Goal: Task Accomplishment & Management: Use online tool/utility

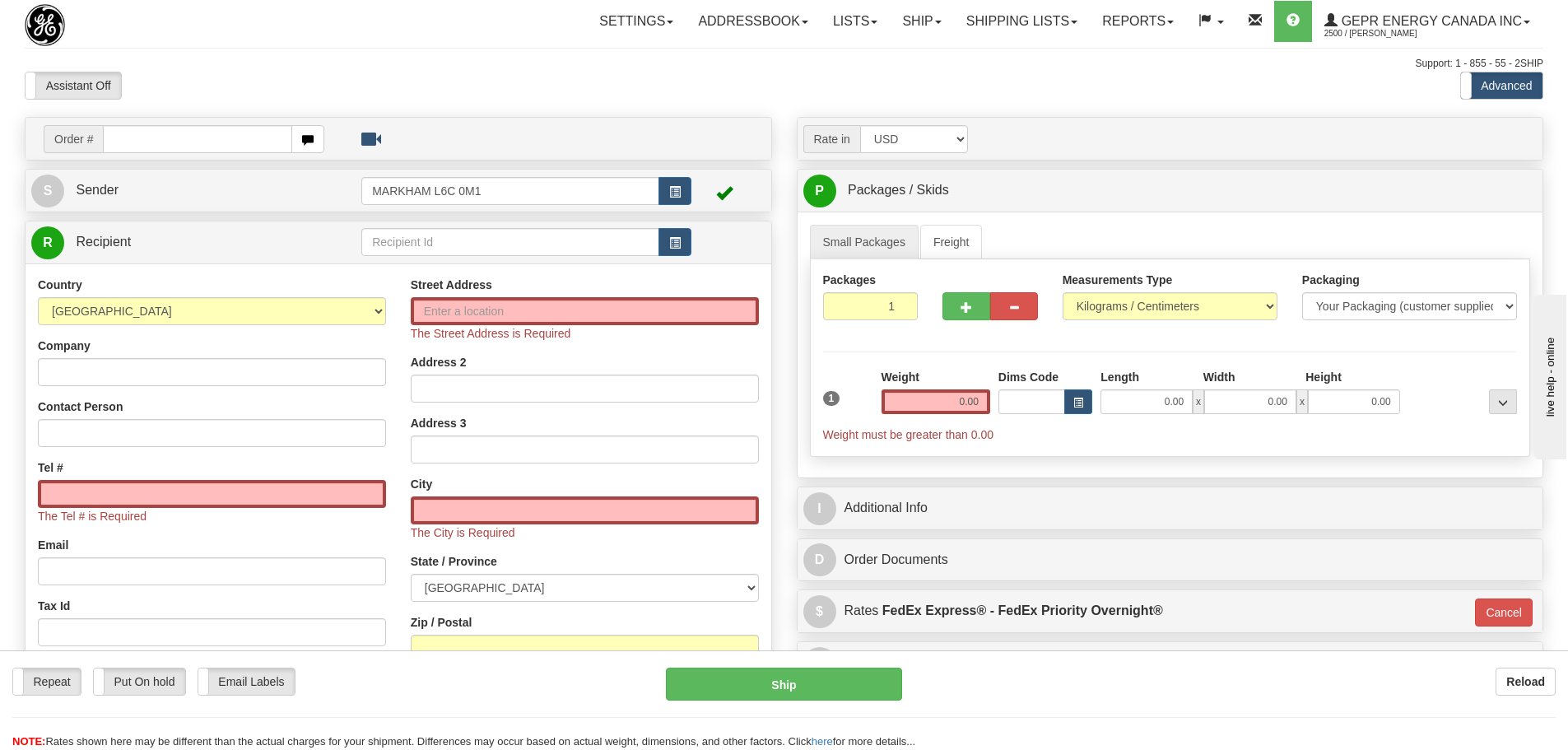
drag, startPoint x: 748, startPoint y: 57, endPoint x: 870, endPoint y: 65, distance: 122.3
click at [748, 58] on div "Support: 1 - 855 - 55 - 2SHIP" at bounding box center [784, 63] width 1518 height 14
click at [1000, 35] on link "Shipping lists" at bounding box center [1021, 22] width 136 height 42
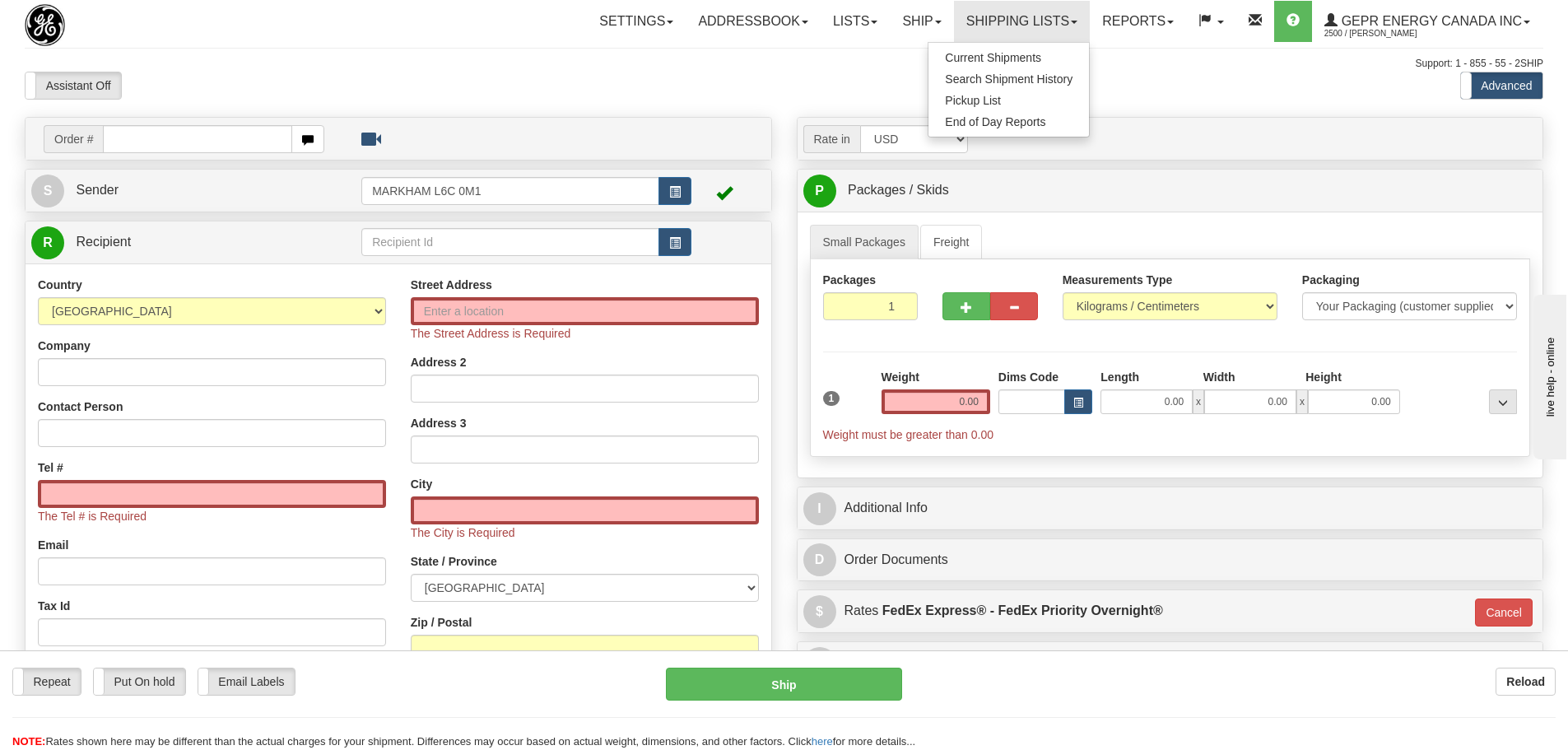
click at [1147, 80] on div "Assistant On Assistant Off Do a return Do a return Previous Next Standard Advan…" at bounding box center [784, 85] width 1543 height 28
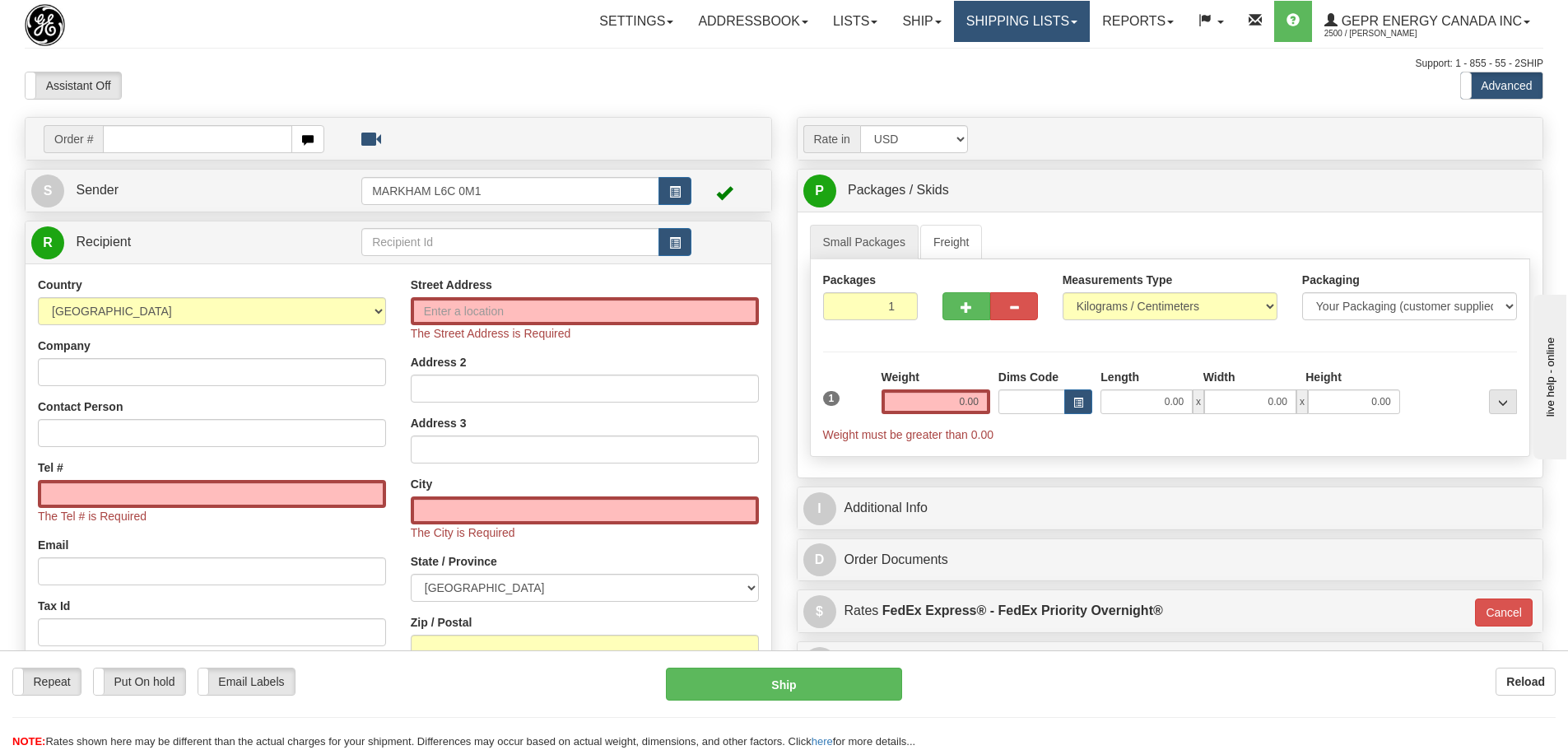
click at [1062, 23] on link "Shipping lists" at bounding box center [1021, 22] width 136 height 42
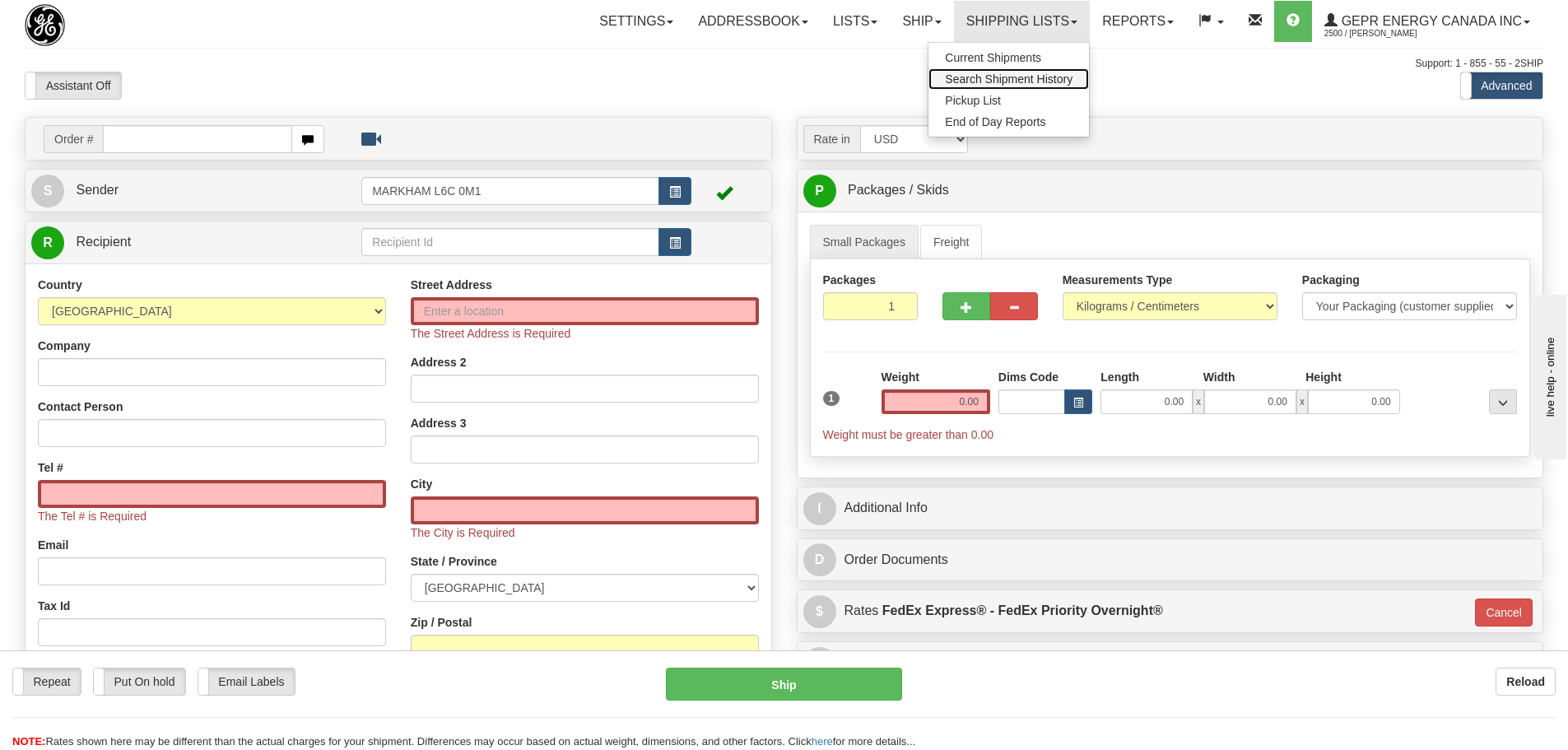
drag, startPoint x: 1033, startPoint y: 68, endPoint x: 1005, endPoint y: 89, distance: 35.0
click at [1005, 89] on link "Search Shipment History" at bounding box center [1009, 80] width 161 height 22
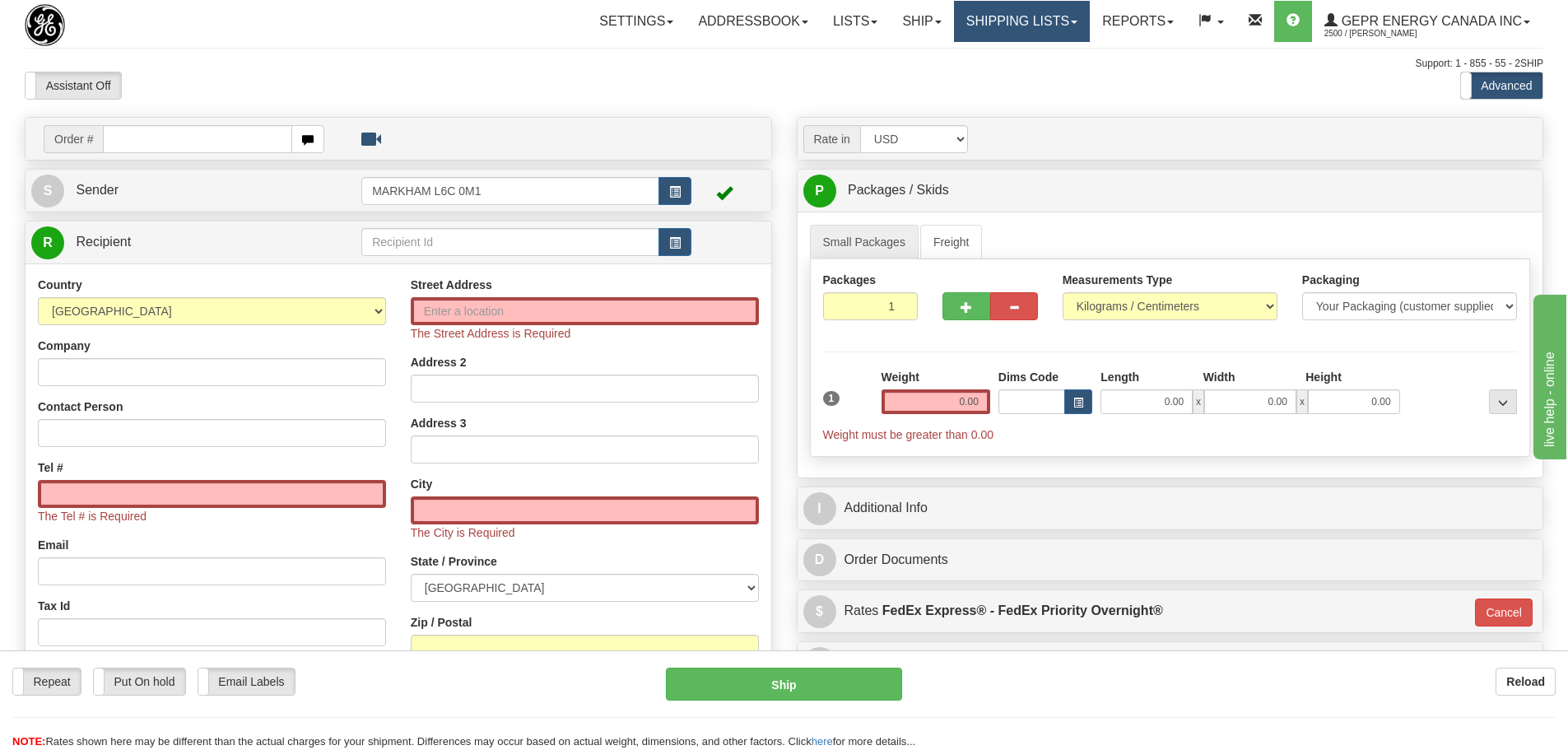
click at [1053, 20] on link "Shipping lists" at bounding box center [1021, 22] width 136 height 42
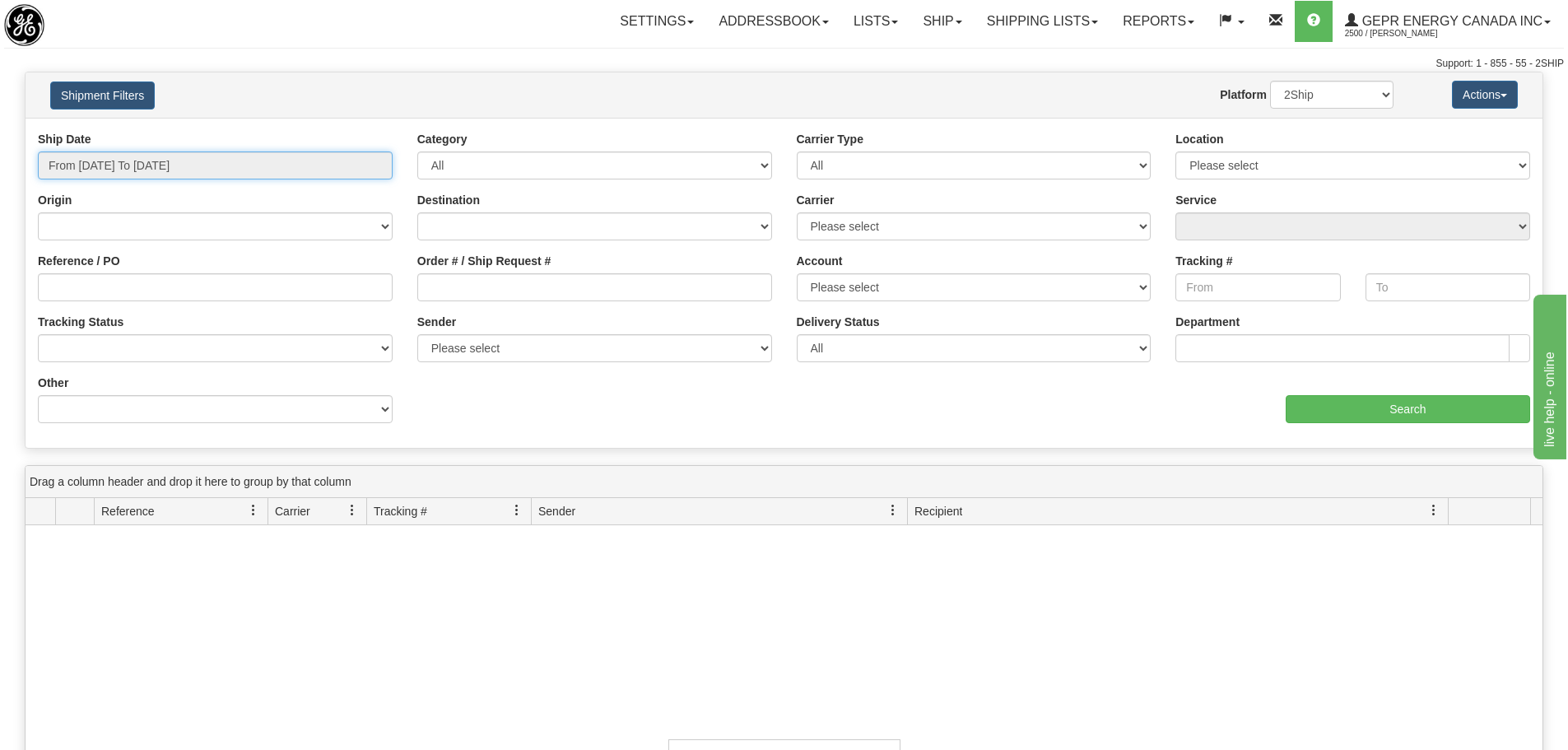
click at [210, 162] on input "From [DATE] To [DATE]" at bounding box center [215, 165] width 354 height 28
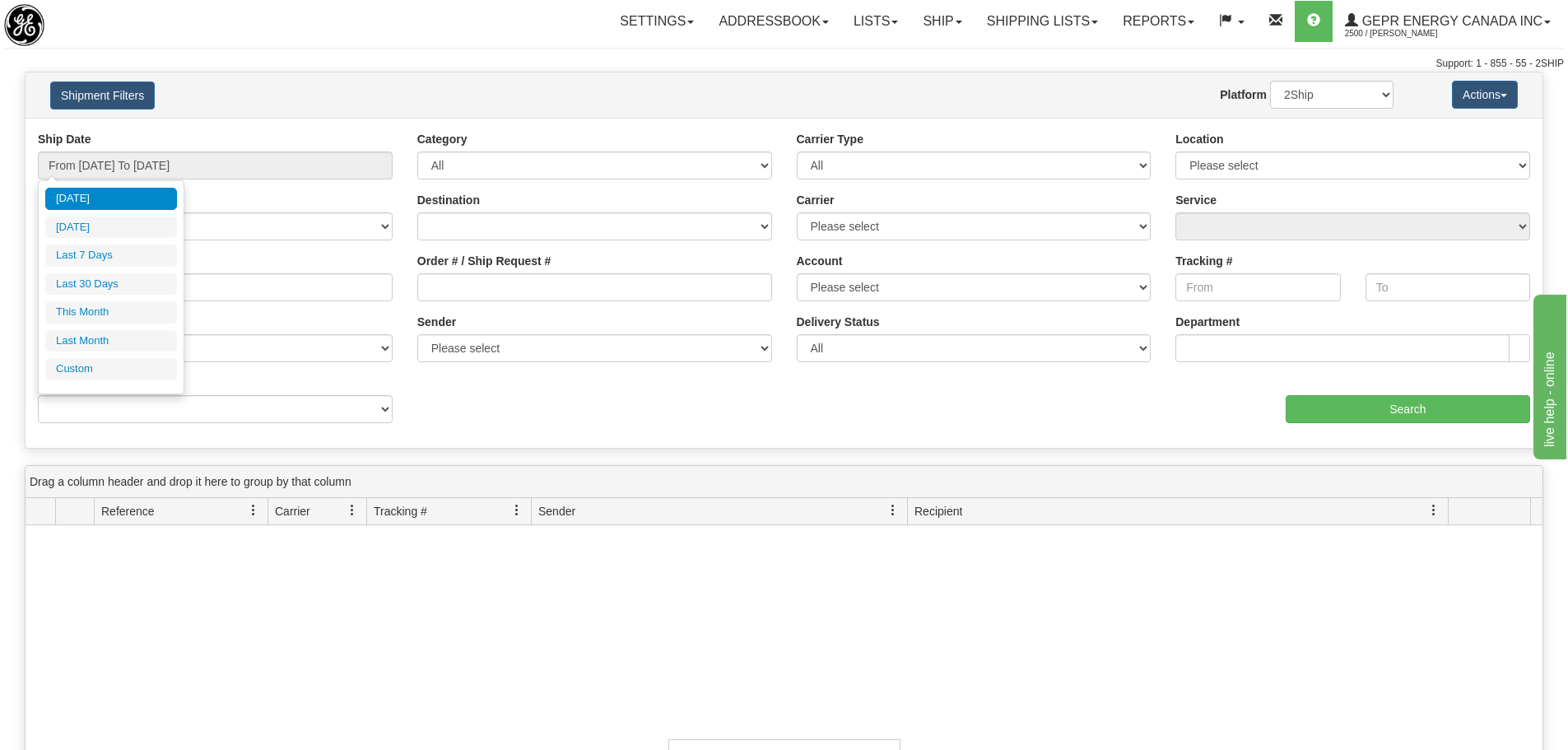
click at [115, 354] on ul "[DATE] [DATE] Last 7 Days Last 30 Days This Month Last Month Custom" at bounding box center [111, 284] width 132 height 192
click at [114, 369] on li "Custom" at bounding box center [111, 369] width 132 height 23
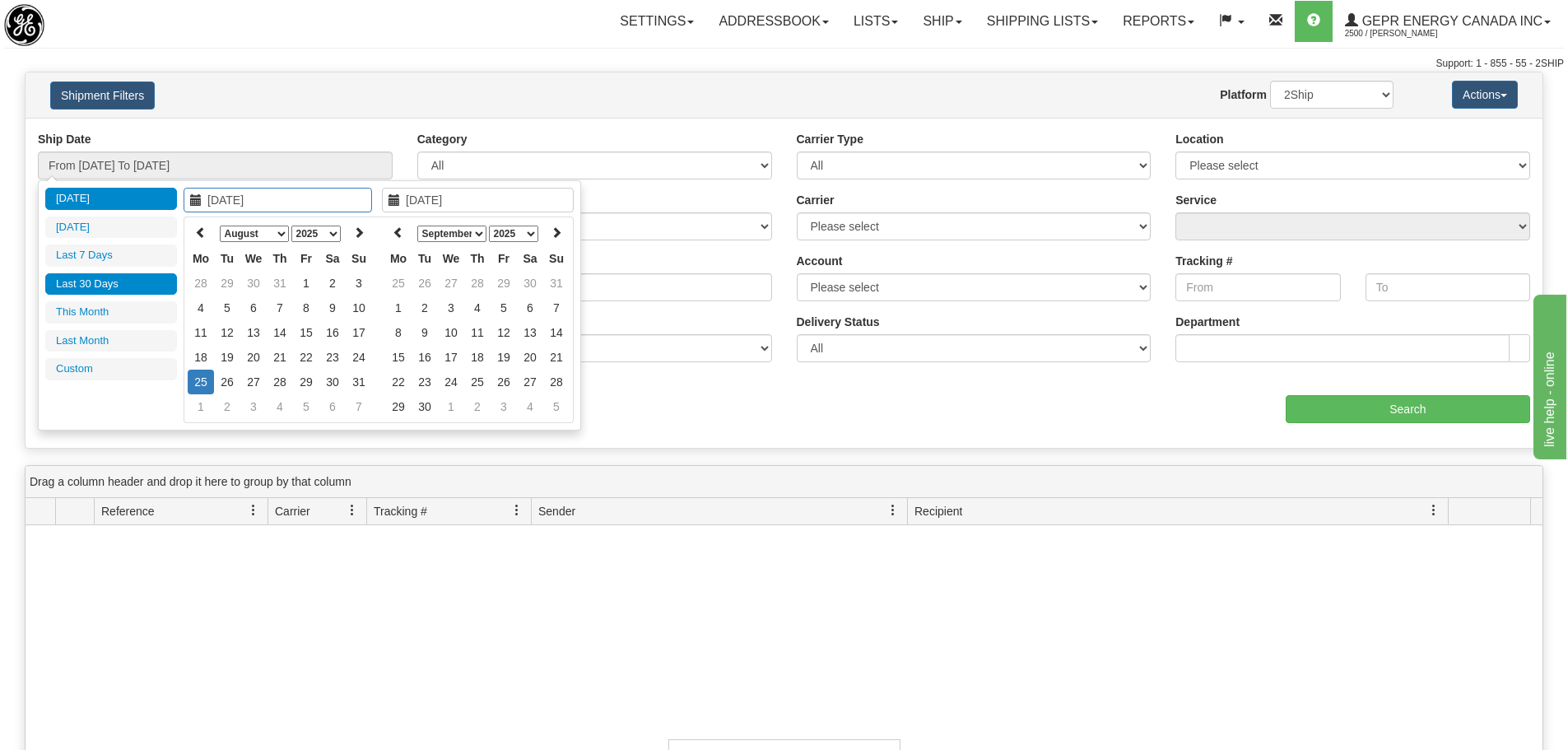
type input "07/01/2025"
type input "07/31/2025"
type input "08/01/2025"
type input "08/31/2025"
type input "07/27/2025"
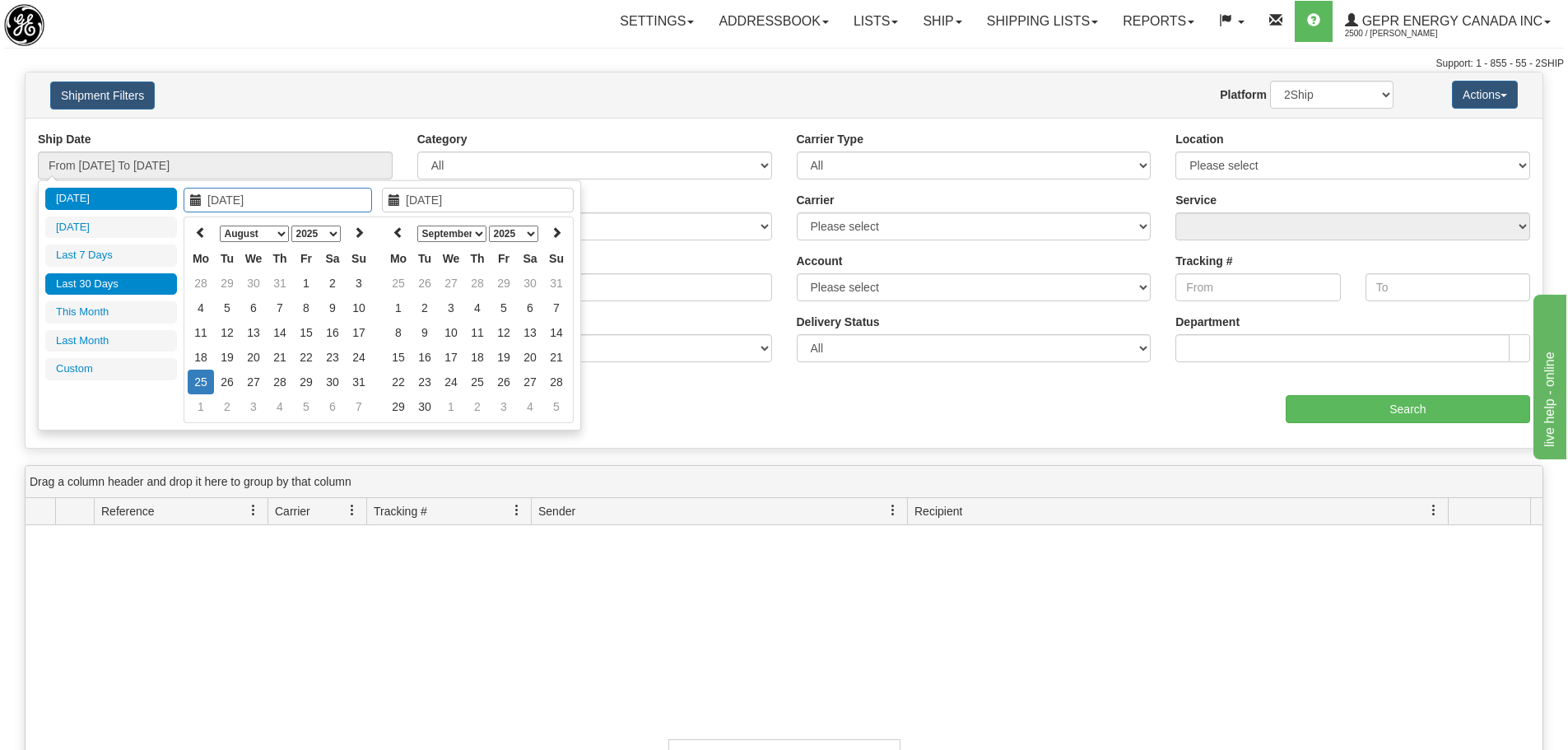
type input "[DATE]"
click at [272, 239] on select "January February March April May June July August September October November De…" at bounding box center [254, 233] width 69 height 16
type input "07/27/2025"
click at [361, 361] on td "27" at bounding box center [358, 357] width 26 height 24
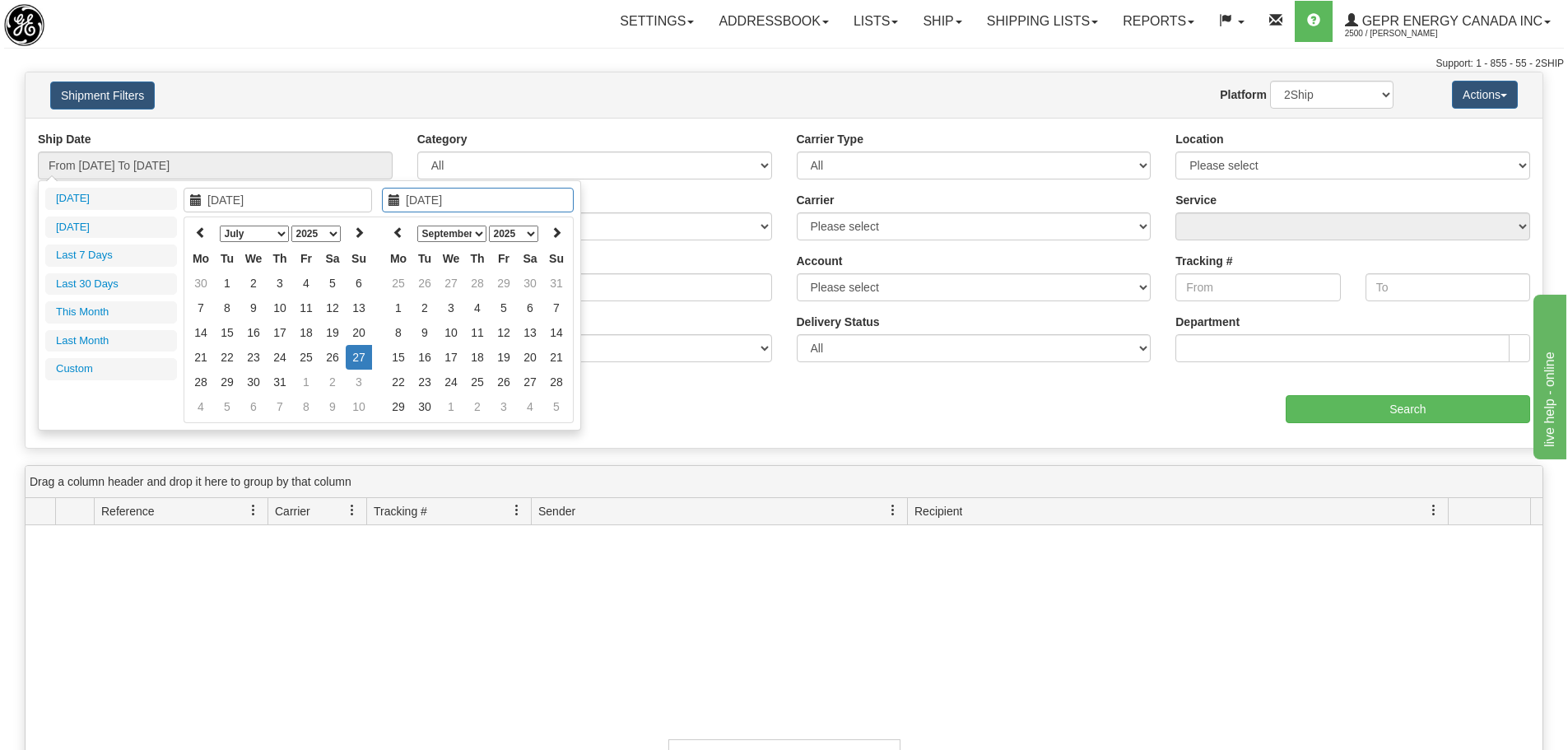
click at [268, 238] on select "January February March April May June July August September October November De…" at bounding box center [254, 233] width 69 height 16
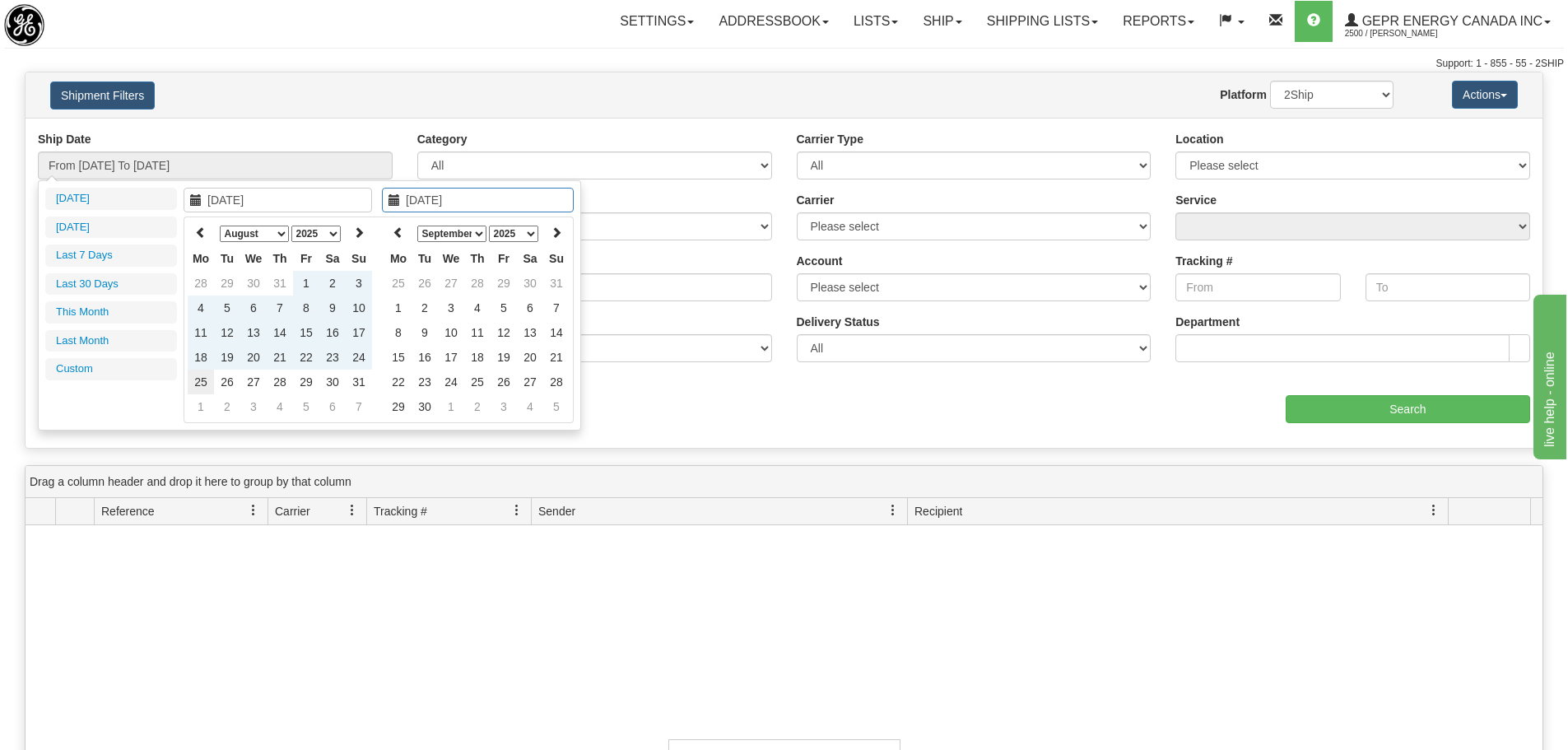
type input "[DATE]"
click at [197, 386] on td "25" at bounding box center [201, 381] width 26 height 24
type input "From 07/27/2025 To 08/25/2025"
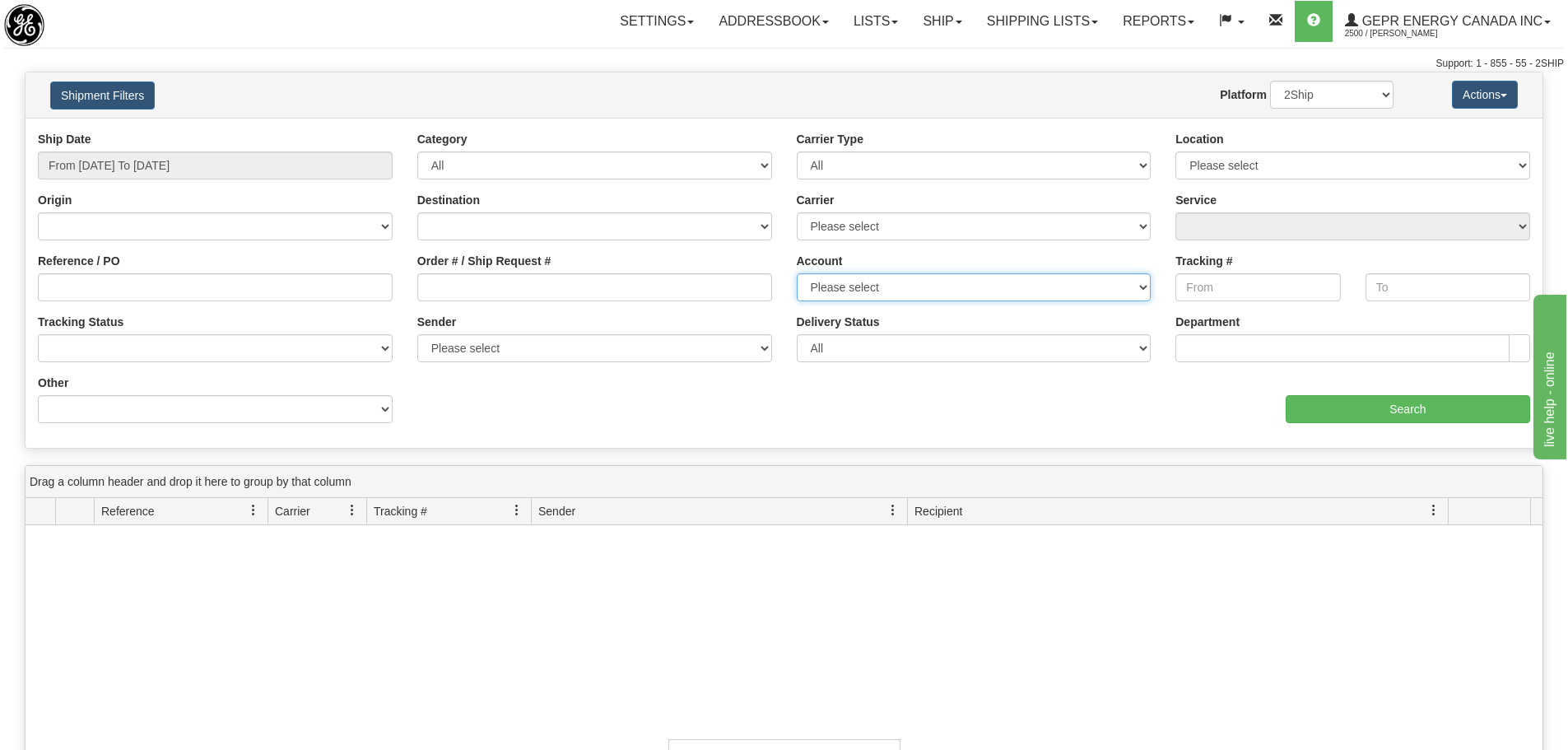
click at [1145, 291] on select "Please select FedEx Purolator DHL FedEx LTL UPS 2Ship Today" at bounding box center [973, 286] width 354 height 28
click at [1141, 291] on select "Please select FedEx Purolator DHL FedEx LTL UPS 2Ship Today" at bounding box center [973, 286] width 354 height 28
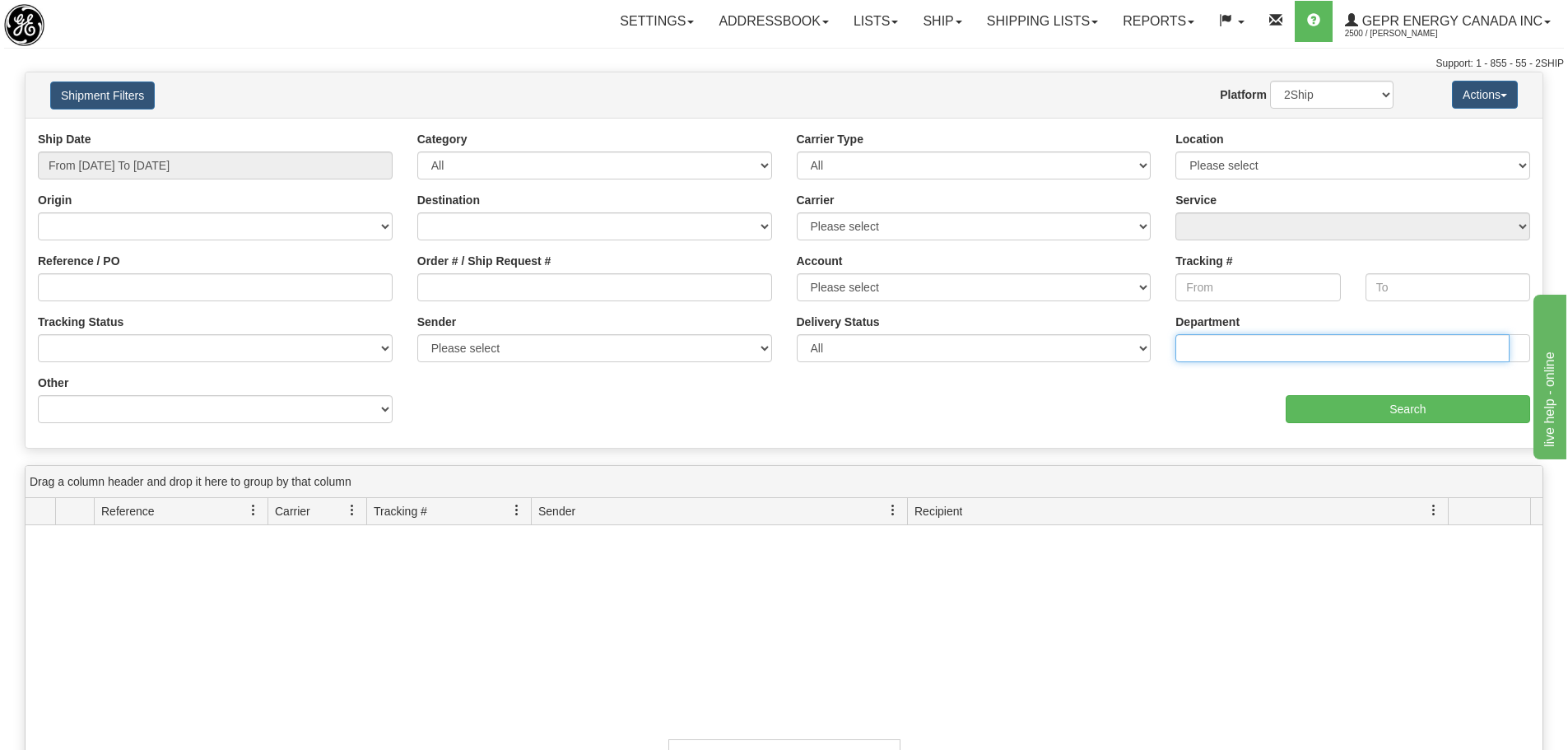
click at [1243, 345] on input "text" at bounding box center [1342, 348] width 334 height 28
click at [1248, 349] on input "text" at bounding box center [1342, 348] width 334 height 28
click at [1359, 164] on select "Please select MARKHAM L6C 0M1" at bounding box center [1352, 165] width 354 height 28
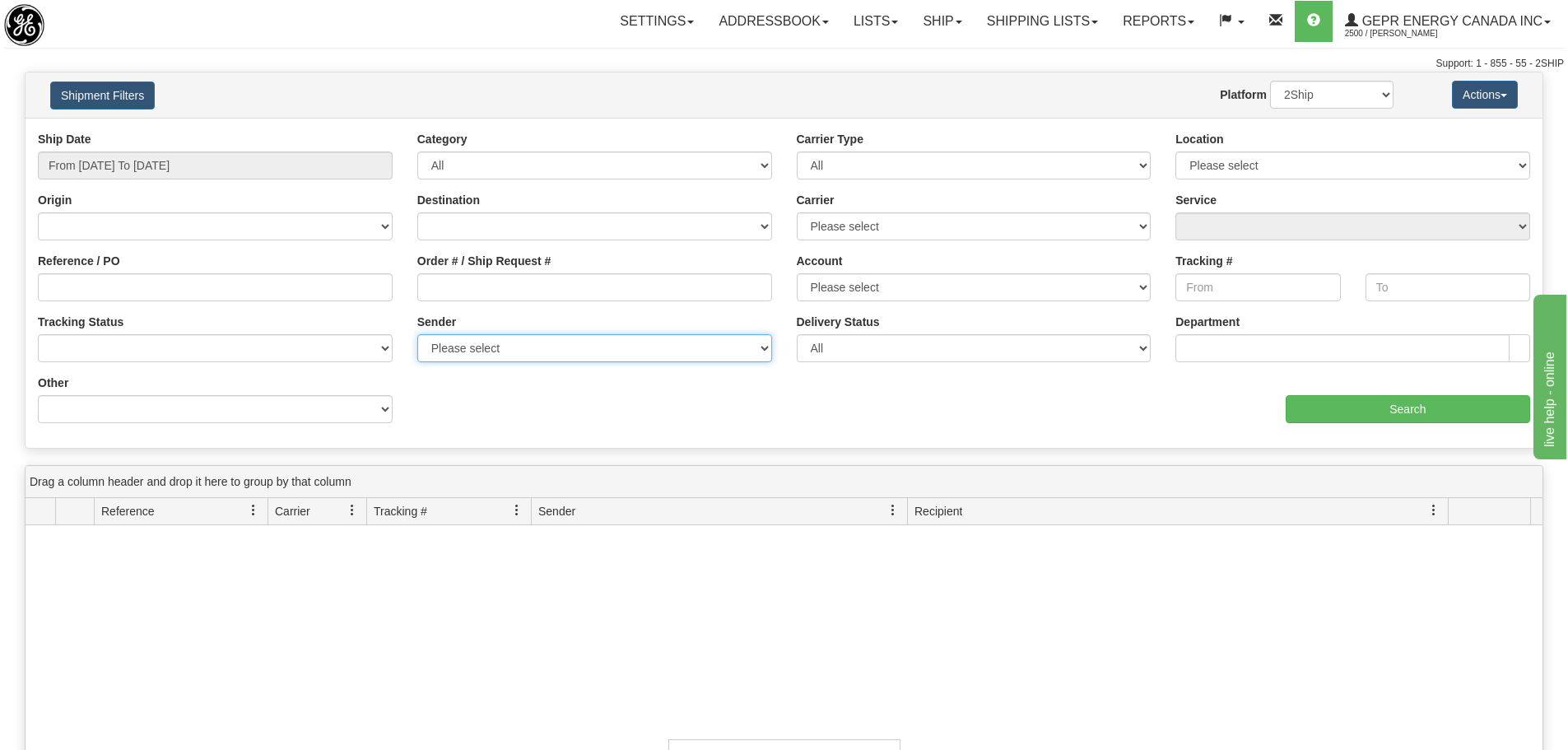
click at [710, 353] on select "Please select GEPR Energy Canada Inc , Rajiehan RMA, ([GEOGRAPHIC_DATA])" at bounding box center [595, 348] width 354 height 28
select select "206864"
click at [418, 334] on select "Please select GEPR Energy Canada Inc , Rajiehan RMA, ([GEOGRAPHIC_DATA])" at bounding box center [595, 348] width 354 height 28
click at [1323, 422] on input "Search" at bounding box center [1407, 408] width 244 height 28
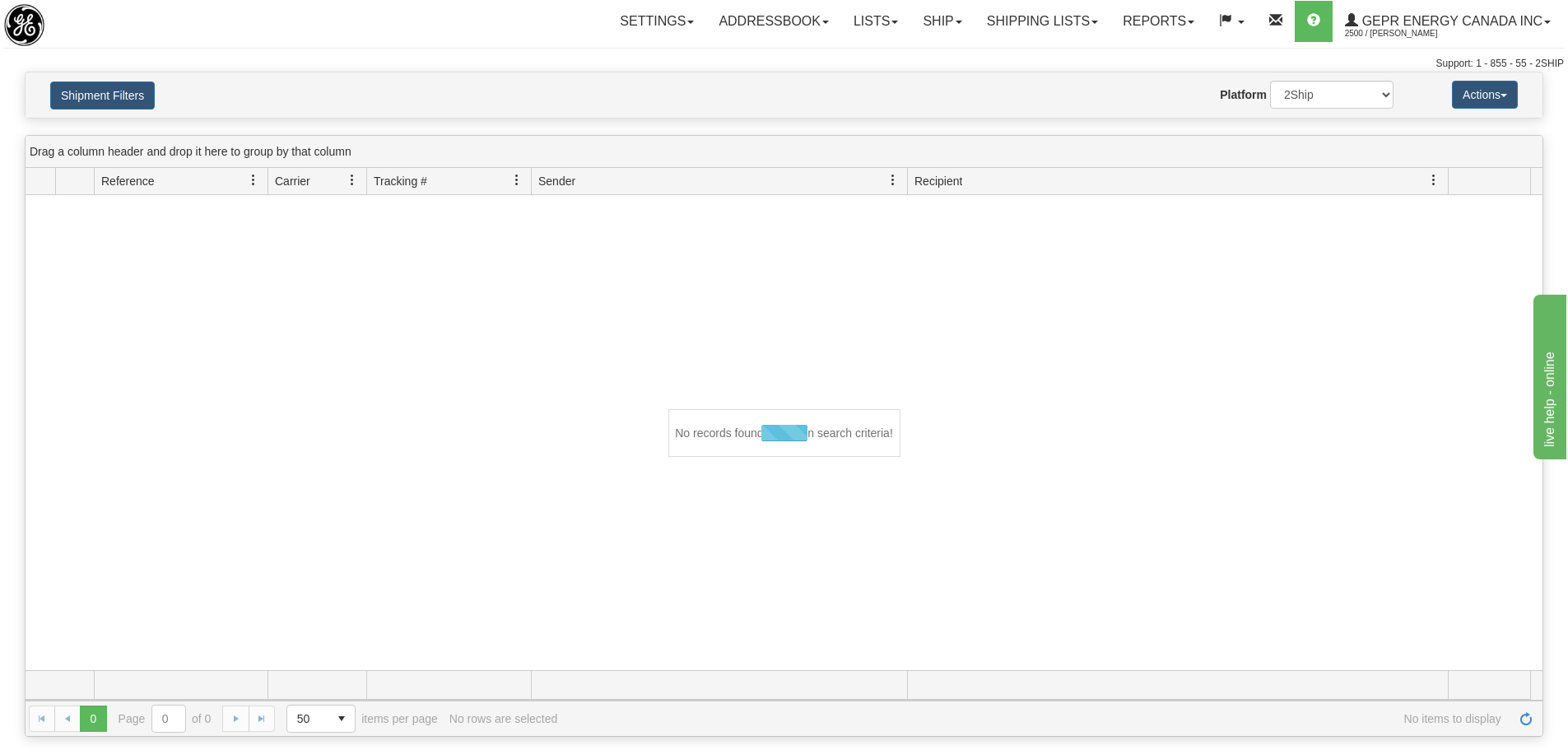
click at [561, 414] on div at bounding box center [784, 432] width 1516 height 474
click at [122, 99] on button "Shipment Filters" at bounding box center [103, 95] width 105 height 28
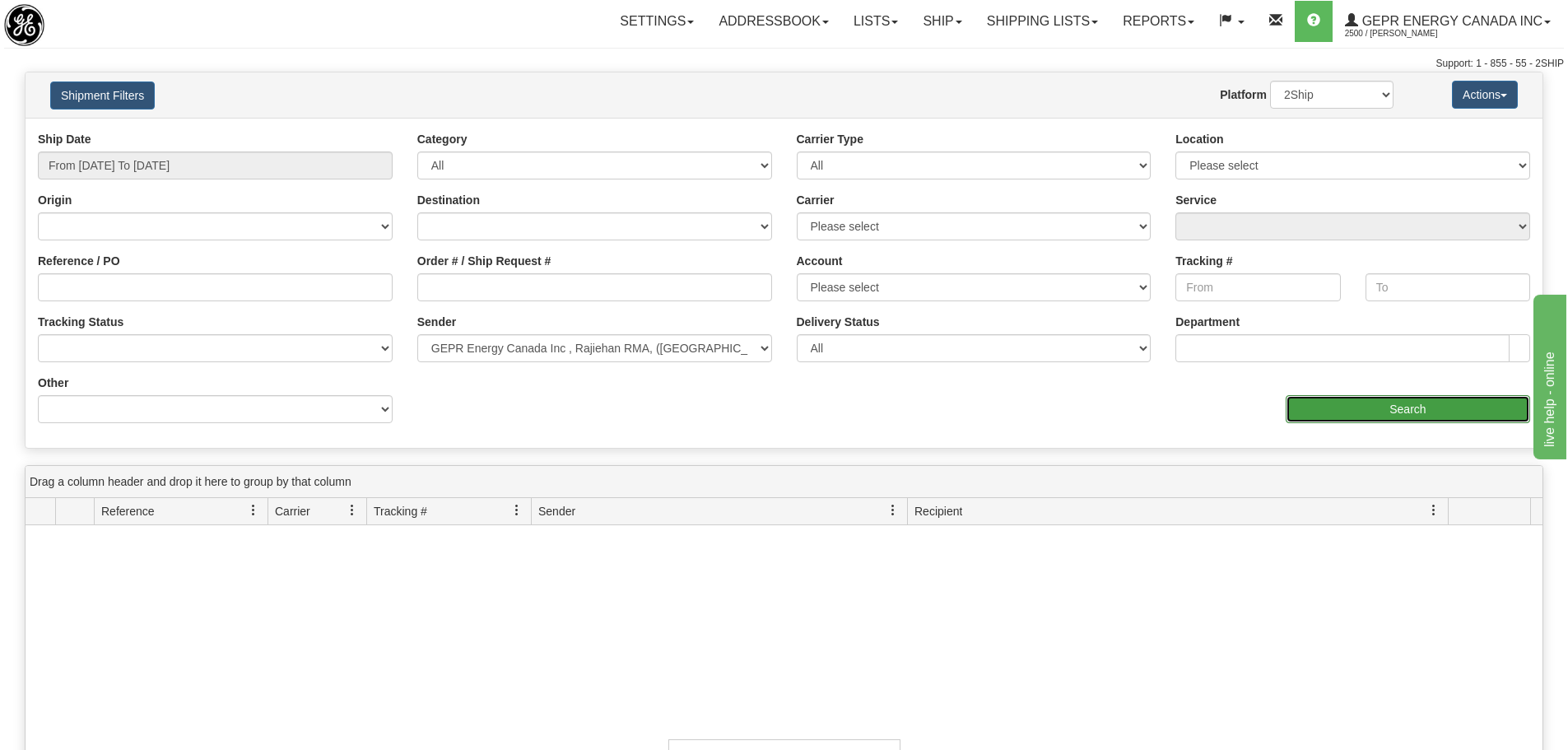
click at [1341, 400] on input "Search" at bounding box center [1407, 408] width 244 height 28
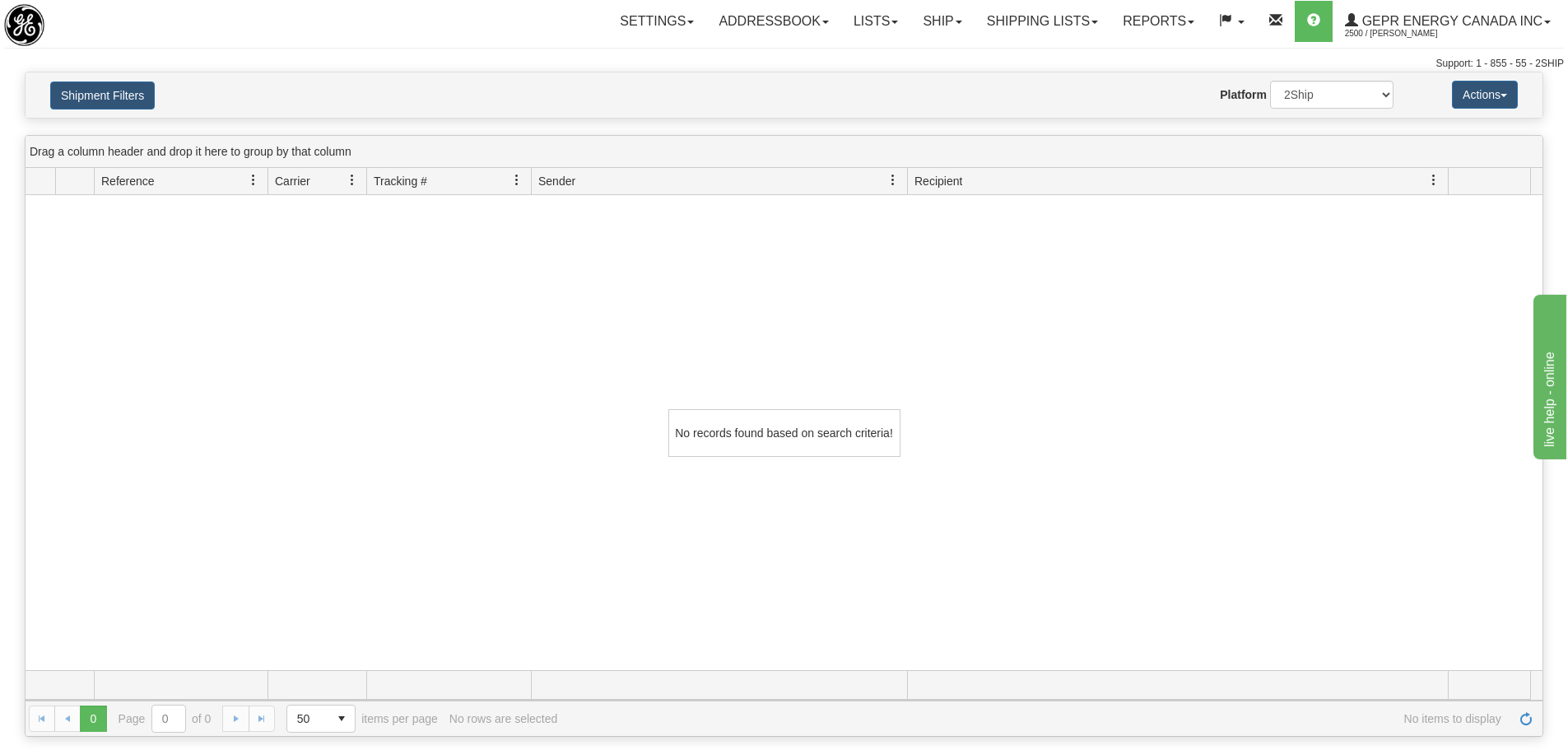
click at [476, 370] on div "No records found based on search criteria!" at bounding box center [784, 432] width 1516 height 474
click at [126, 99] on button "Shipment Filters" at bounding box center [103, 95] width 105 height 28
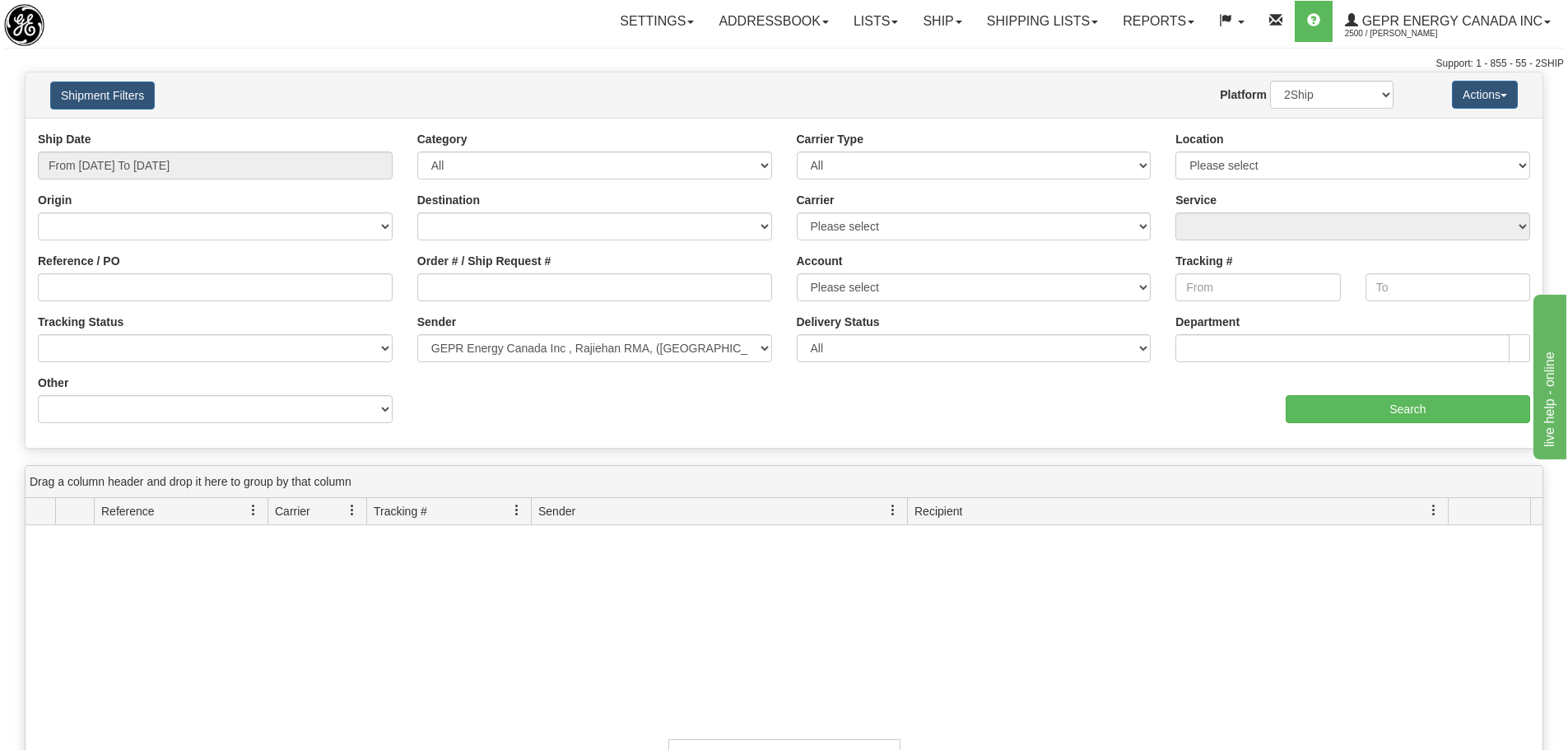
click at [305, 51] on div "Toggle navigation Settings Shipping Preferences Fields Preferences New" at bounding box center [784, 35] width 1568 height 71
drag, startPoint x: 85, startPoint y: 0, endPoint x: 1328, endPoint y: 412, distance: 1309.5
click at [1328, 412] on input "Search" at bounding box center [1407, 408] width 244 height 28
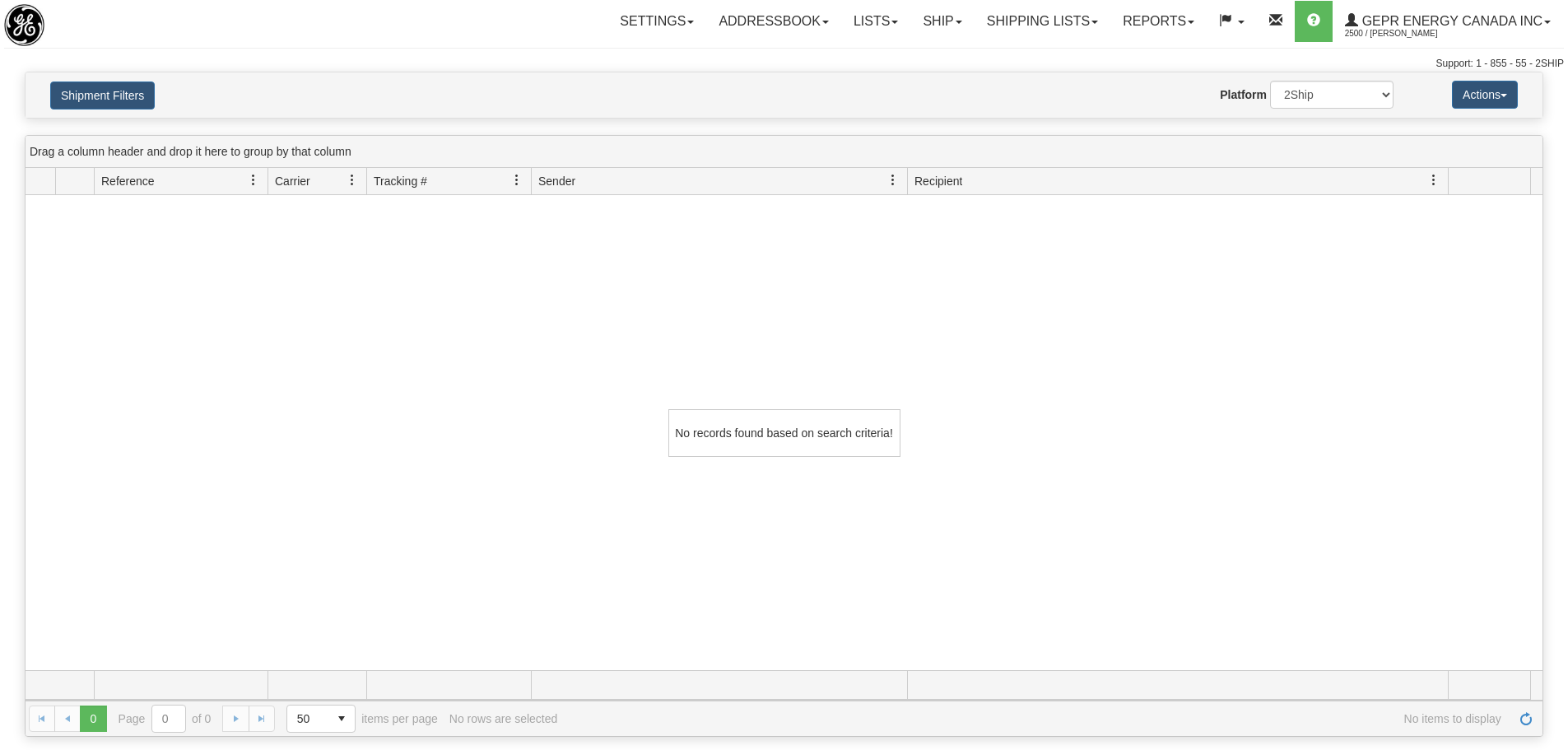
click at [343, 424] on div "No records found based on search criteria!" at bounding box center [784, 432] width 1516 height 474
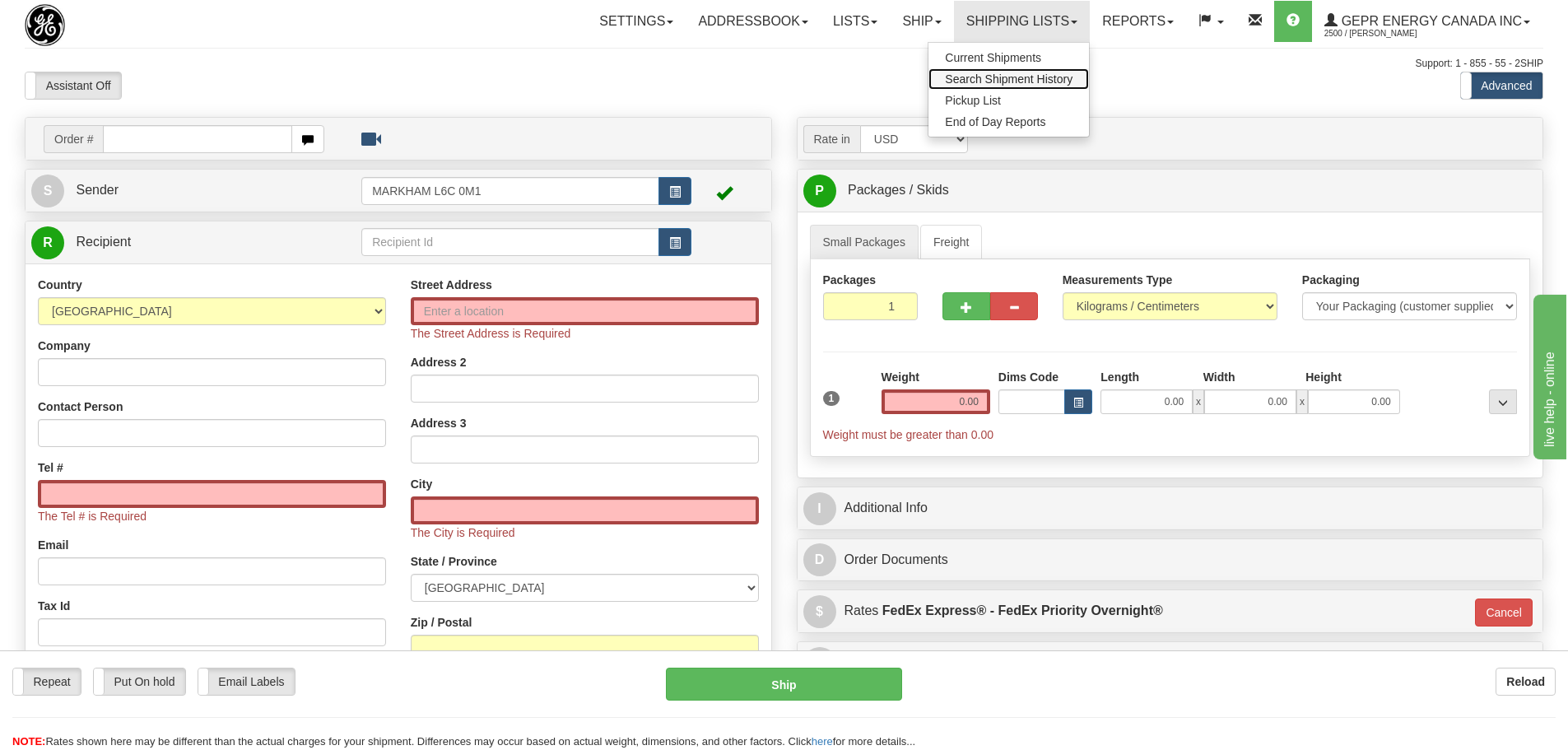
drag, startPoint x: 0, startPoint y: 0, endPoint x: 972, endPoint y: 76, distance: 975.0
click at [391, 62] on div "Support: 1 - 855 - 55 - 2SHIP" at bounding box center [784, 63] width 1518 height 14
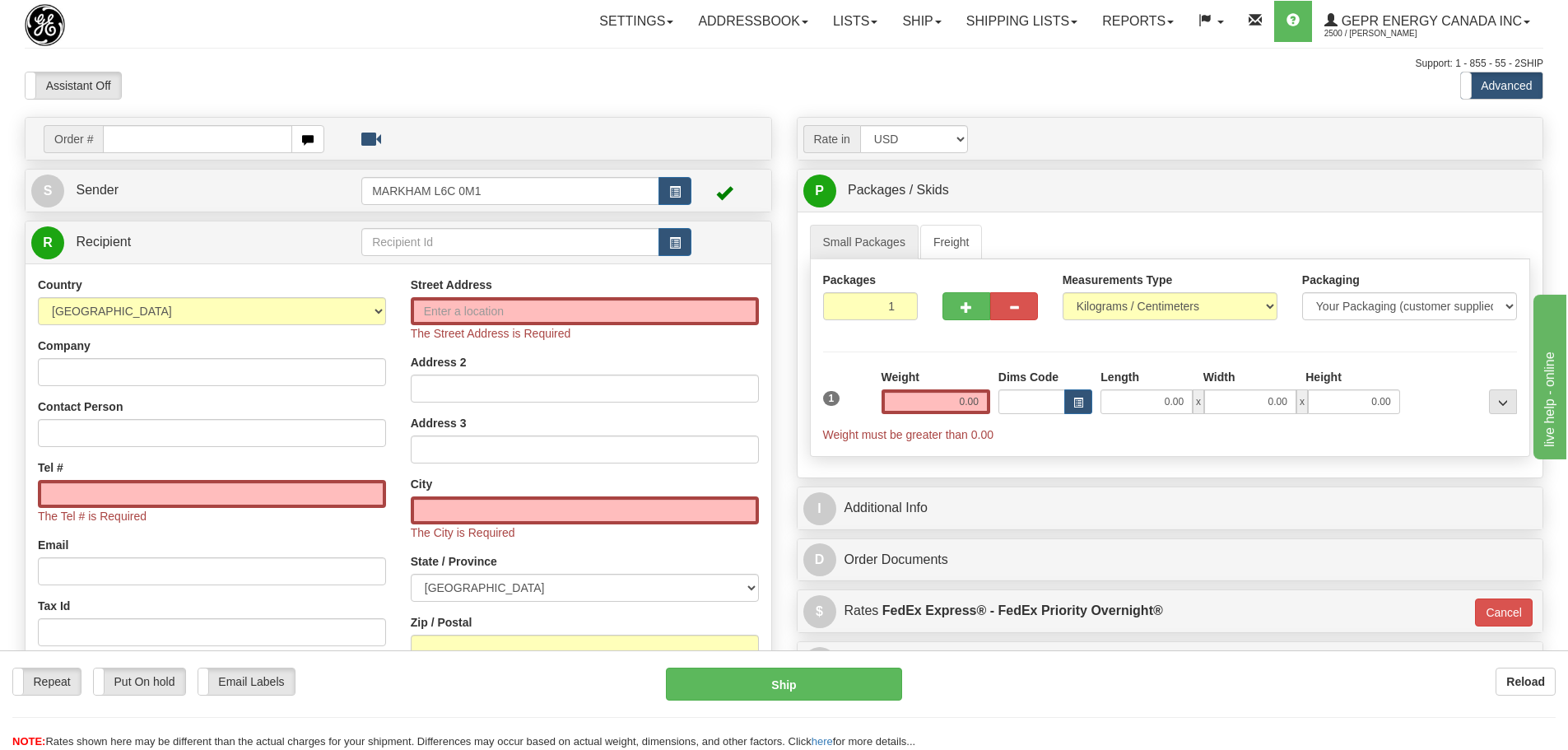
drag, startPoint x: 327, startPoint y: 79, endPoint x: 313, endPoint y: 77, distance: 14.1
click at [326, 72] on div "Assistant On Assistant Off Do a return Do a return" at bounding box center [333, 85] width 643 height 28
click at [244, 136] on input "text" at bounding box center [197, 138] width 189 height 28
paste input "86685471"
type input "86685471"
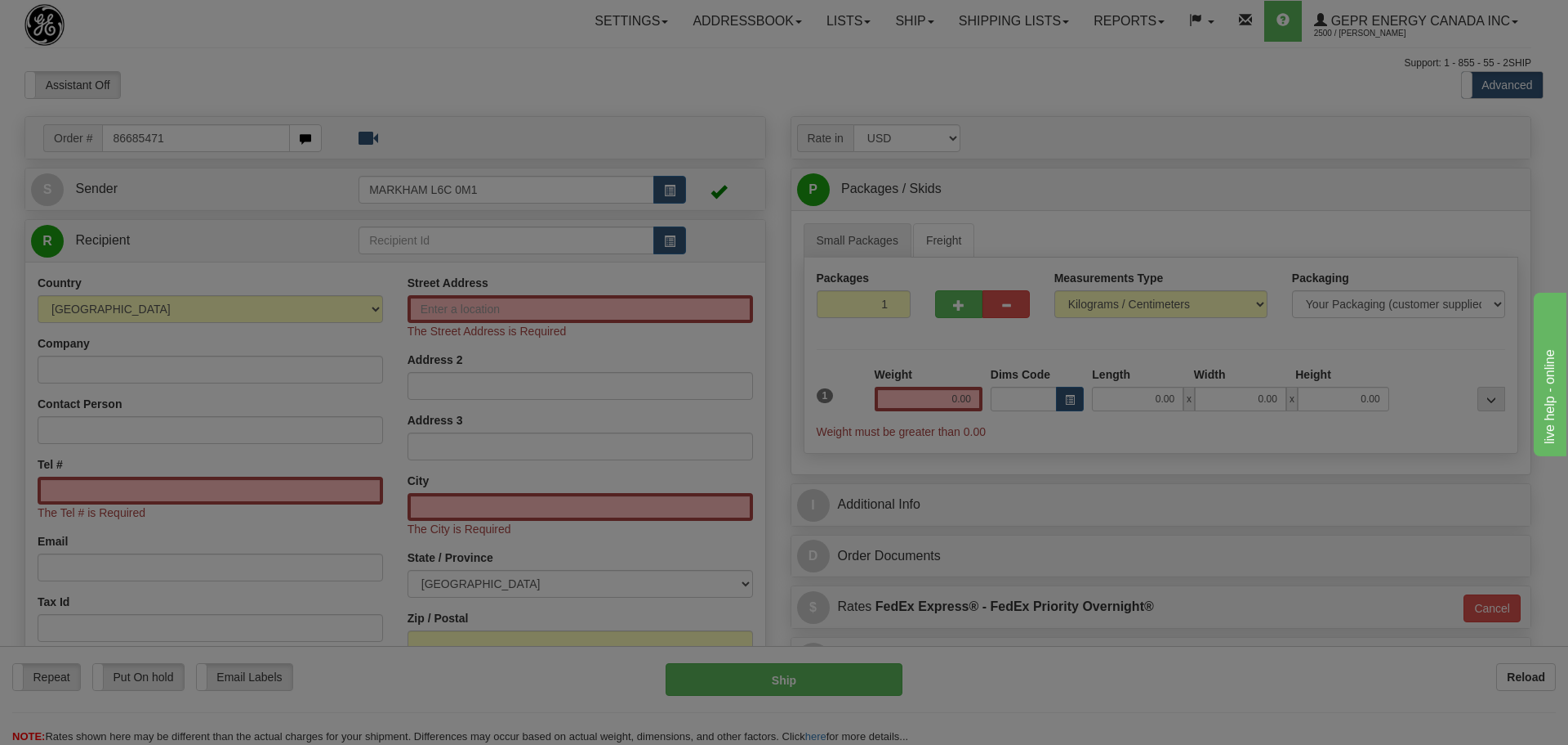
click at [274, 72] on body "Training Course Close Toggle navigation Settings Shipping Preferences New Recip…" at bounding box center [784, 372] width 1568 height 745
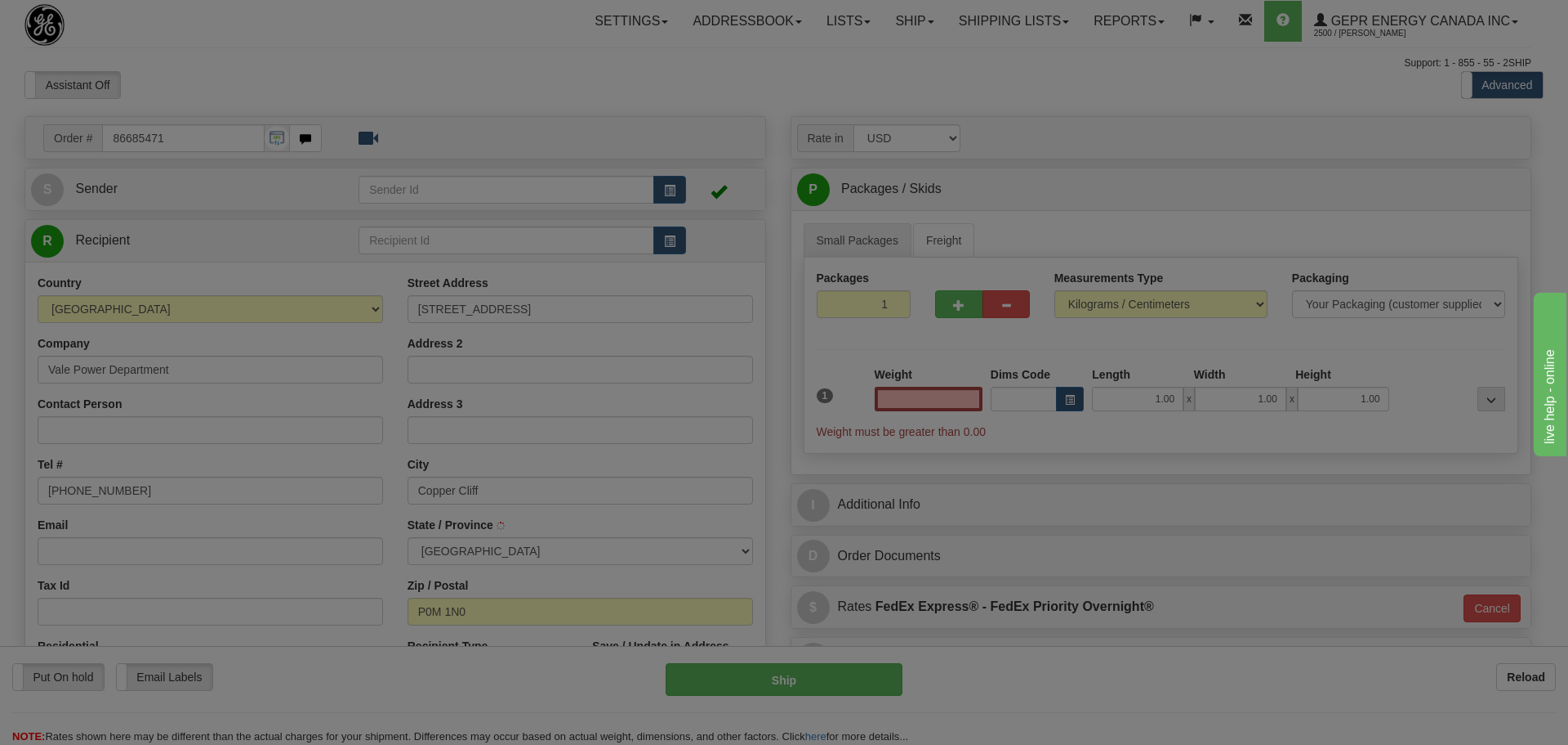
type input "COPPER CLIFF"
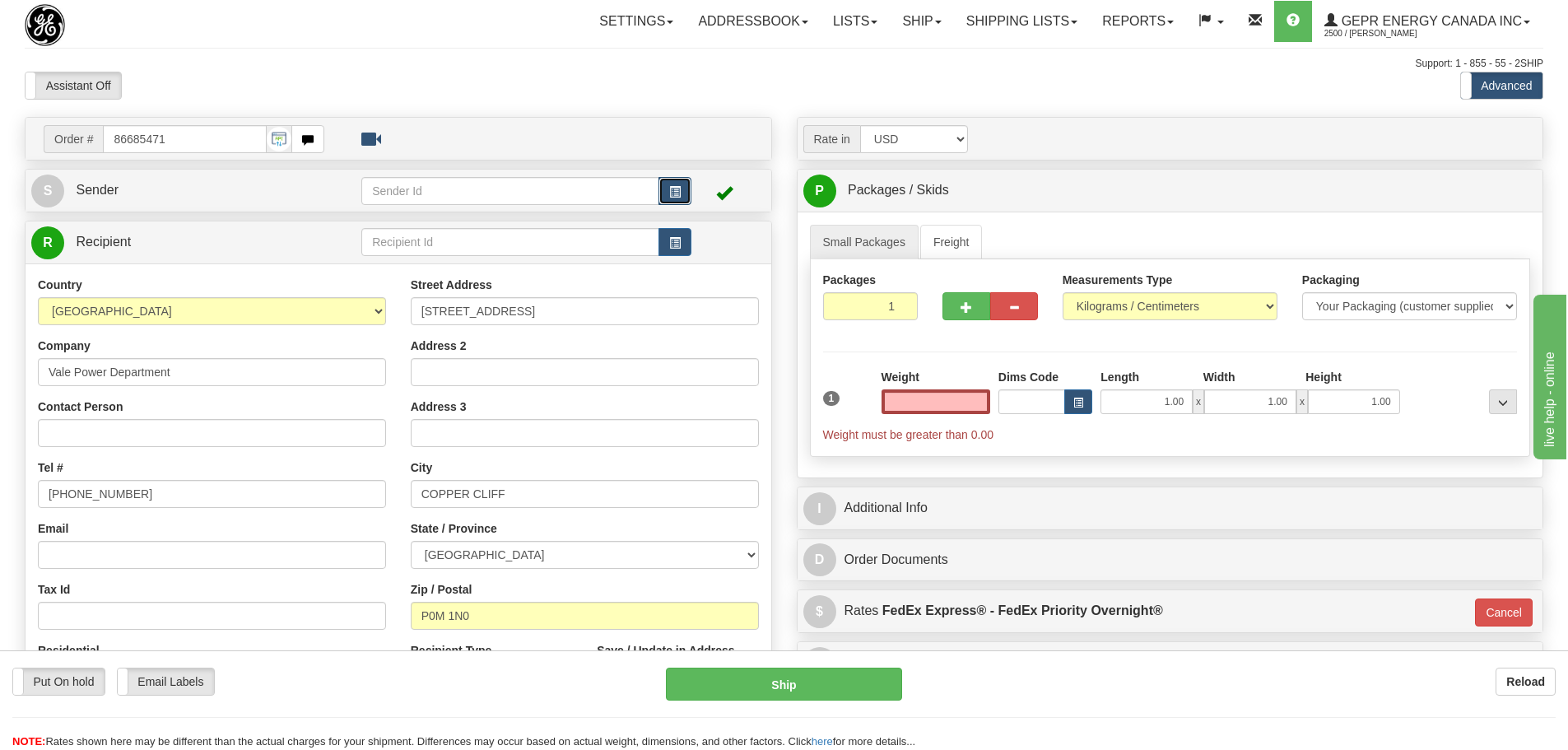
type input "0.00"
click at [670, 183] on button "button" at bounding box center [674, 191] width 33 height 28
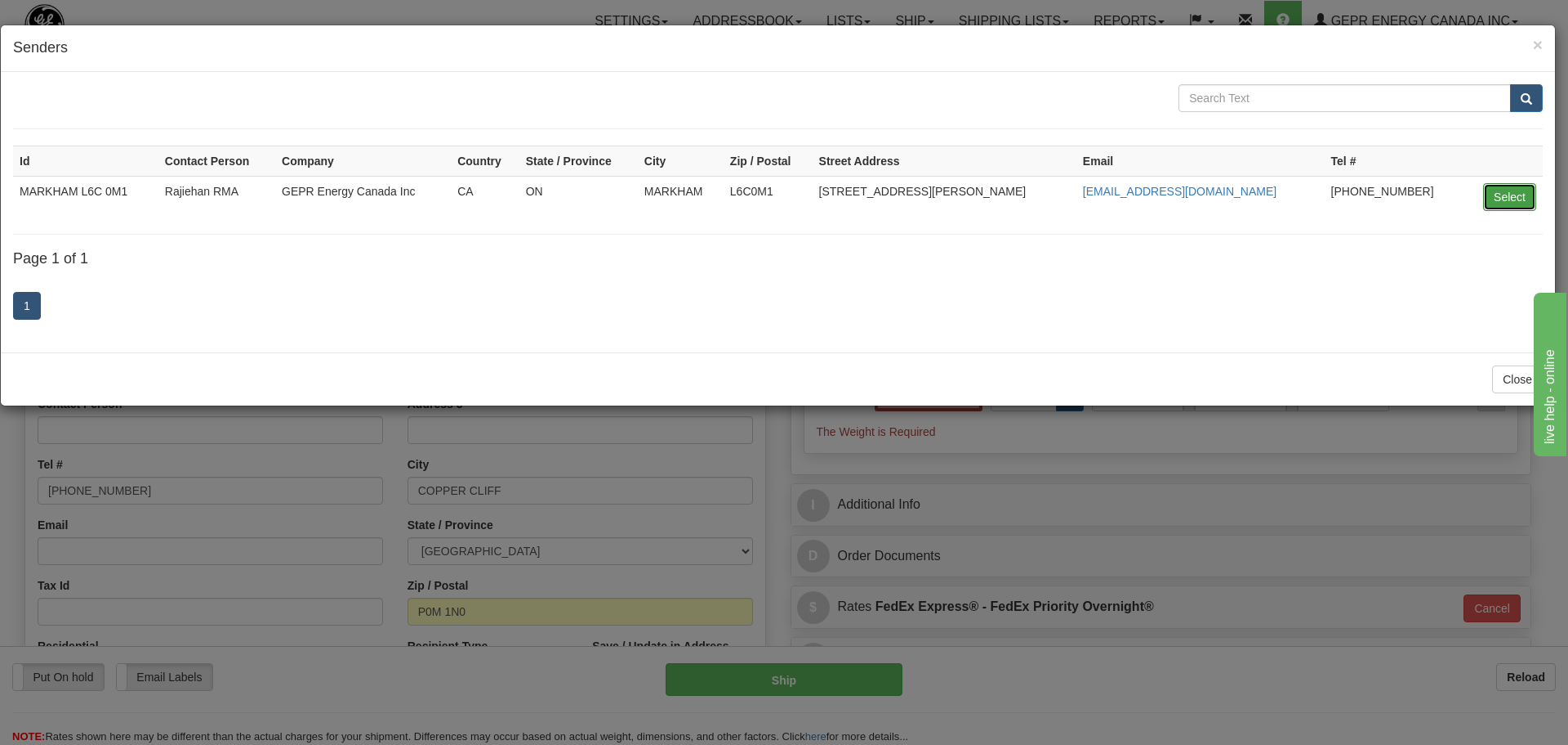
click at [1503, 186] on button "Select" at bounding box center [1510, 197] width 53 height 28
type input "MARKHAM L6C 0M1"
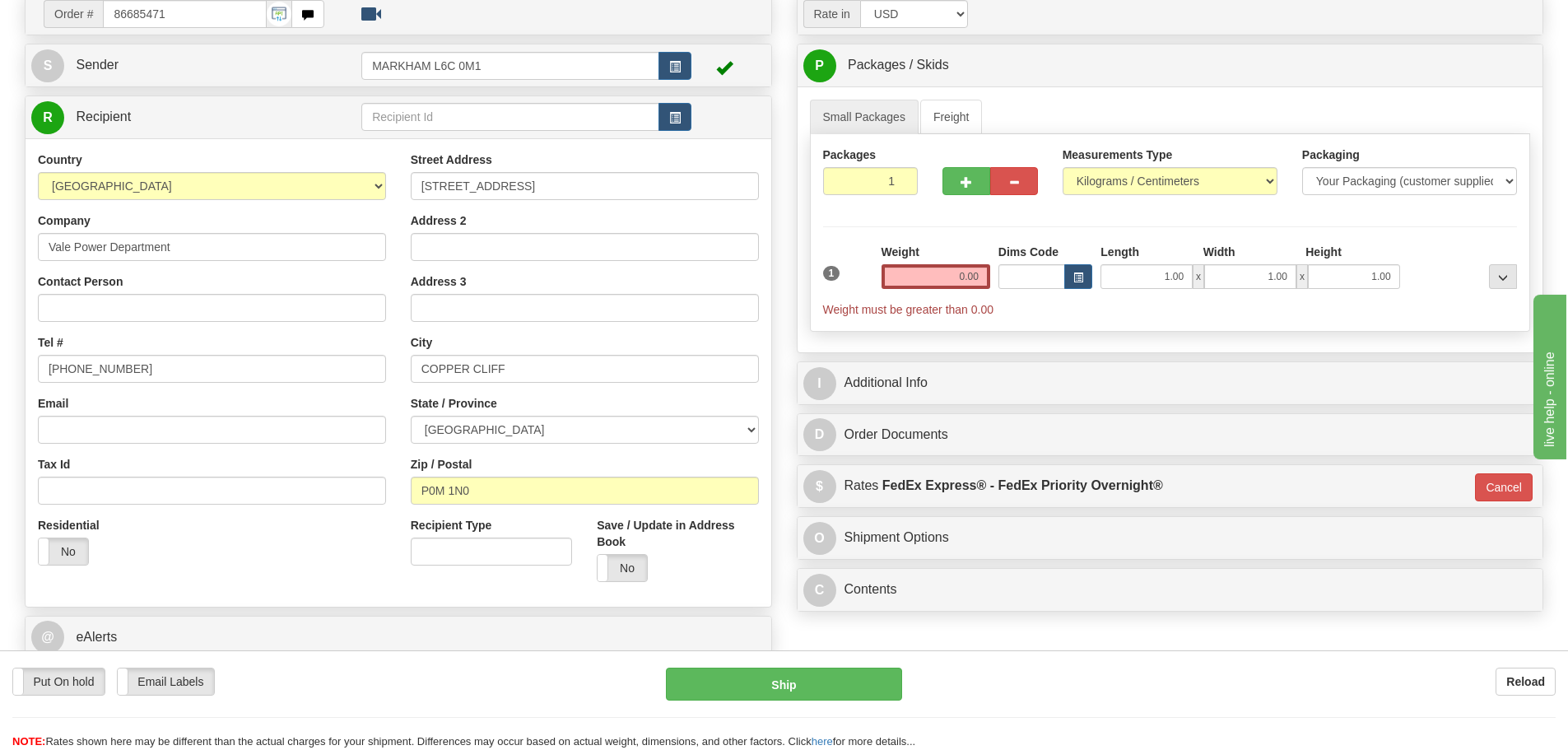
scroll to position [164, 0]
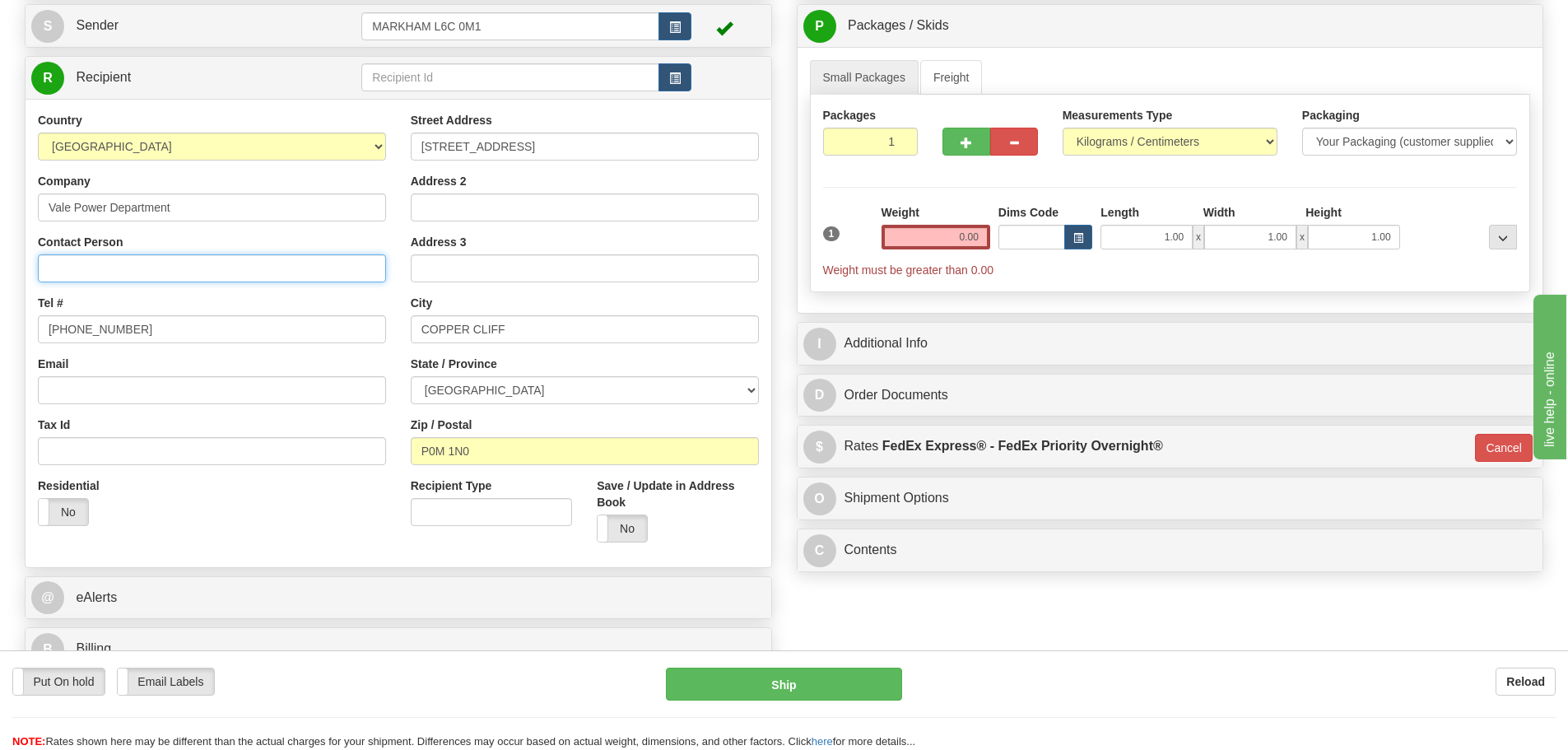
click at [257, 263] on input "Contact Person" at bounding box center [211, 267] width 348 height 28
paste input "Ashleigh Carrier Door"
type input "Ashleigh Carrier Door"
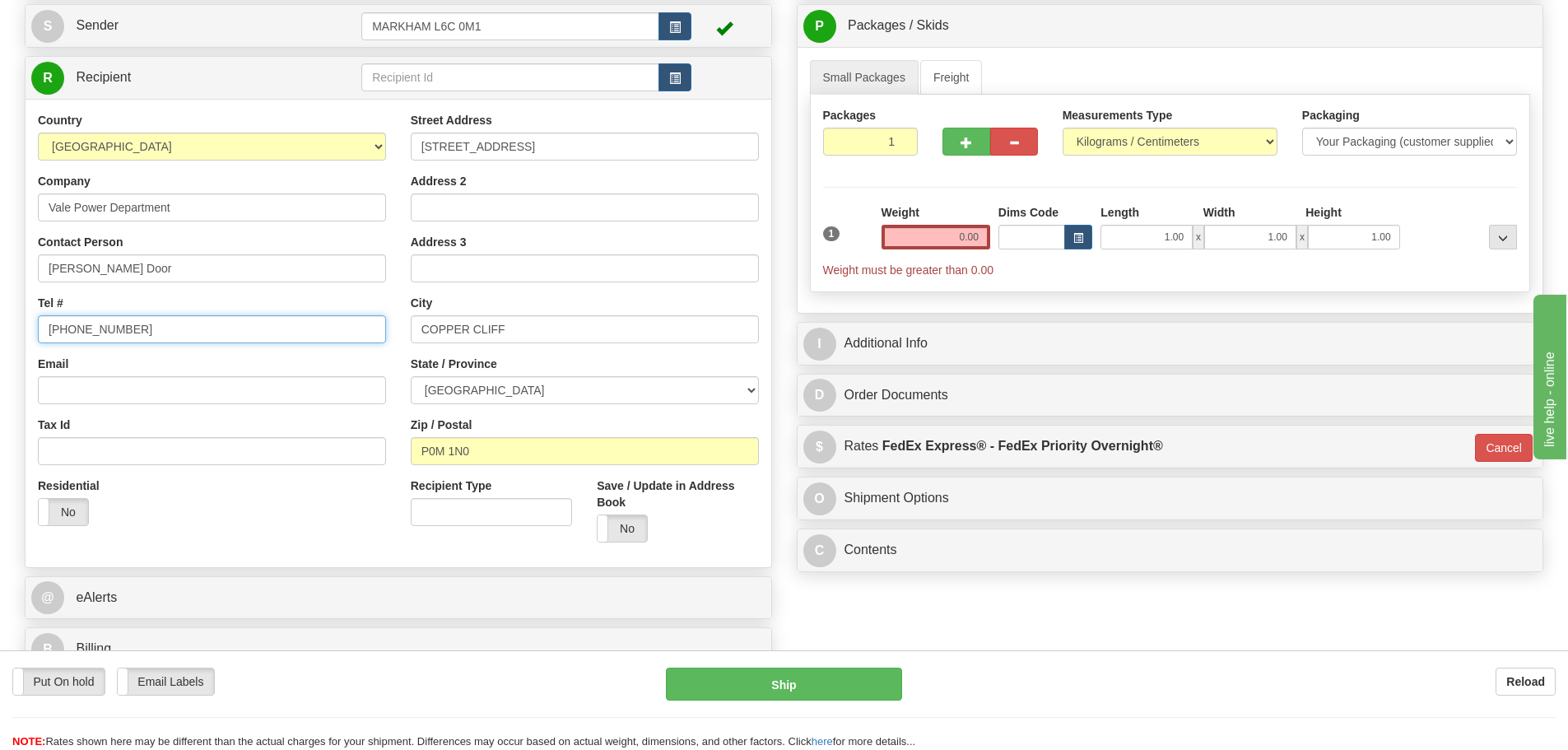
drag, startPoint x: 102, startPoint y: 325, endPoint x: 5, endPoint y: 335, distance: 97.5
click at [5, 335] on div "Toggle navigation Settings Shipping Preferences Fields Preferences New" at bounding box center [784, 299] width 1568 height 927
paste input "560 705-929-2563"
type input "560 705-929-2563"
click at [906, 224] on div "Weight 0.00" at bounding box center [935, 227] width 108 height 45
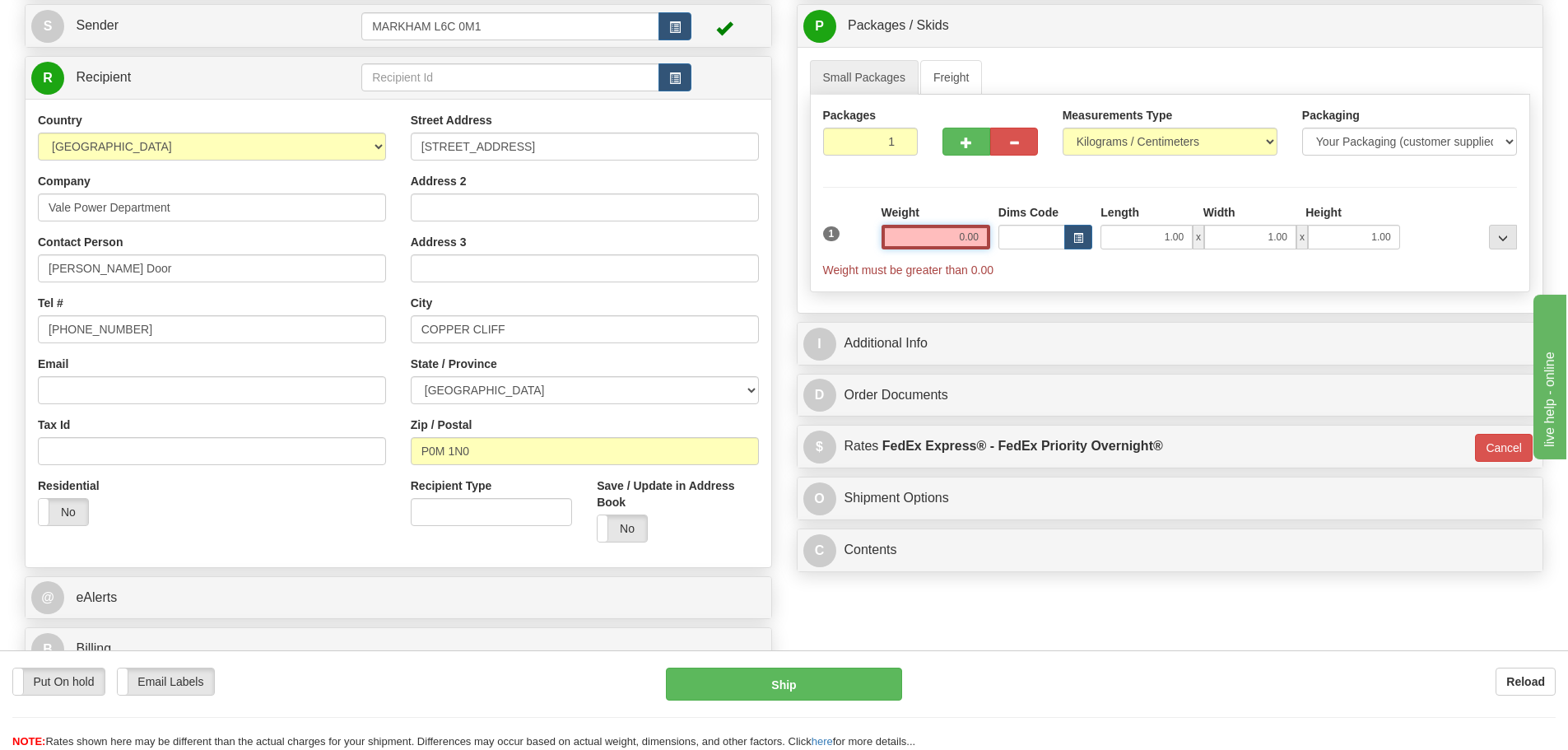
drag, startPoint x: 902, startPoint y: 239, endPoint x: 1044, endPoint y: 221, distance: 143.1
click at [1044, 221] on div "1 Weight 0.00 Dims Code 1.00" at bounding box center [1170, 241] width 703 height 74
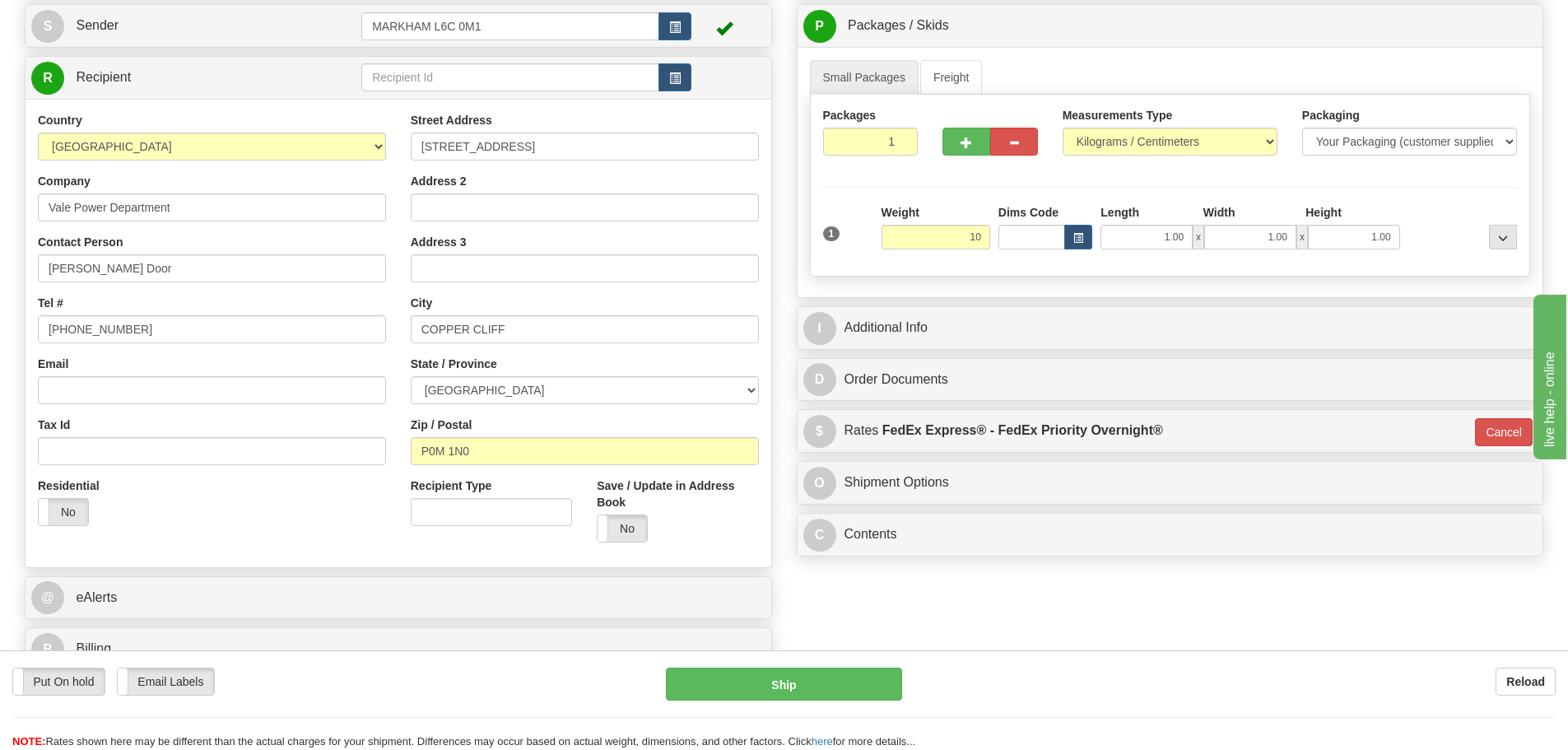
type input "10.00"
type input "01"
click at [1016, 193] on div "Packages 1 1 Measurements Type" at bounding box center [1170, 185] width 721 height 182
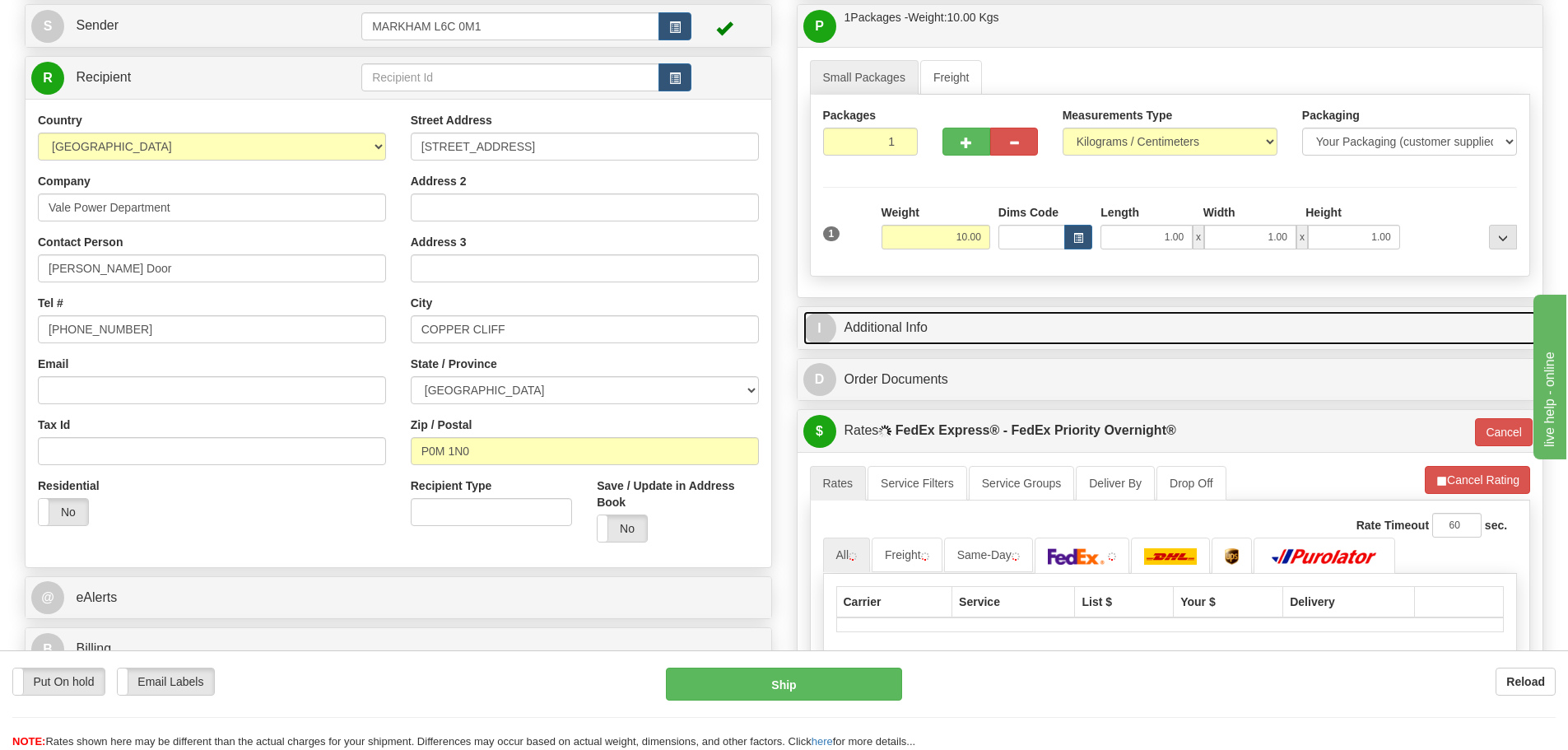
click at [984, 321] on link "I Additional Info" at bounding box center [1170, 327] width 734 height 33
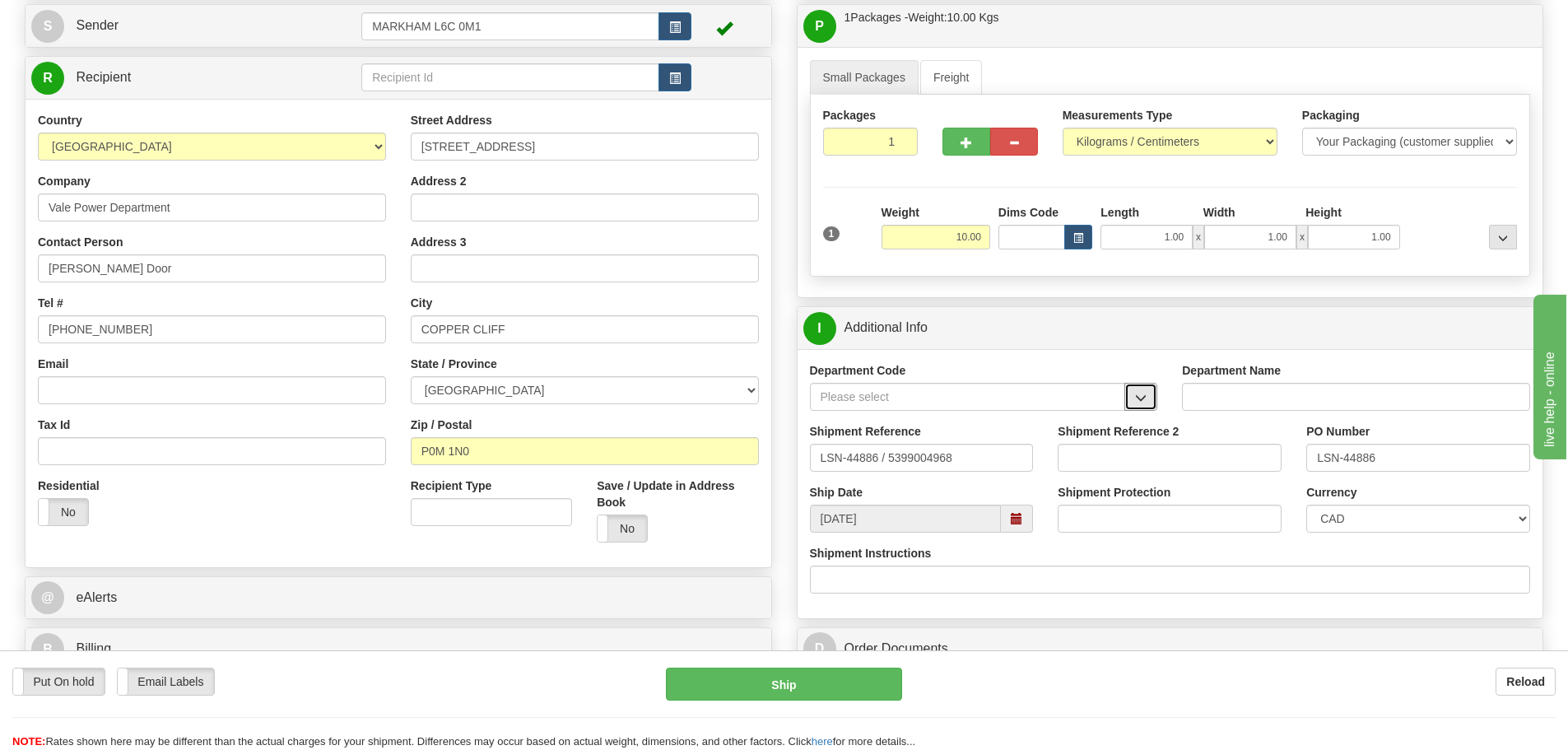
drag, startPoint x: 1127, startPoint y: 391, endPoint x: 1120, endPoint y: 397, distance: 9.2
click at [1127, 392] on button "button" at bounding box center [1141, 396] width 33 height 28
click at [1072, 413] on div "SER" at bounding box center [963, 422] width 299 height 18
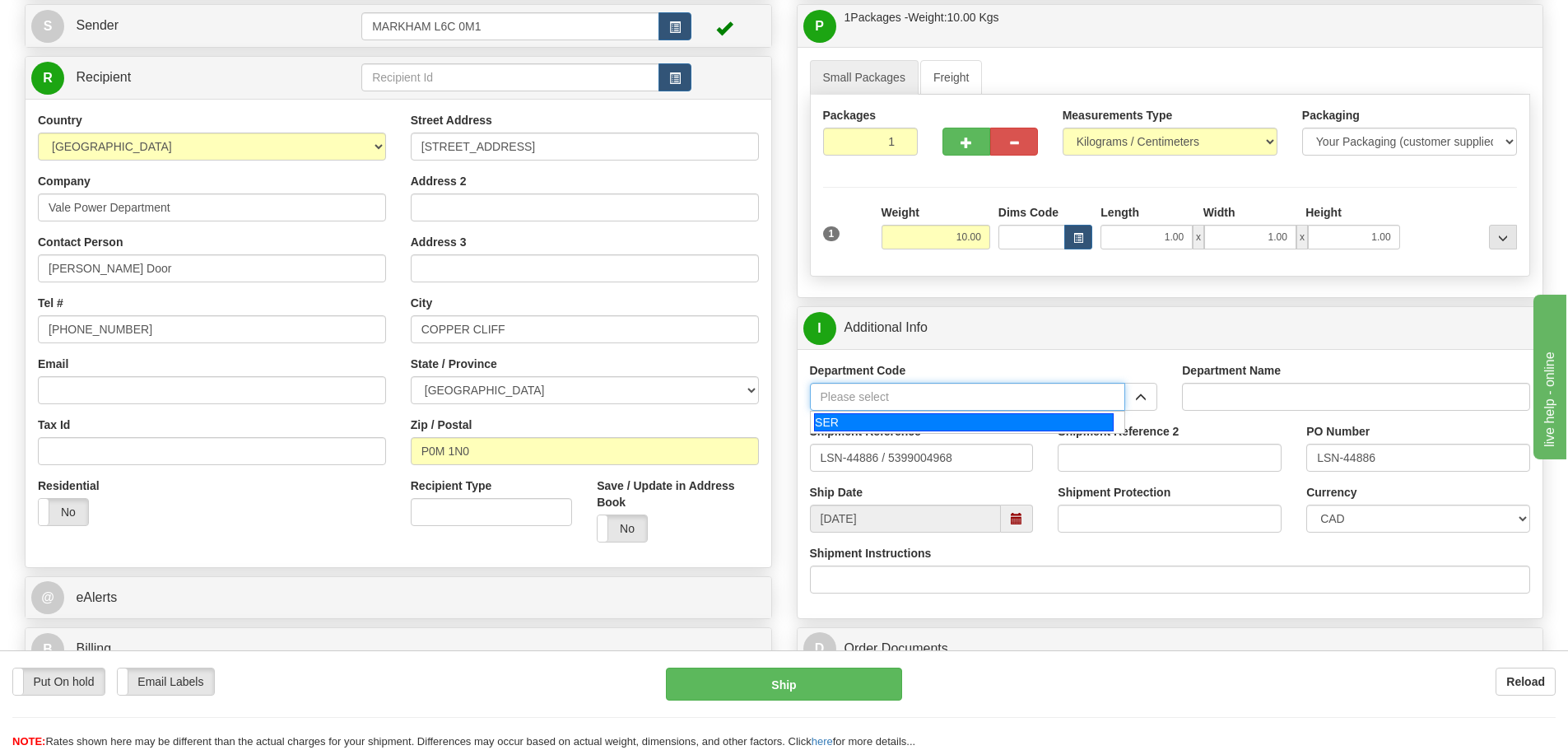
type input "SER"
type input "SERVICE DEPARTMENT"
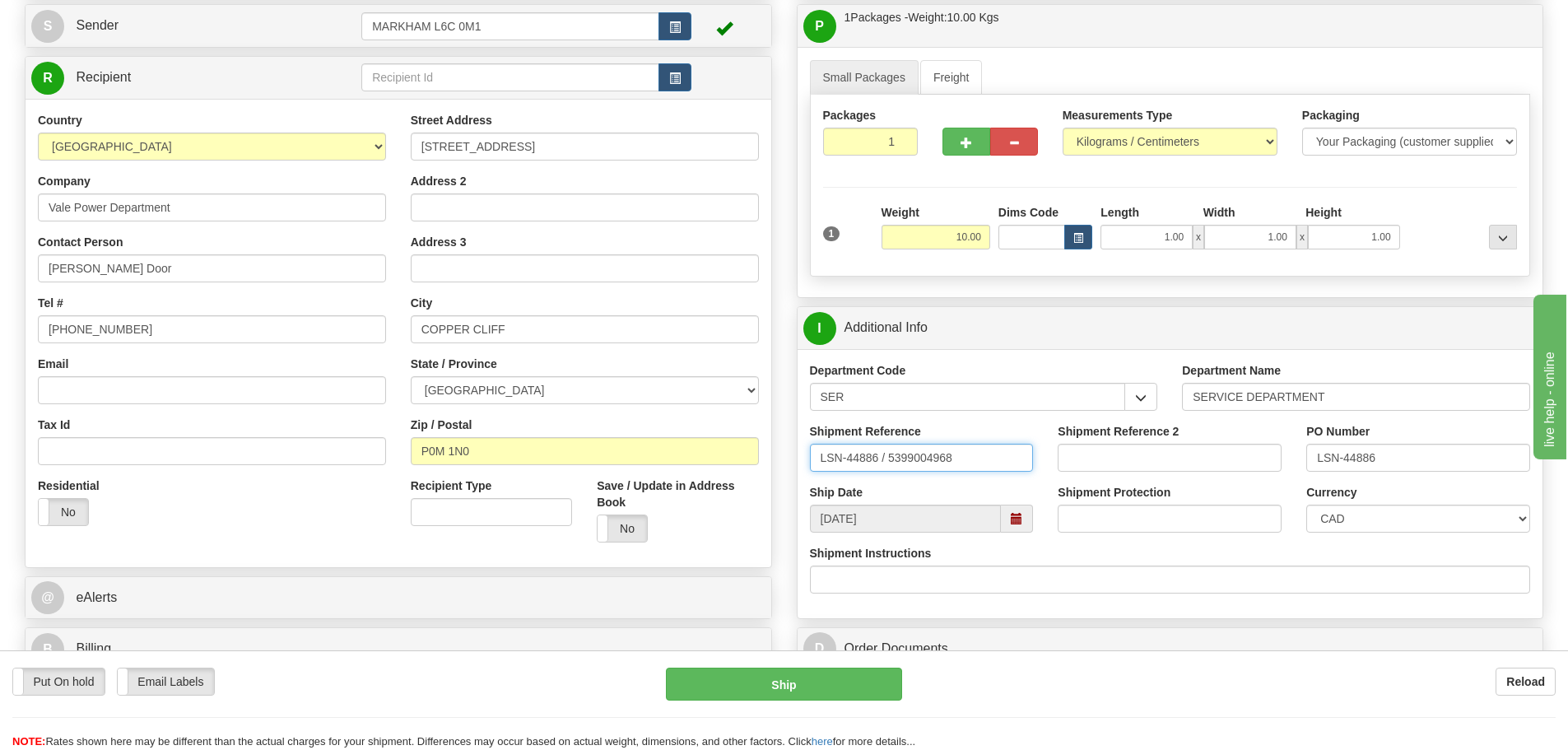
drag, startPoint x: 889, startPoint y: 459, endPoint x: 881, endPoint y: 460, distance: 8.1
click at [881, 460] on input "LSN-44886 / 5399004968" at bounding box center [922, 457] width 224 height 28
type input "LSN-44886 RMA 5399004968"
click at [1366, 524] on select "CAD USD EUR ZAR RON ANG ARN AUD AUS AWG BBD BFR BGN BHD BMD BND BRC BRL CHP CKZ…" at bounding box center [1418, 518] width 224 height 28
click at [1306, 504] on select "CAD USD EUR ZAR RON ANG ARN AUD AUS AWG BBD BFR BGN BHD BMD BND BRC BRL CHP CKZ…" at bounding box center [1418, 518] width 224 height 28
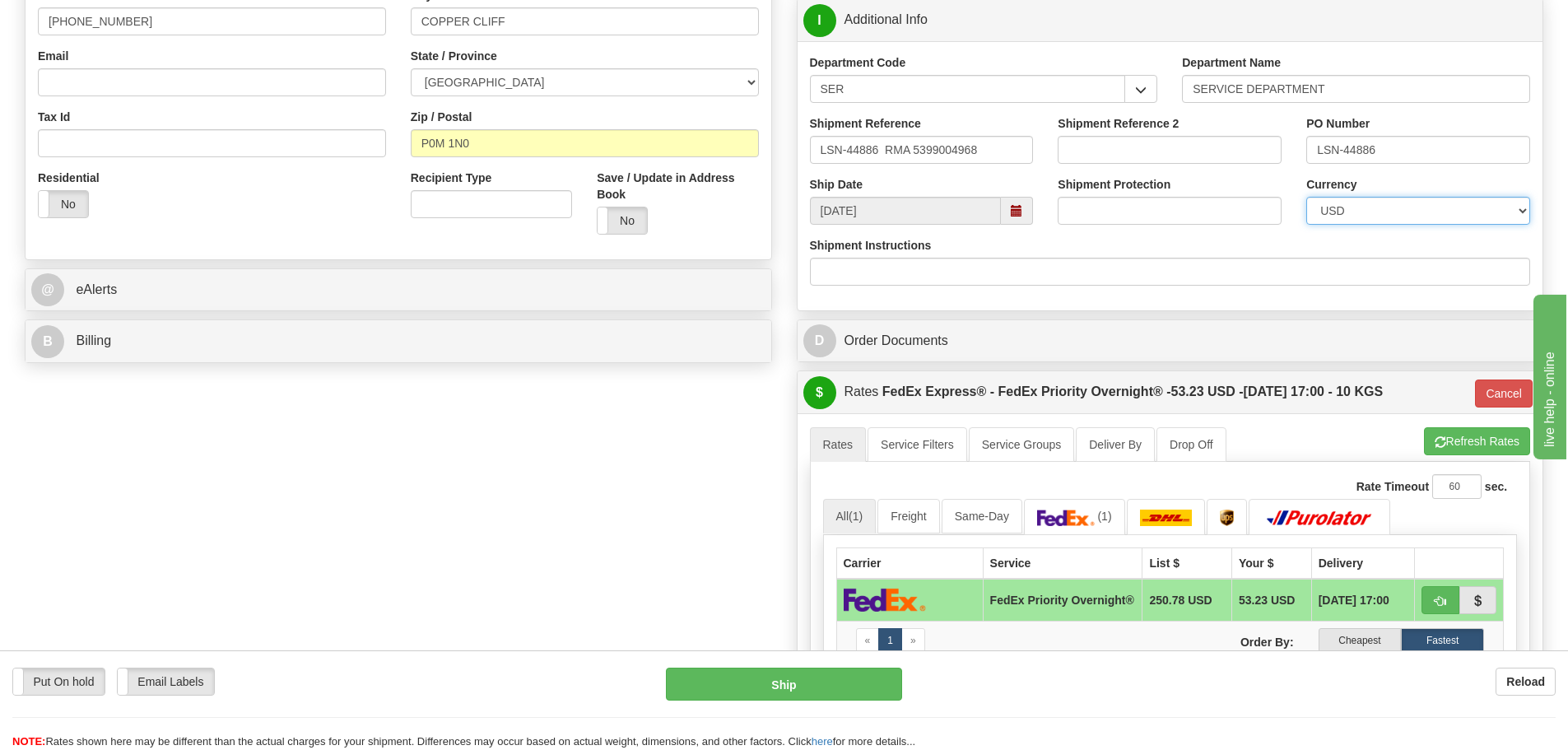
scroll to position [576, 0]
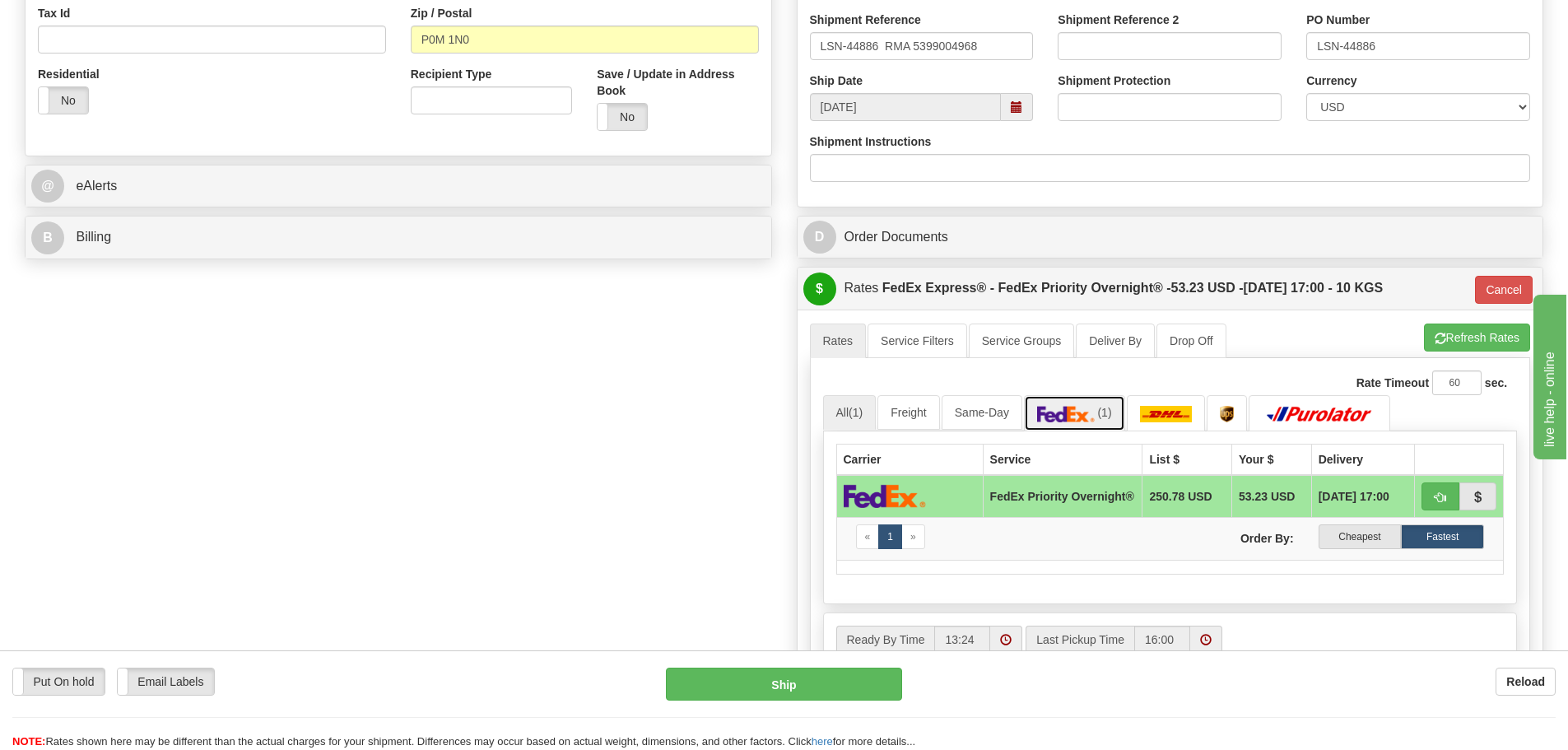
click at [1076, 406] on img at bounding box center [1066, 414] width 58 height 16
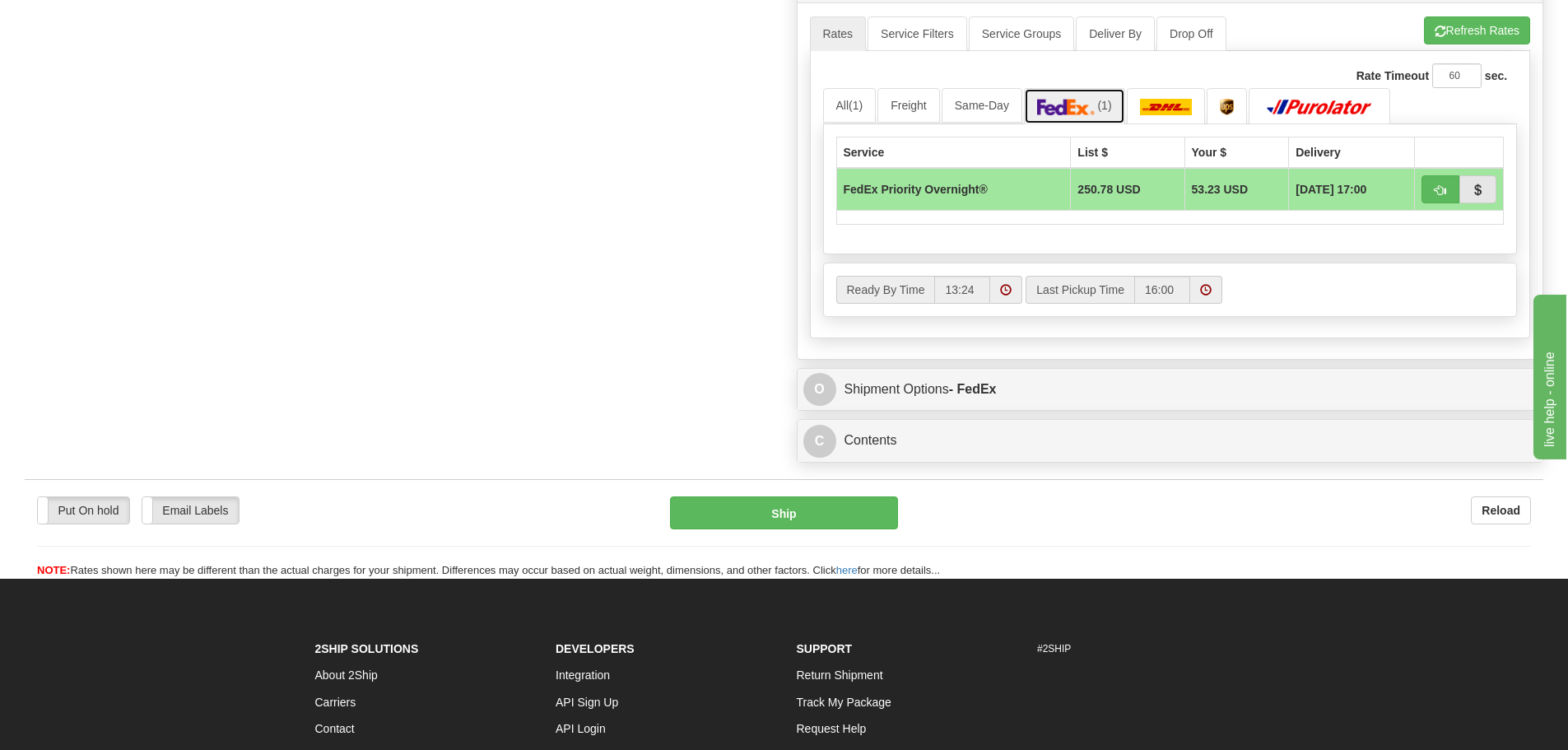
scroll to position [905, 0]
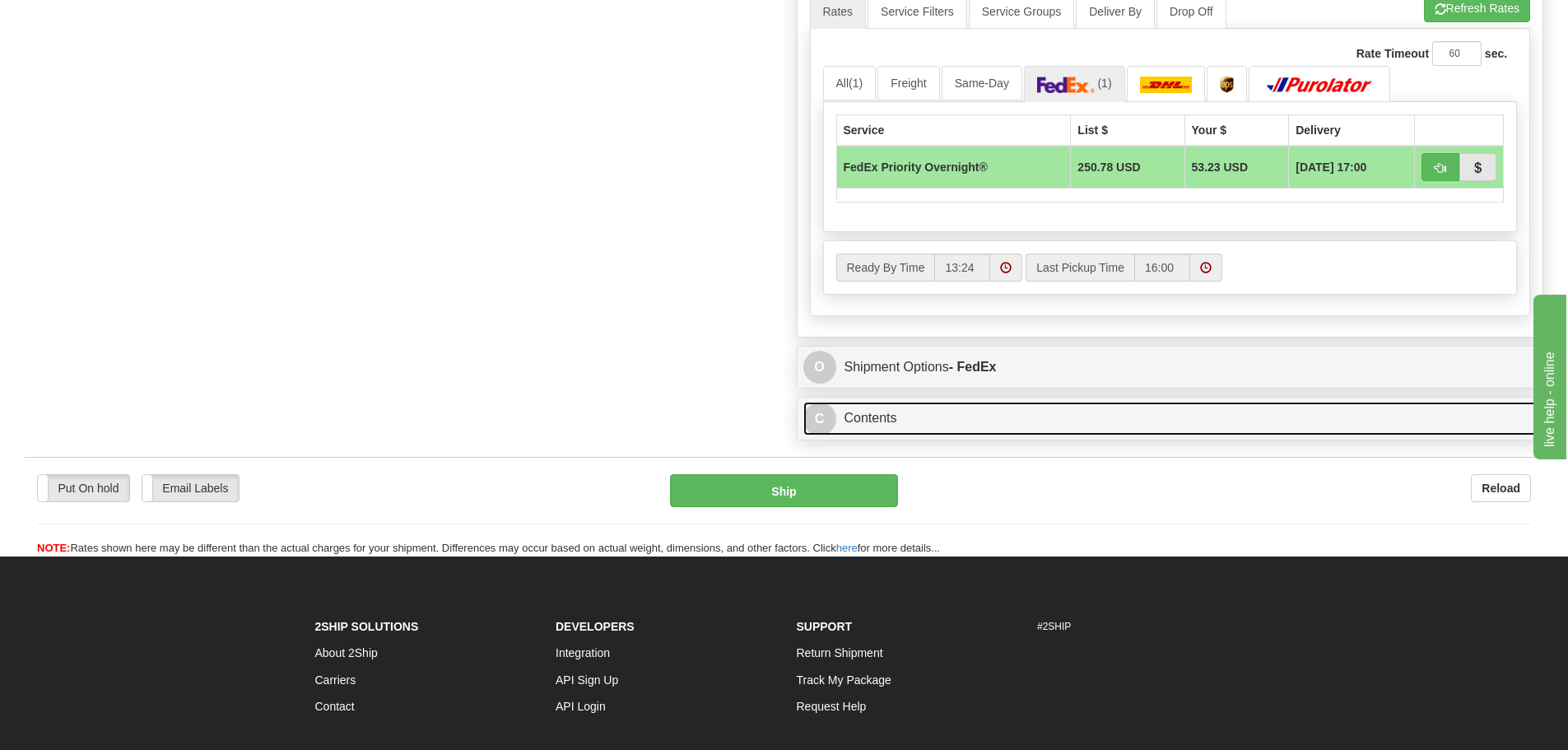
click at [1083, 411] on link "C Contents" at bounding box center [1170, 417] width 734 height 33
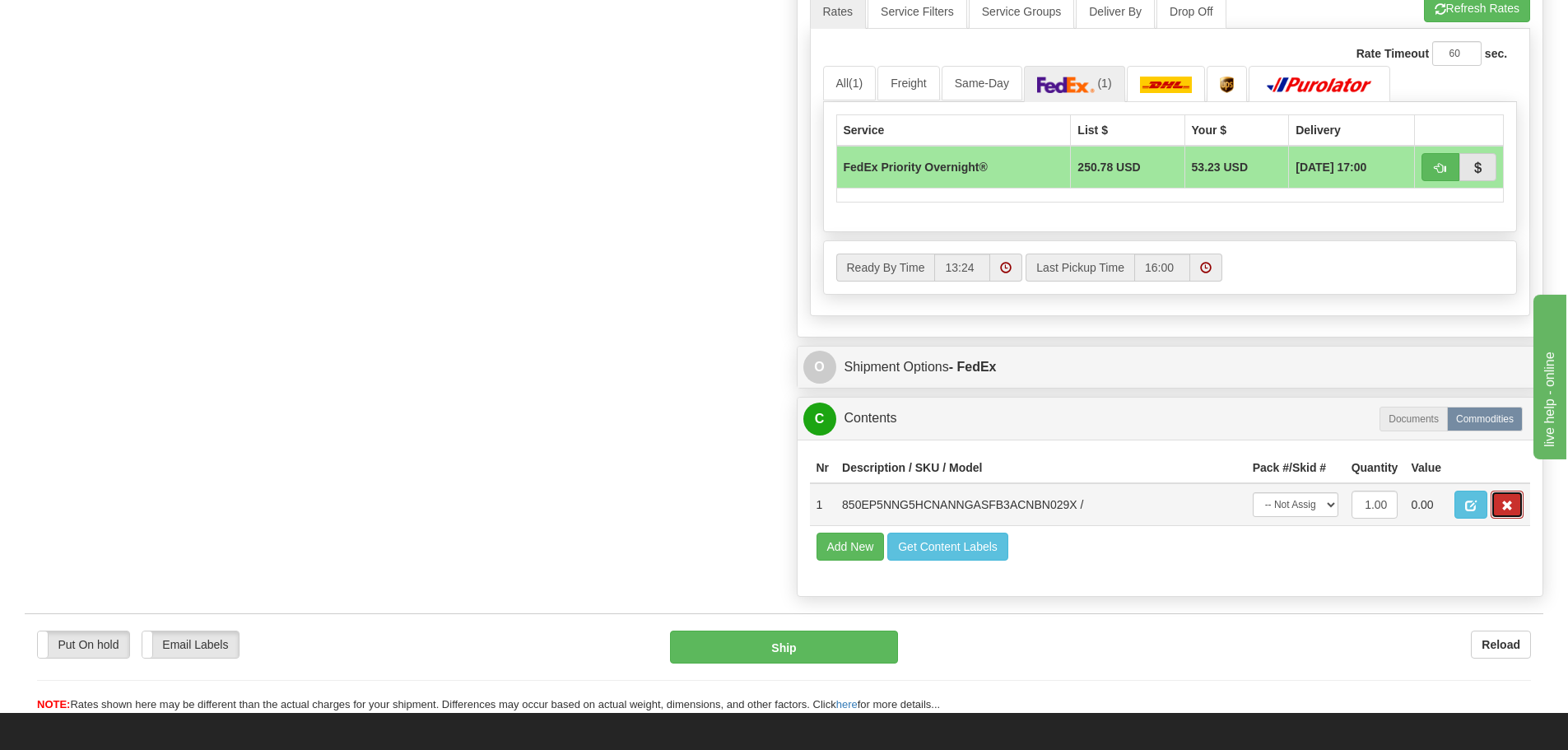
click at [1501, 502] on span "button" at bounding box center [1507, 506] width 12 height 11
click at [1506, 502] on span "button" at bounding box center [1507, 506] width 12 height 11
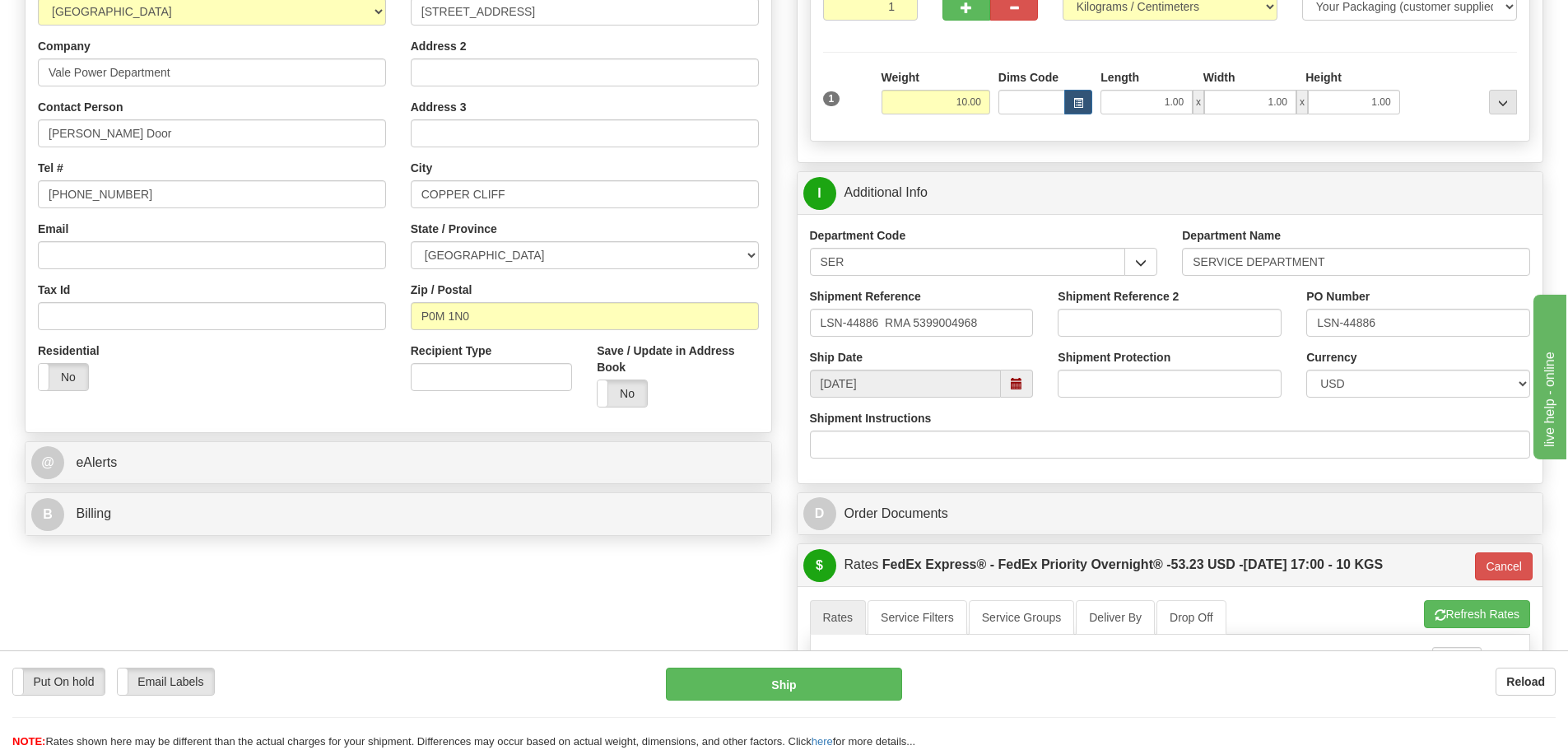
scroll to position [411, 0]
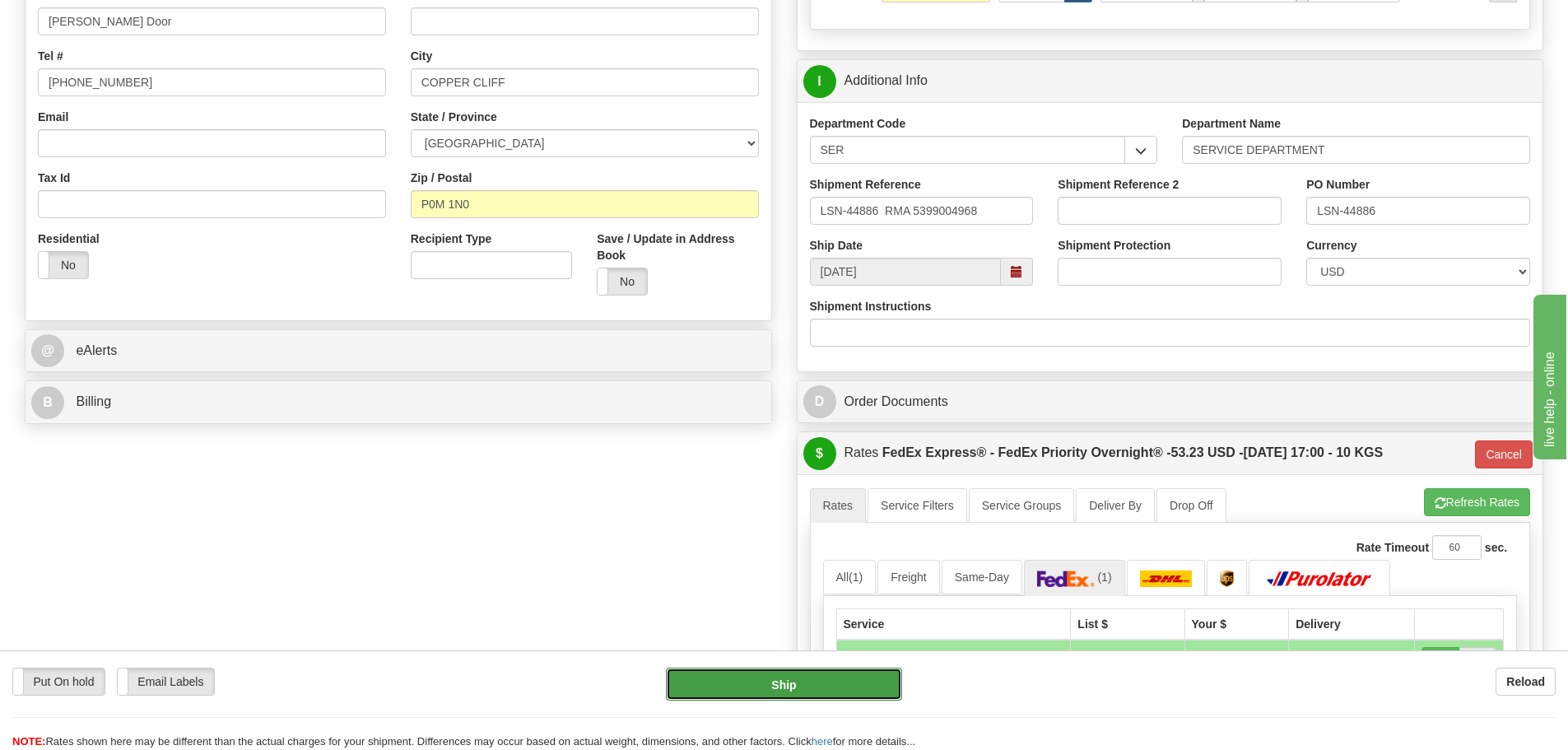
click at [708, 685] on button "Ship" at bounding box center [784, 683] width 236 height 33
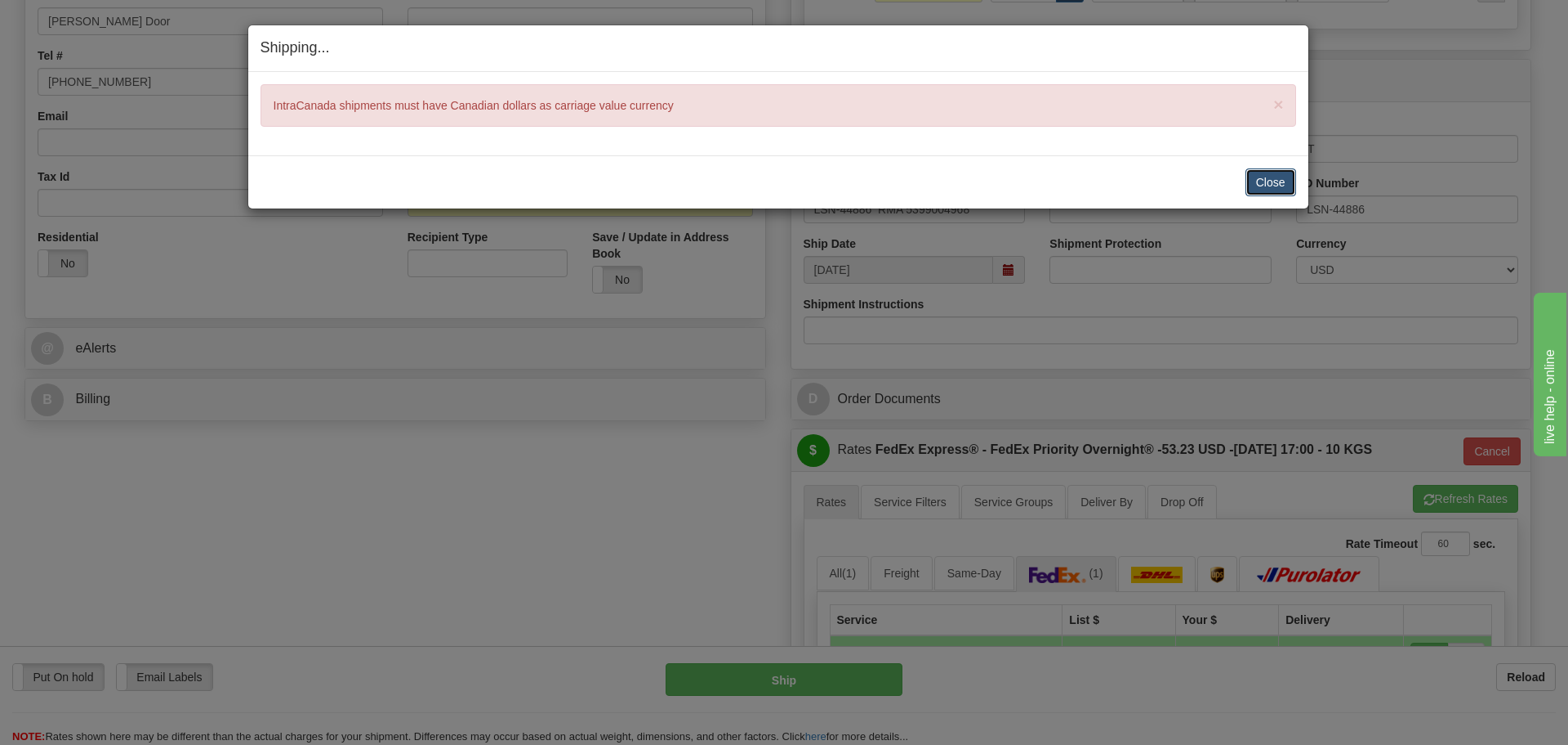
click at [1265, 169] on button "Close" at bounding box center [1271, 182] width 50 height 28
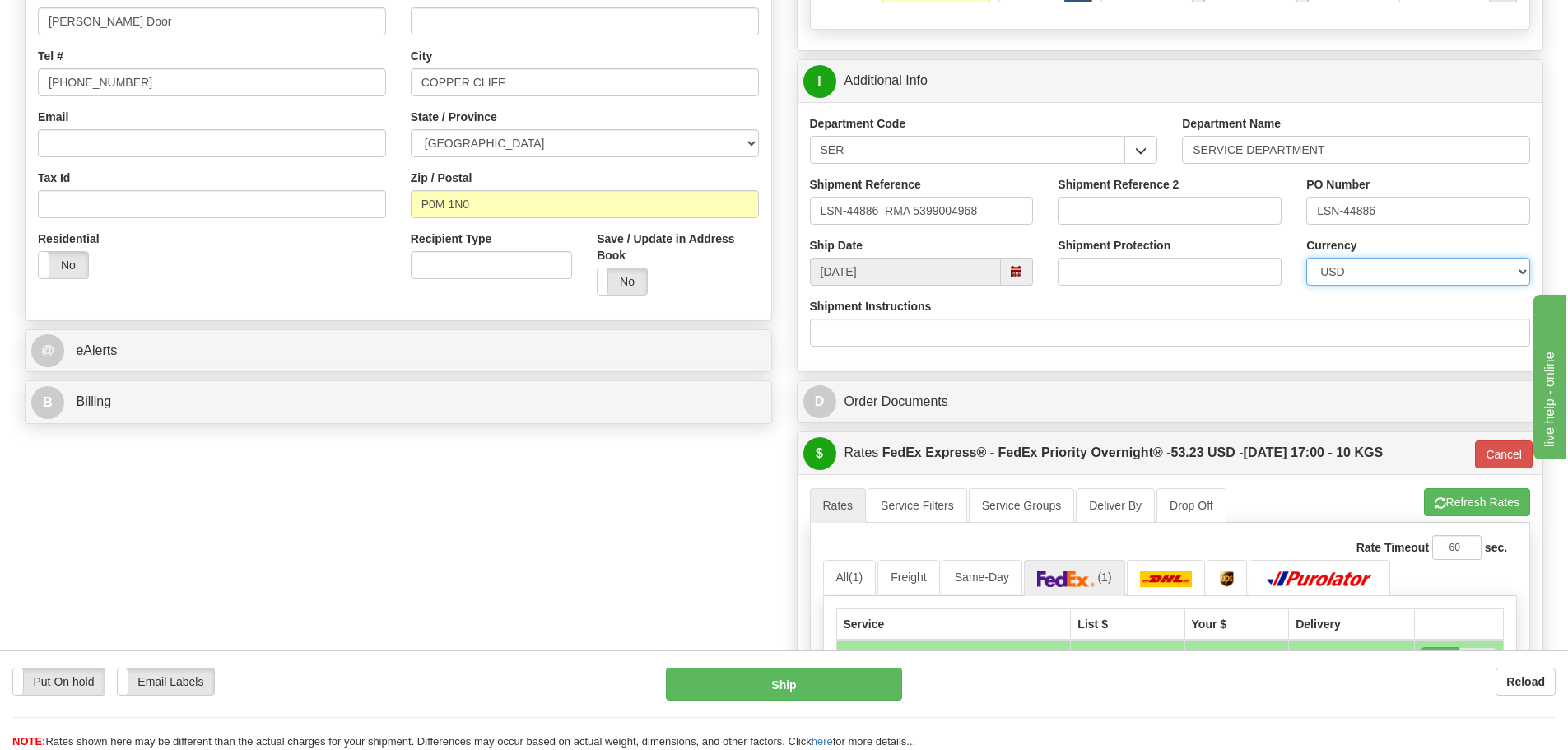
click at [1312, 267] on select "CAD USD EUR ZAR RON ANG ARN AUD AUS AWG BBD BFR BGN BHD BMD BND BRC BRL CHP CKZ…" at bounding box center [1418, 271] width 224 height 28
select select "0"
click at [1306, 258] on select "CAD USD EUR ZAR RON ANG ARN AUD AUS AWG BBD BFR BGN BHD BMD BND BRC BRL CHP CKZ…" at bounding box center [1418, 271] width 224 height 28
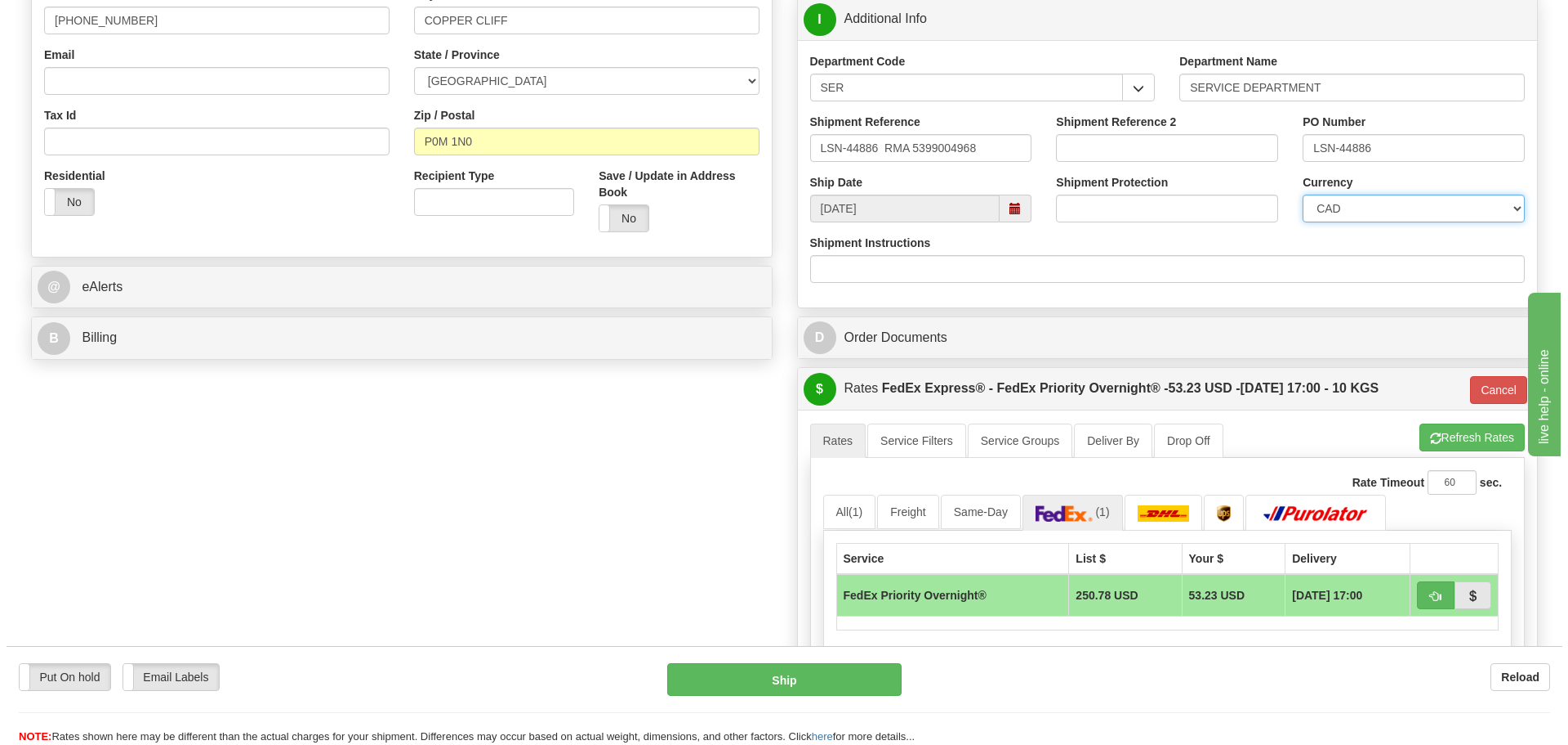
scroll to position [572, 0]
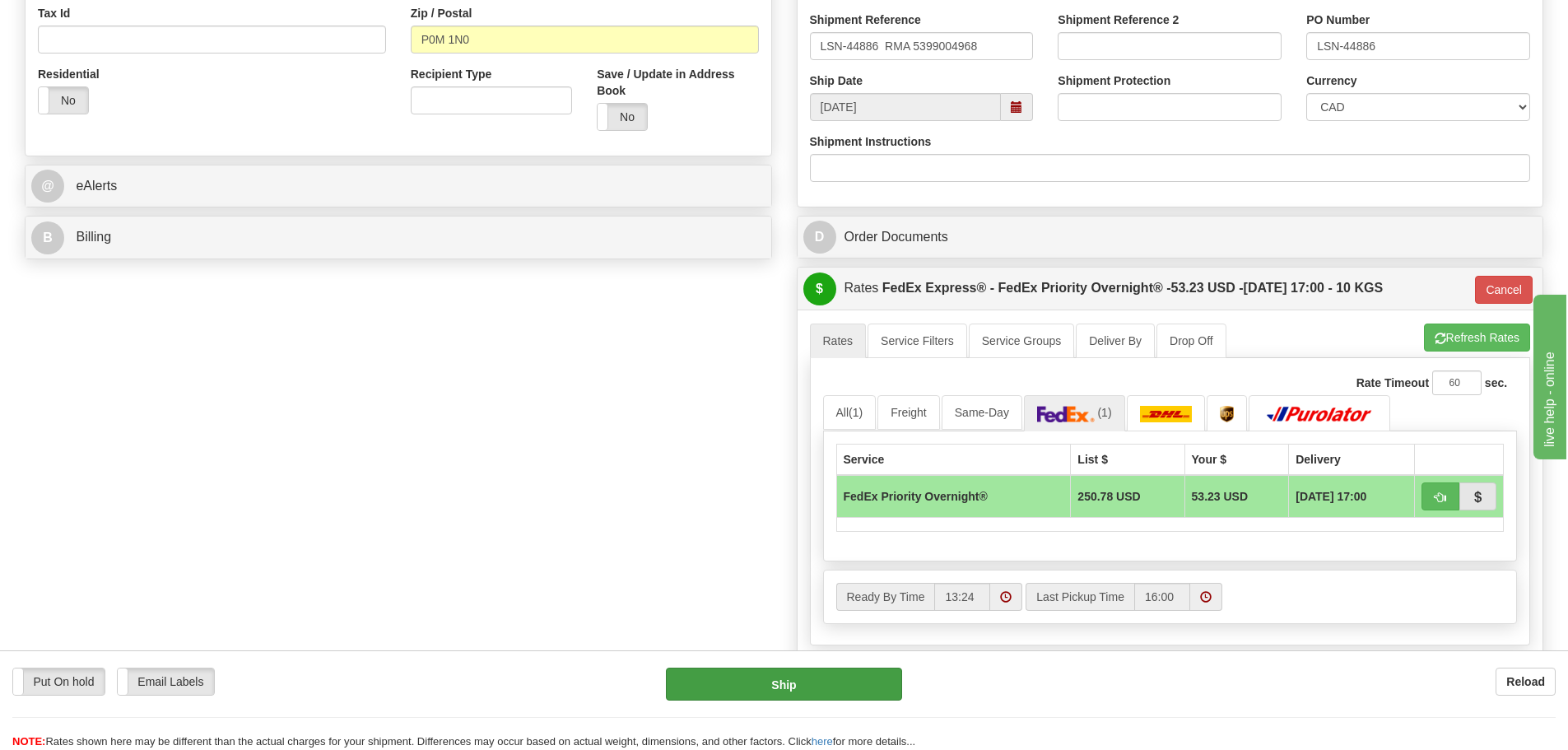
click at [788, 704] on div "Put On hold Put On hold Email Labels Email Labels Edit Reload Ship" at bounding box center [784, 708] width 1568 height 82
click at [788, 693] on button "Ship" at bounding box center [784, 683] width 236 height 33
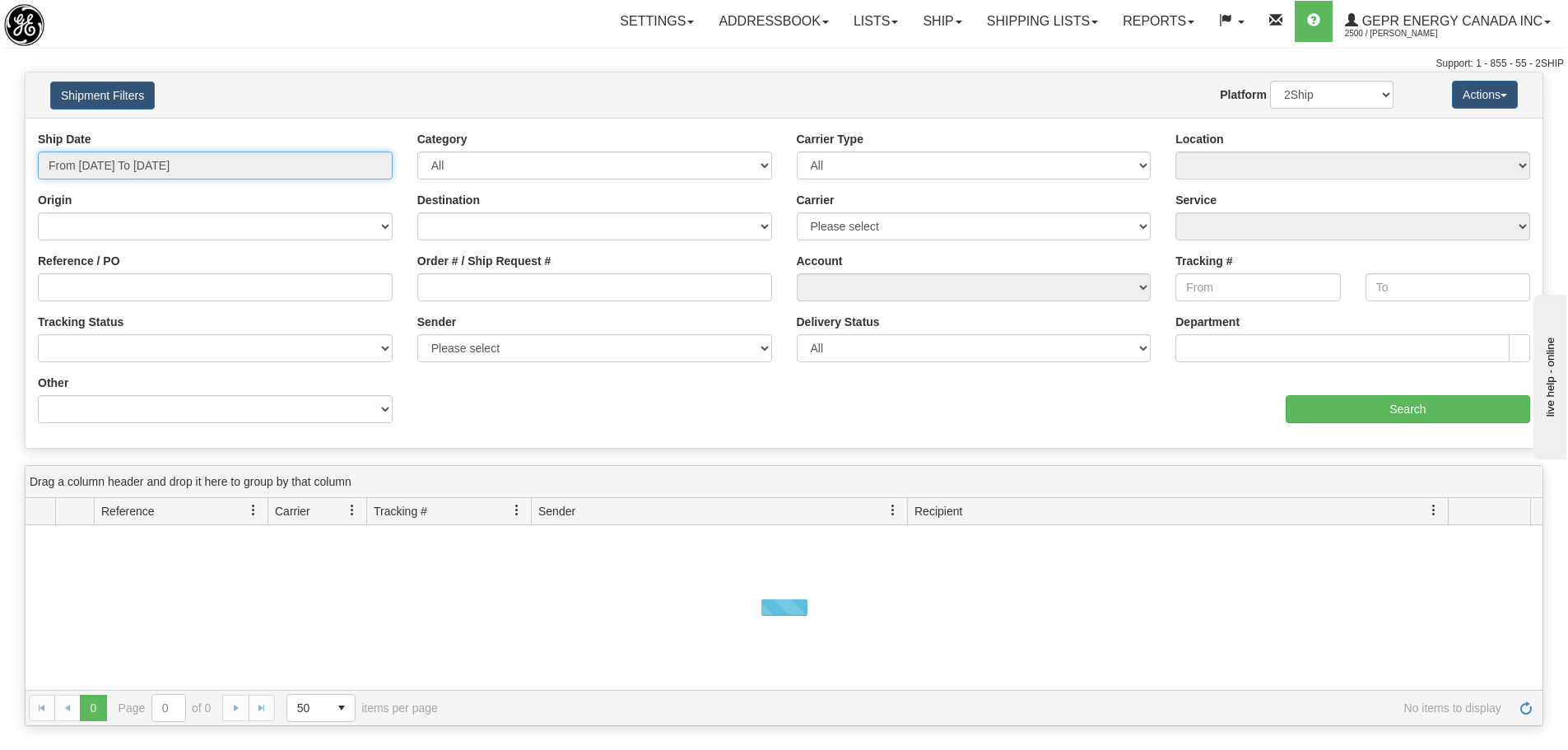
click at [310, 160] on input "From [DATE] To [DATE]" at bounding box center [215, 165] width 354 height 28
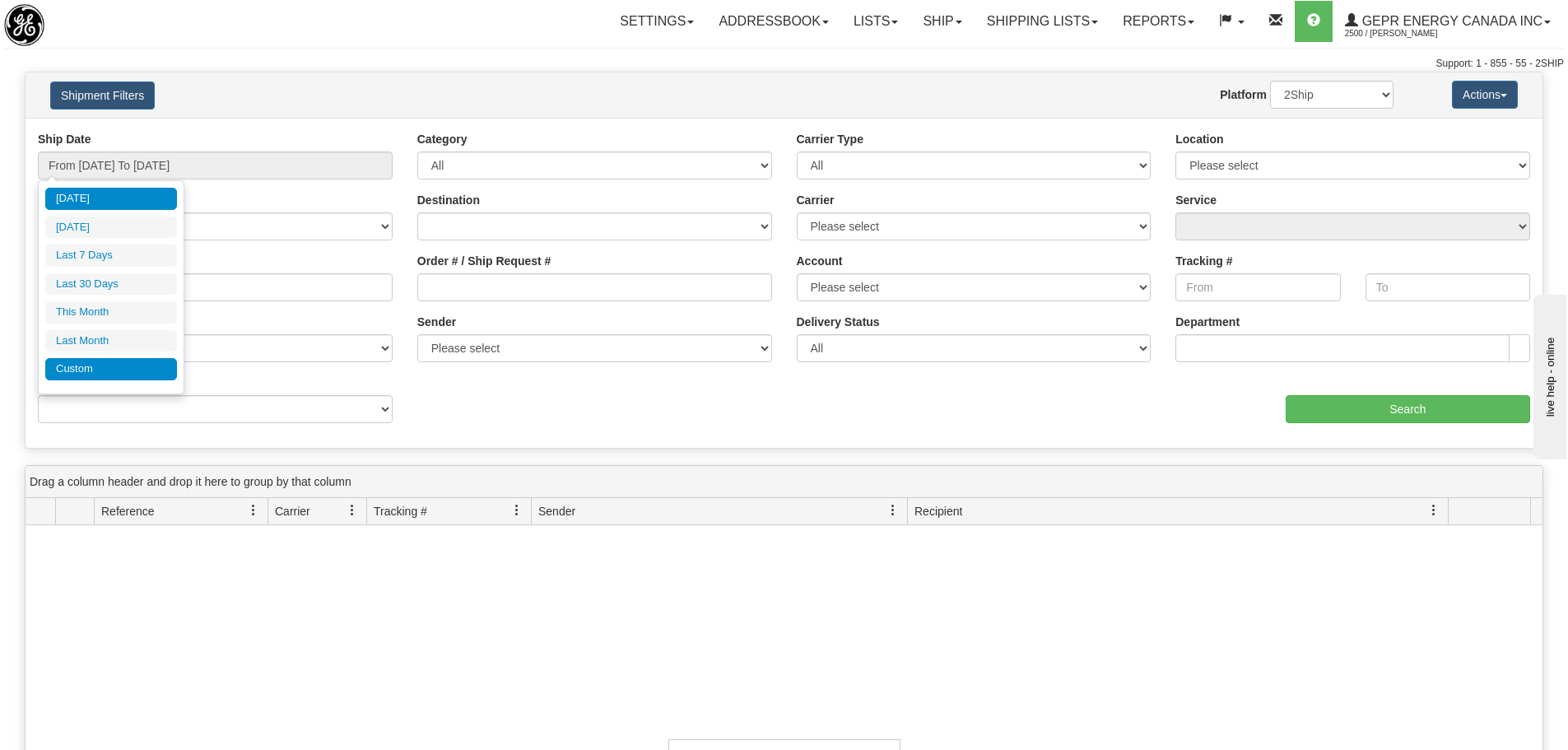
click at [107, 364] on li "Custom" at bounding box center [111, 369] width 132 height 23
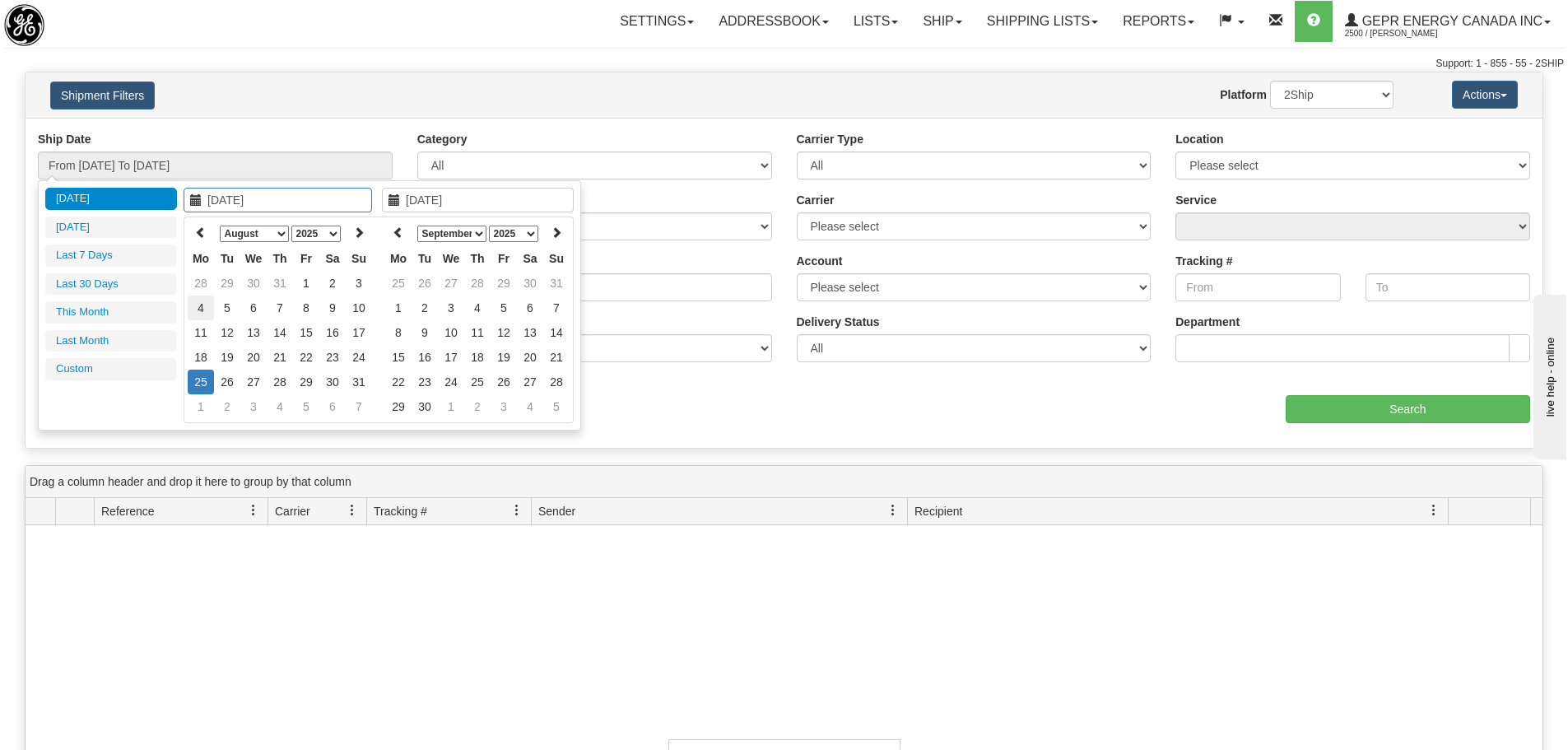
type input "[DATE]"
click at [262, 230] on select "January February March April May June July August September October November De…" at bounding box center [254, 233] width 69 height 16
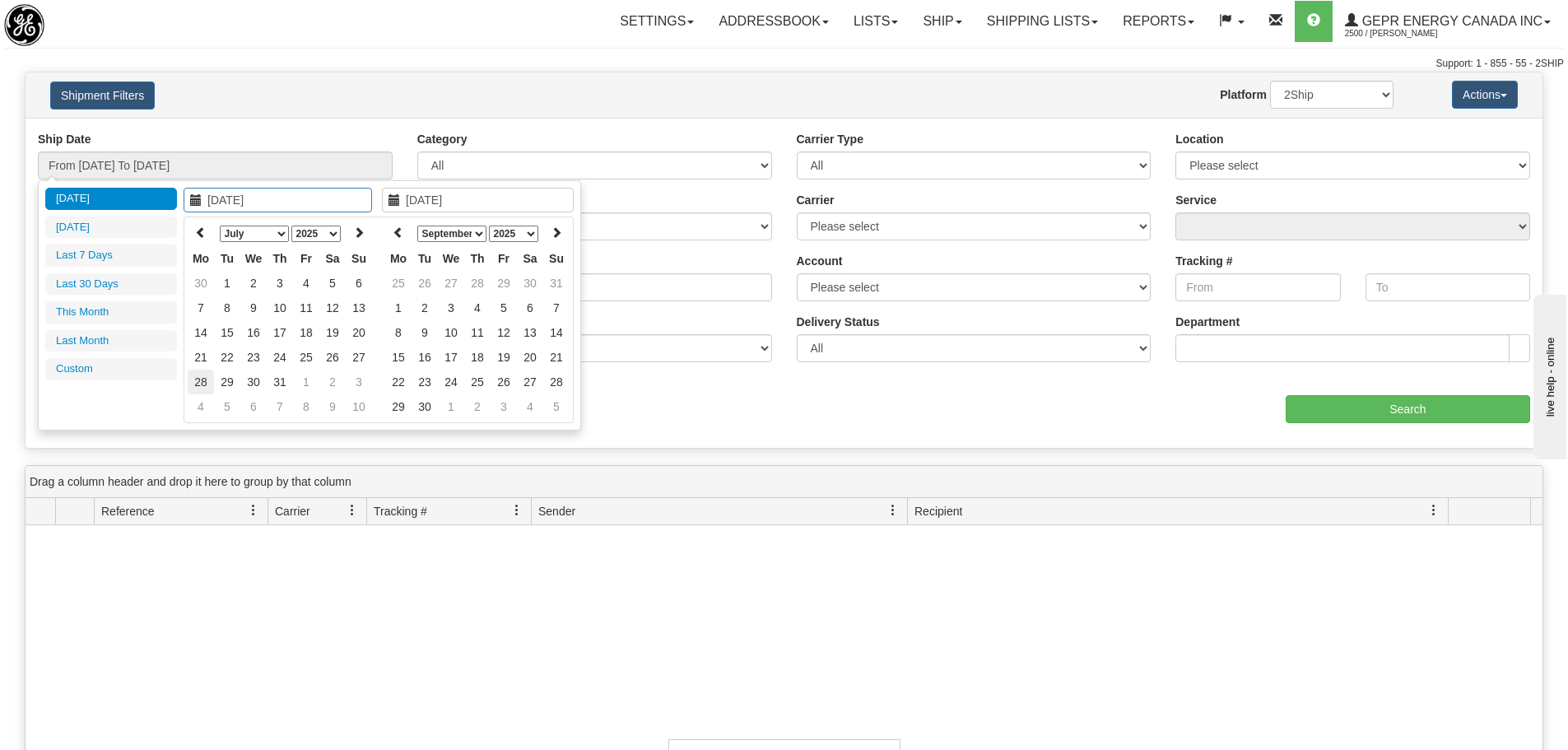
type input "[DATE]"
click at [206, 380] on td "28" at bounding box center [201, 381] width 26 height 24
click at [268, 235] on select "January February March April May June July August September October November De…" at bounding box center [254, 233] width 69 height 16
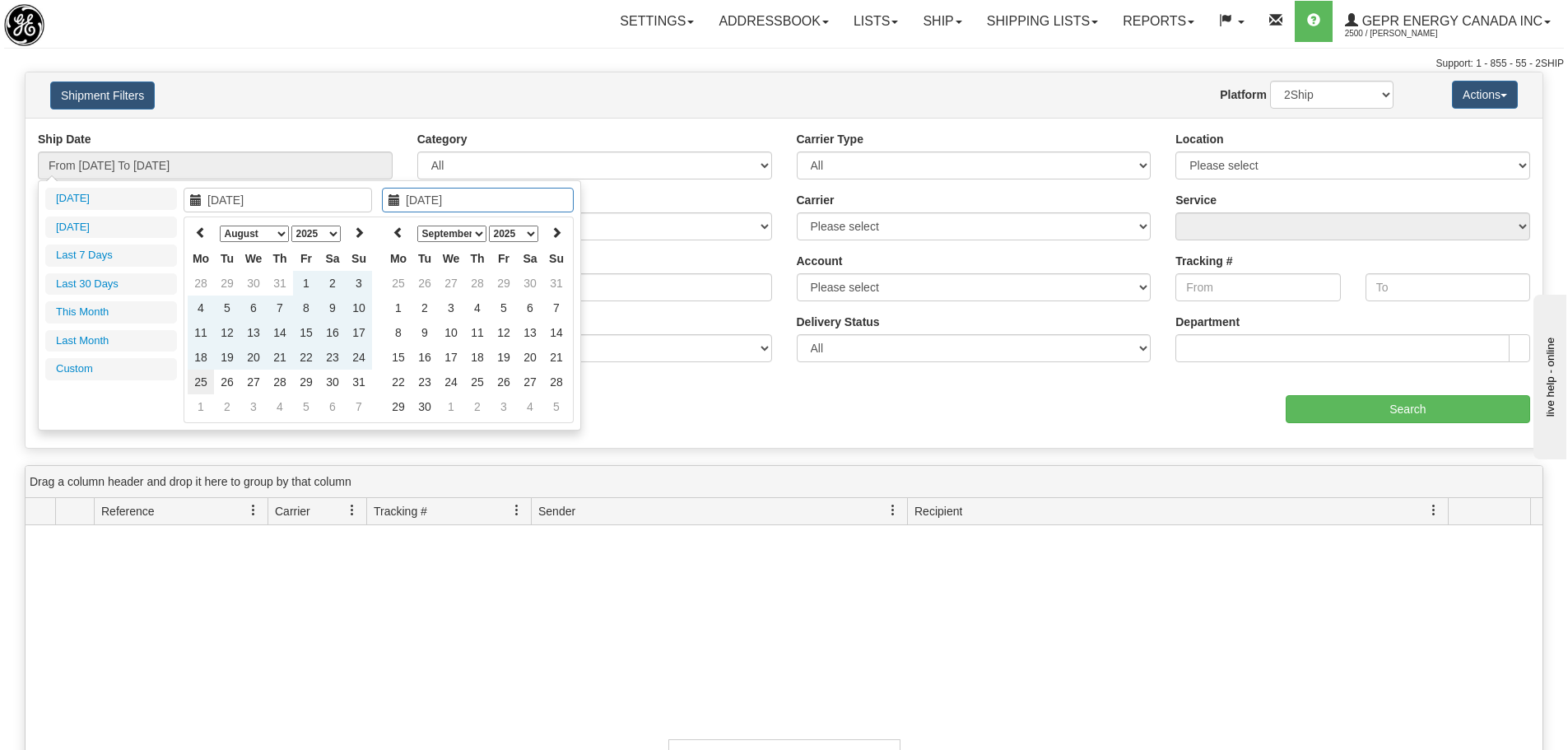
type input "[DATE]"
click at [203, 381] on td "25" at bounding box center [201, 381] width 26 height 24
type input "From [DATE] To [DATE]"
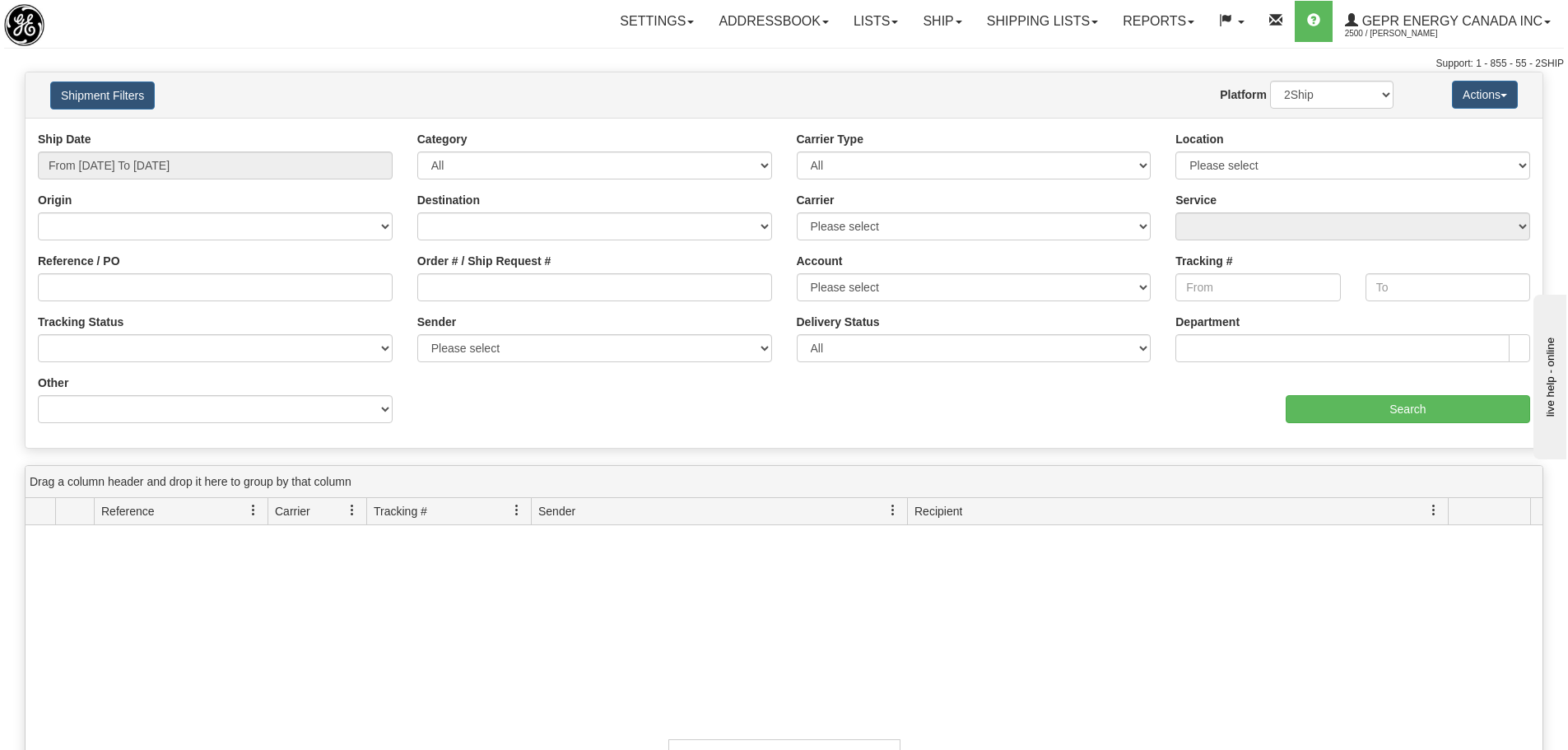
click at [830, 407] on div "aaa Search" at bounding box center [1164, 398] width 759 height 49
click at [649, 361] on select "Please select GEPR Energy Canada Inc , Rajiehan RMA, ([GEOGRAPHIC_DATA])" at bounding box center [595, 348] width 354 height 28
select select "206864"
click at [418, 334] on select "Please select GEPR Energy Canada Inc , Rajiehan RMA, ([GEOGRAPHIC_DATA])" at bounding box center [595, 348] width 354 height 28
click at [1374, 411] on input "Search" at bounding box center [1407, 408] width 244 height 28
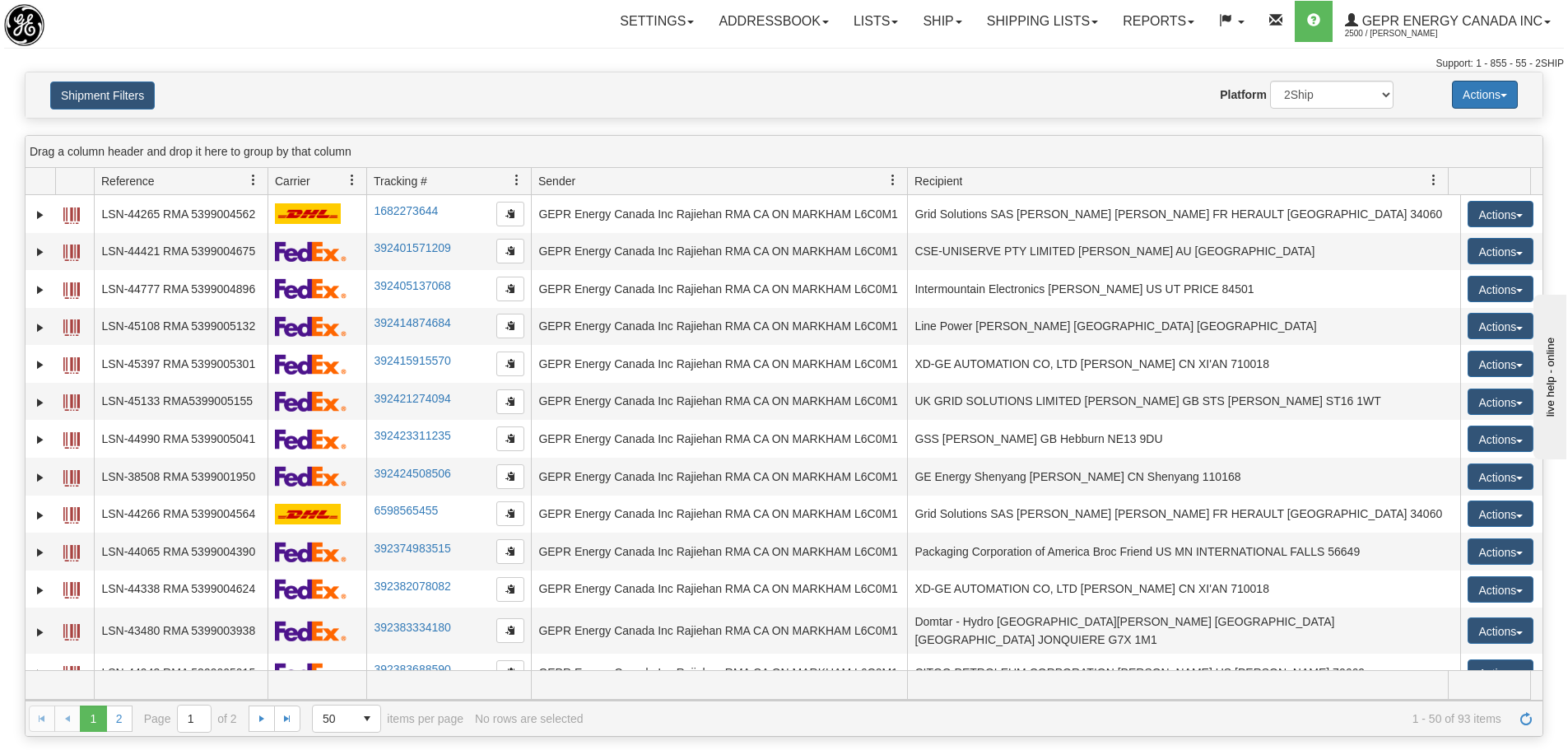
click at [1507, 97] on button "Actions" at bounding box center [1484, 94] width 66 height 28
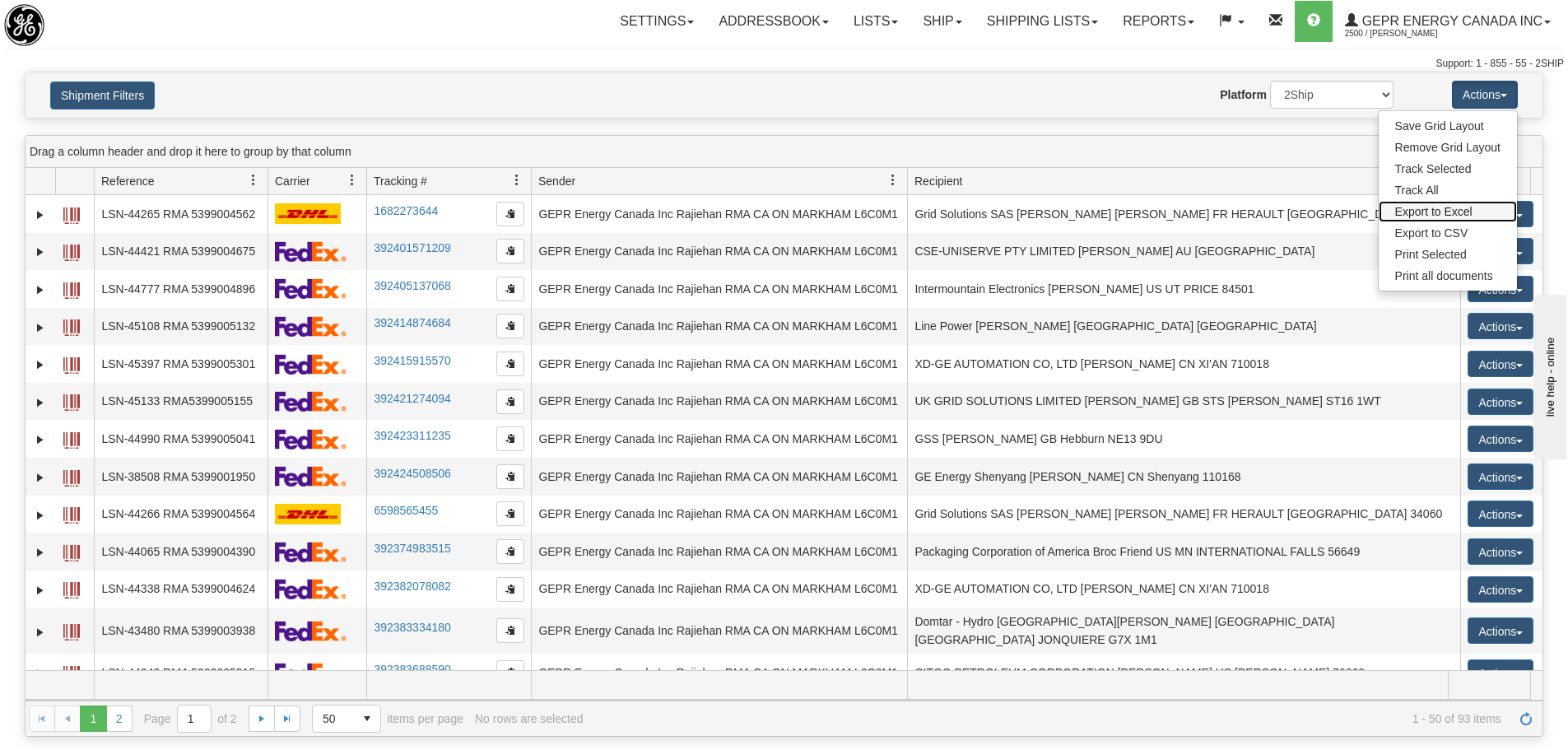
click at [1448, 208] on link "Export to Excel" at bounding box center [1447, 211] width 138 height 22
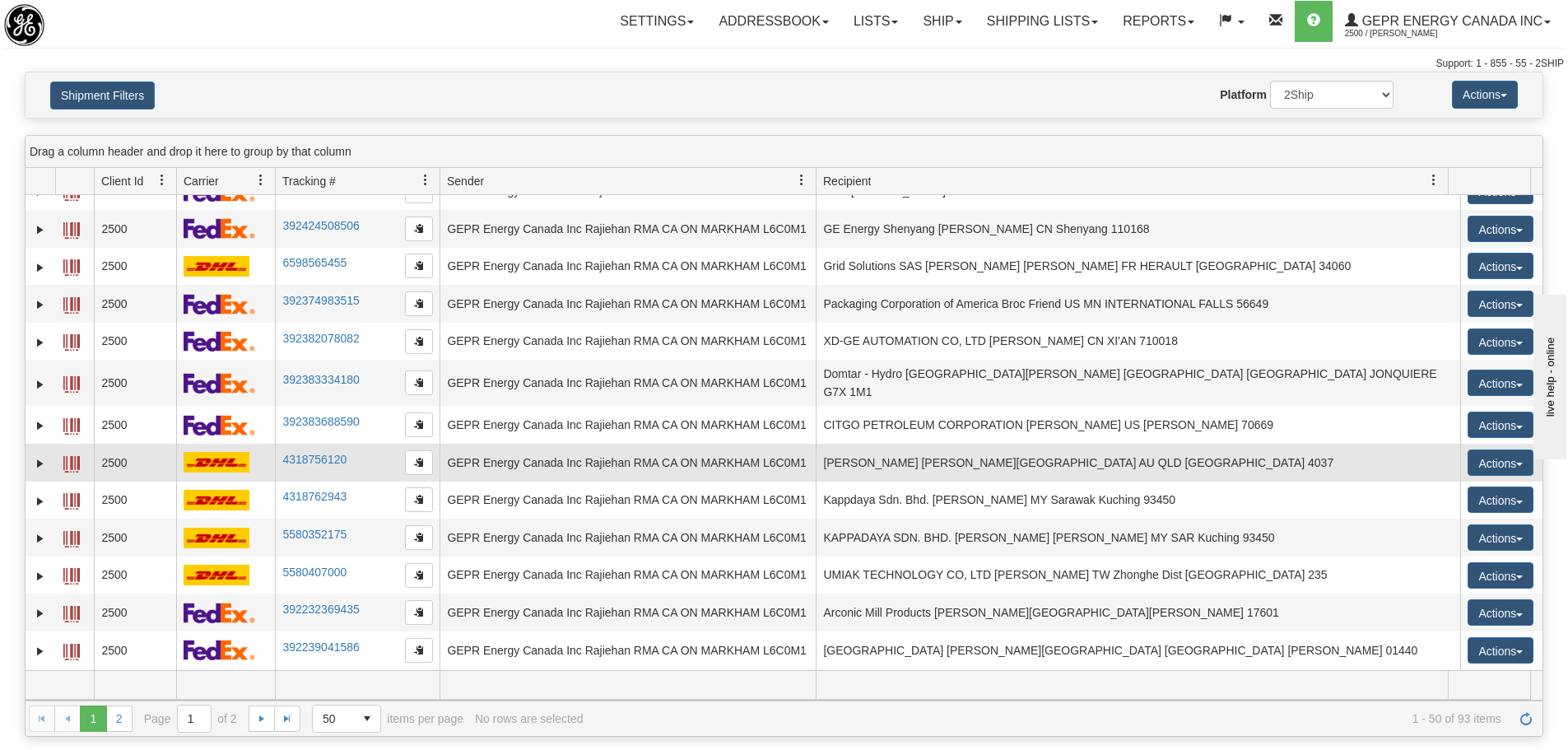
scroll to position [82, 0]
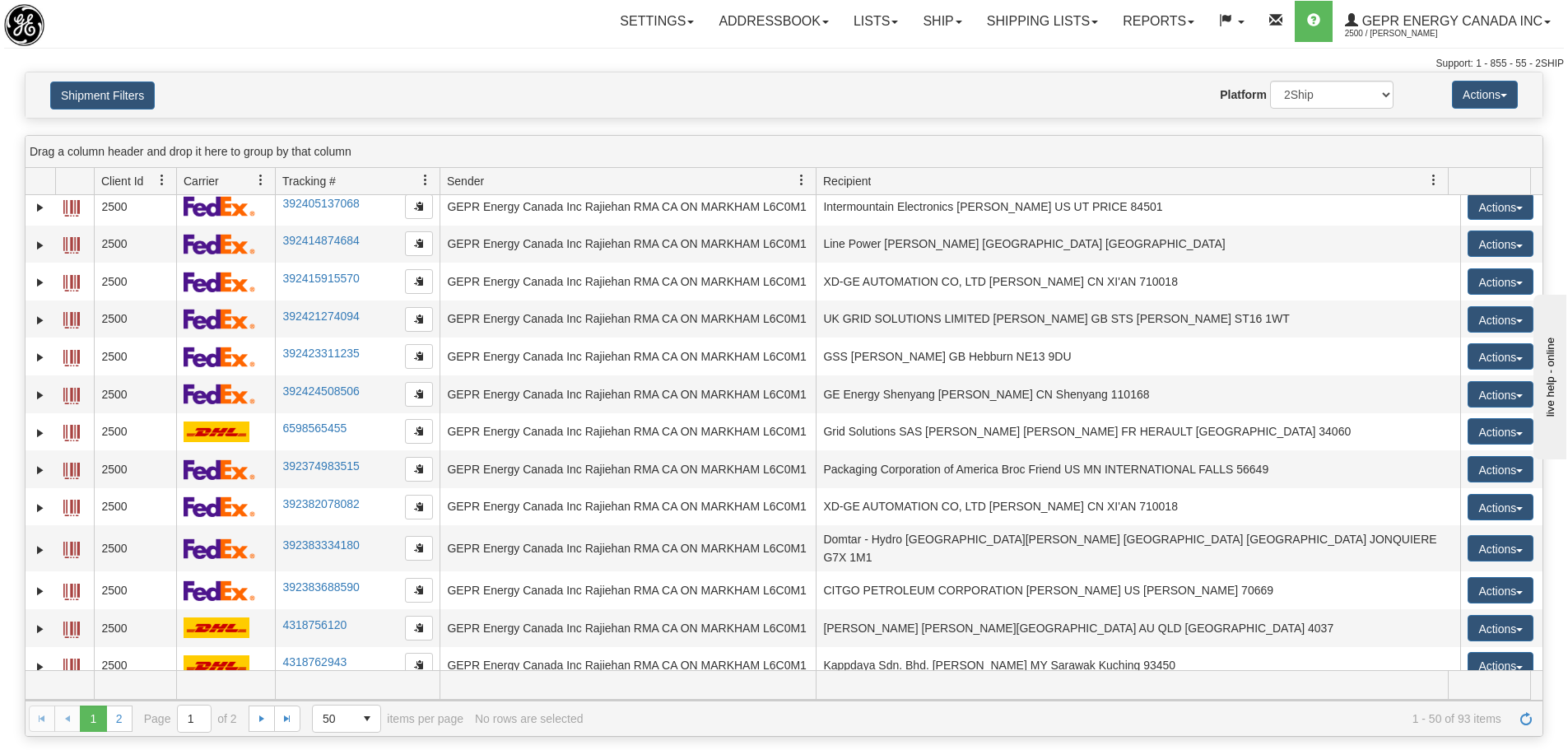
click at [771, 77] on div "Shipment Filters Website Agent Nothing selected Client User Platform 2Ship Impo…" at bounding box center [784, 95] width 1516 height 45
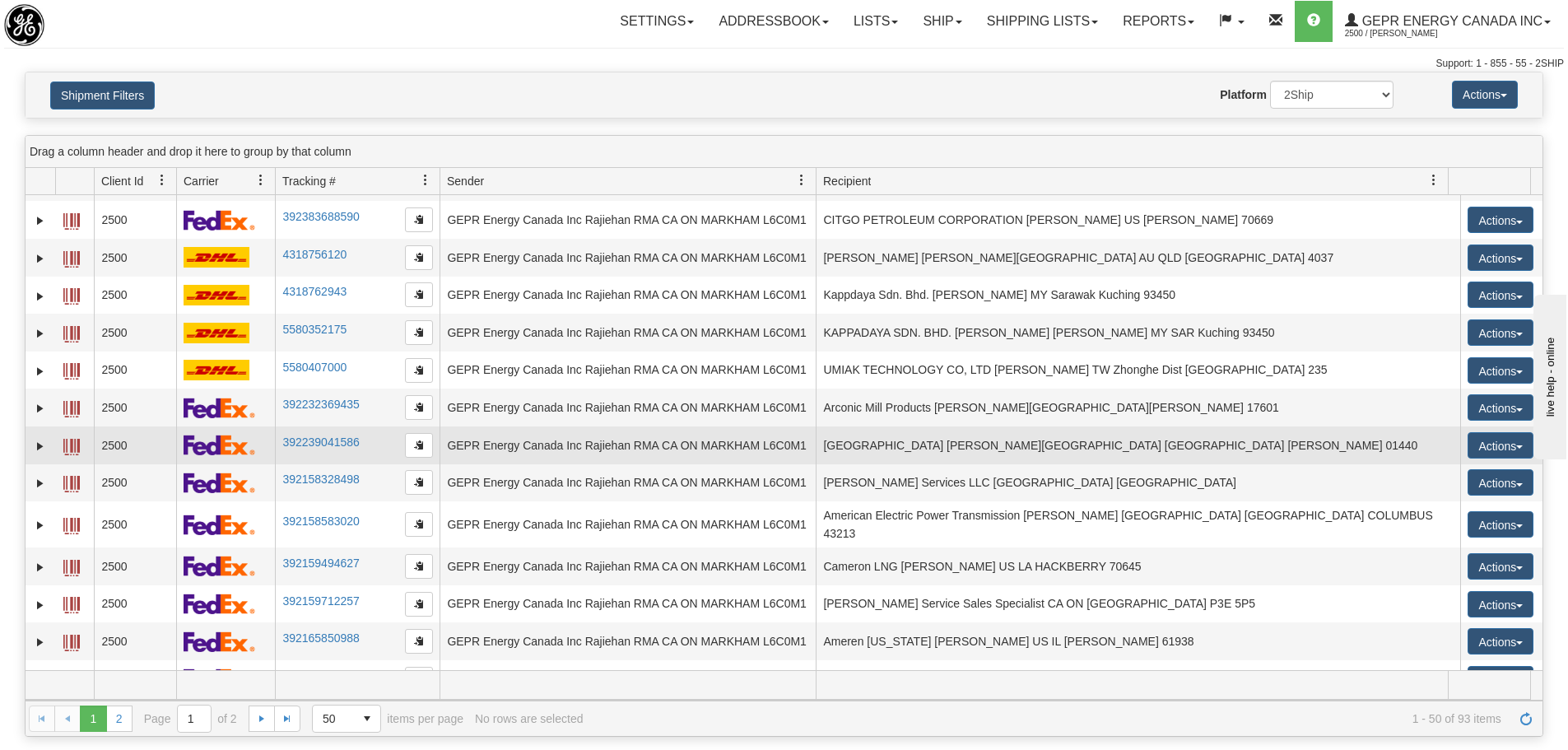
scroll to position [414, 0]
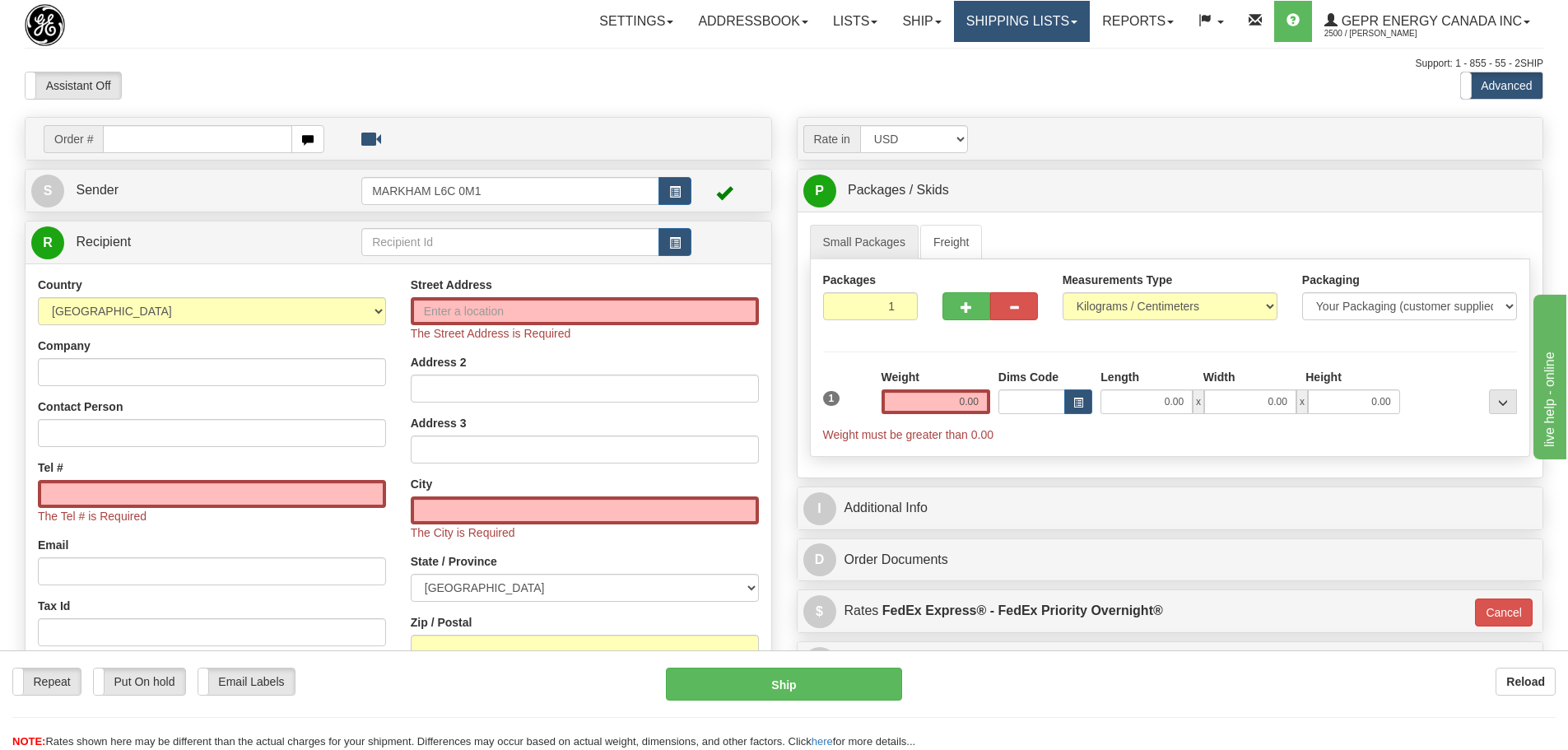
click at [1028, 35] on link "Shipping lists" at bounding box center [1021, 22] width 136 height 42
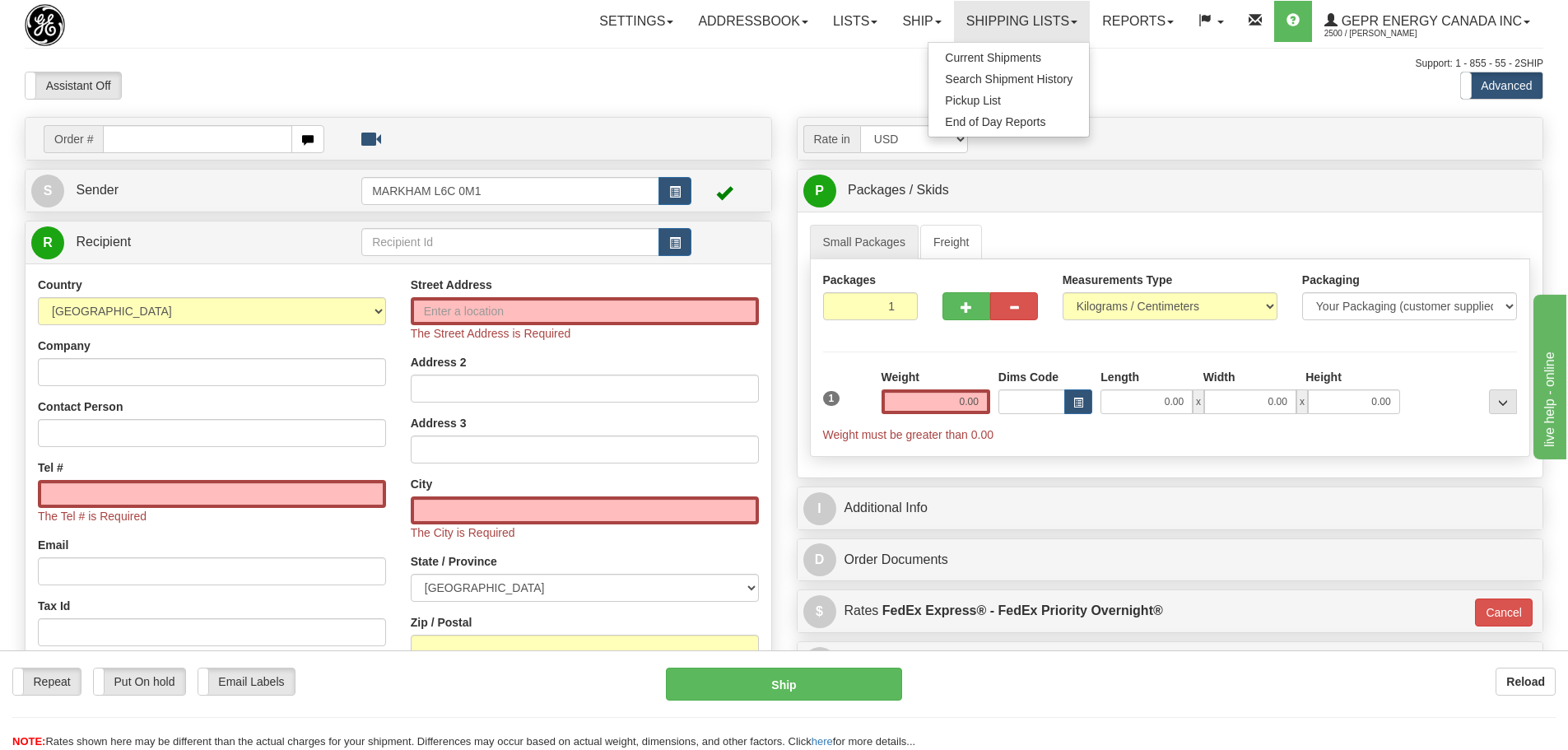
click at [268, 47] on div "Toggle navigation Settings Shipping Preferences Fields Preferences New" at bounding box center [784, 480] width 1568 height 961
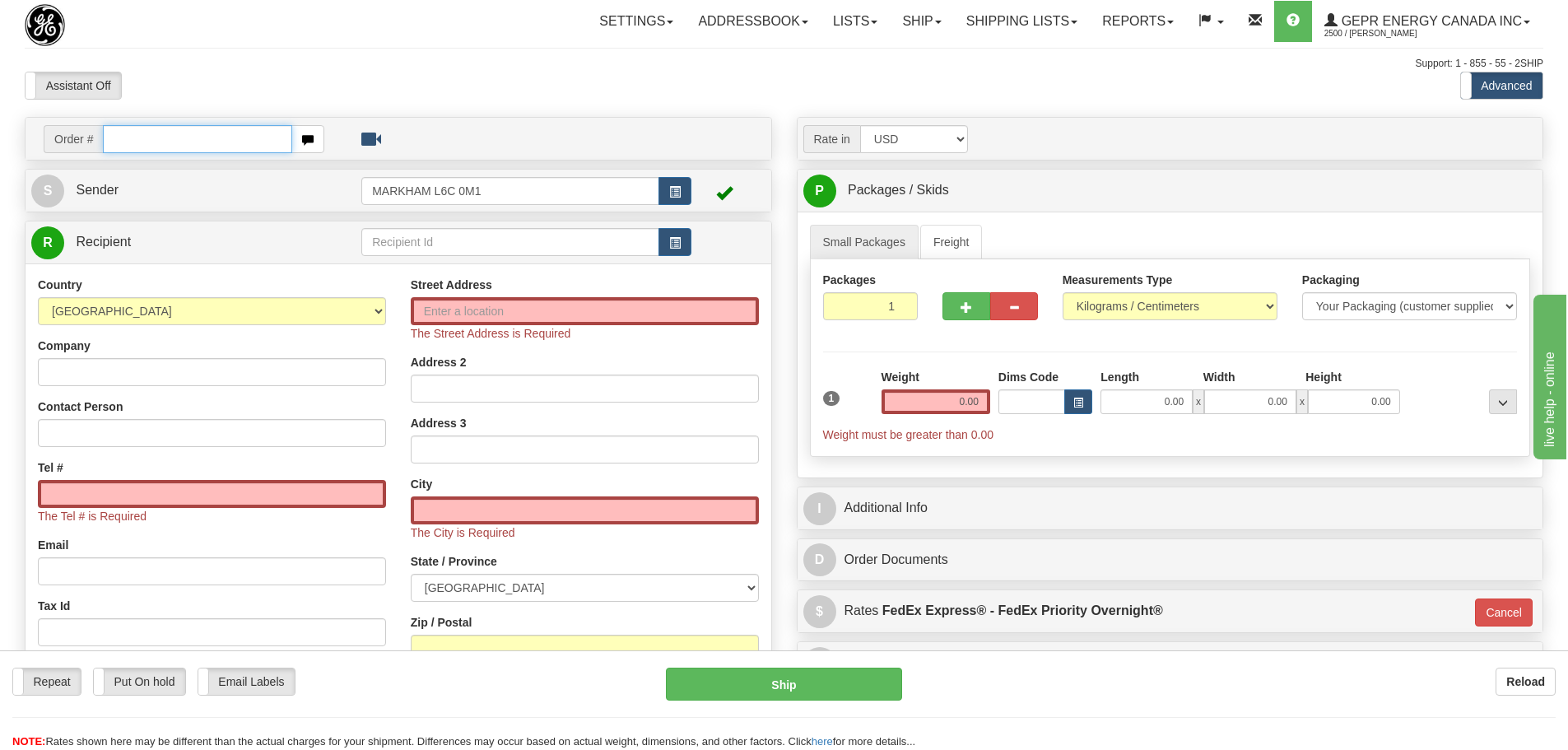
click at [155, 128] on input "text" at bounding box center [197, 138] width 189 height 28
paste input "86685477"
type input "86685477"
click at [280, 85] on body "Training Course Close Toggle navigation Settings Shipping Preferences New Recip…" at bounding box center [784, 375] width 1568 height 750
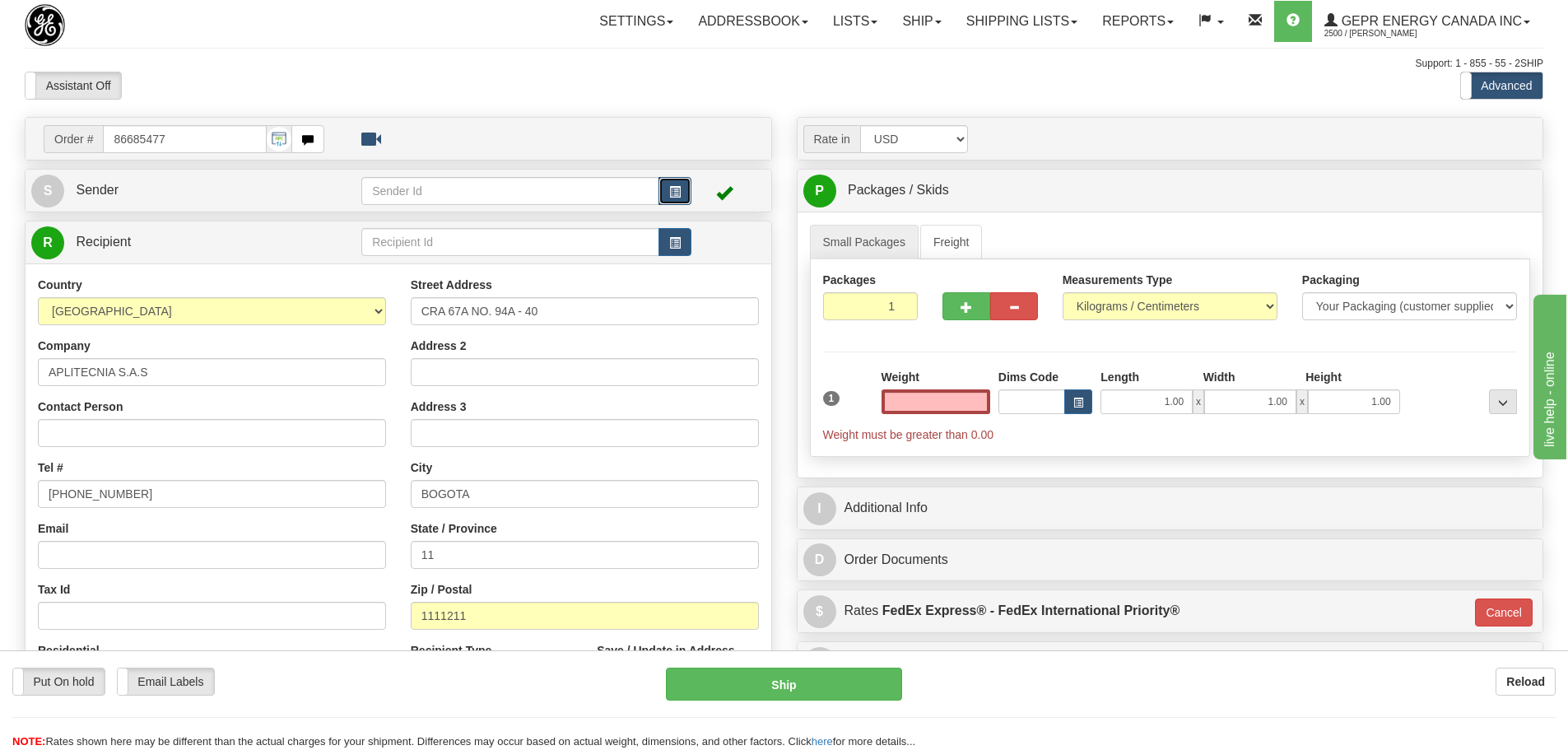
type input "0.00"
click at [667, 189] on button "button" at bounding box center [674, 191] width 33 height 28
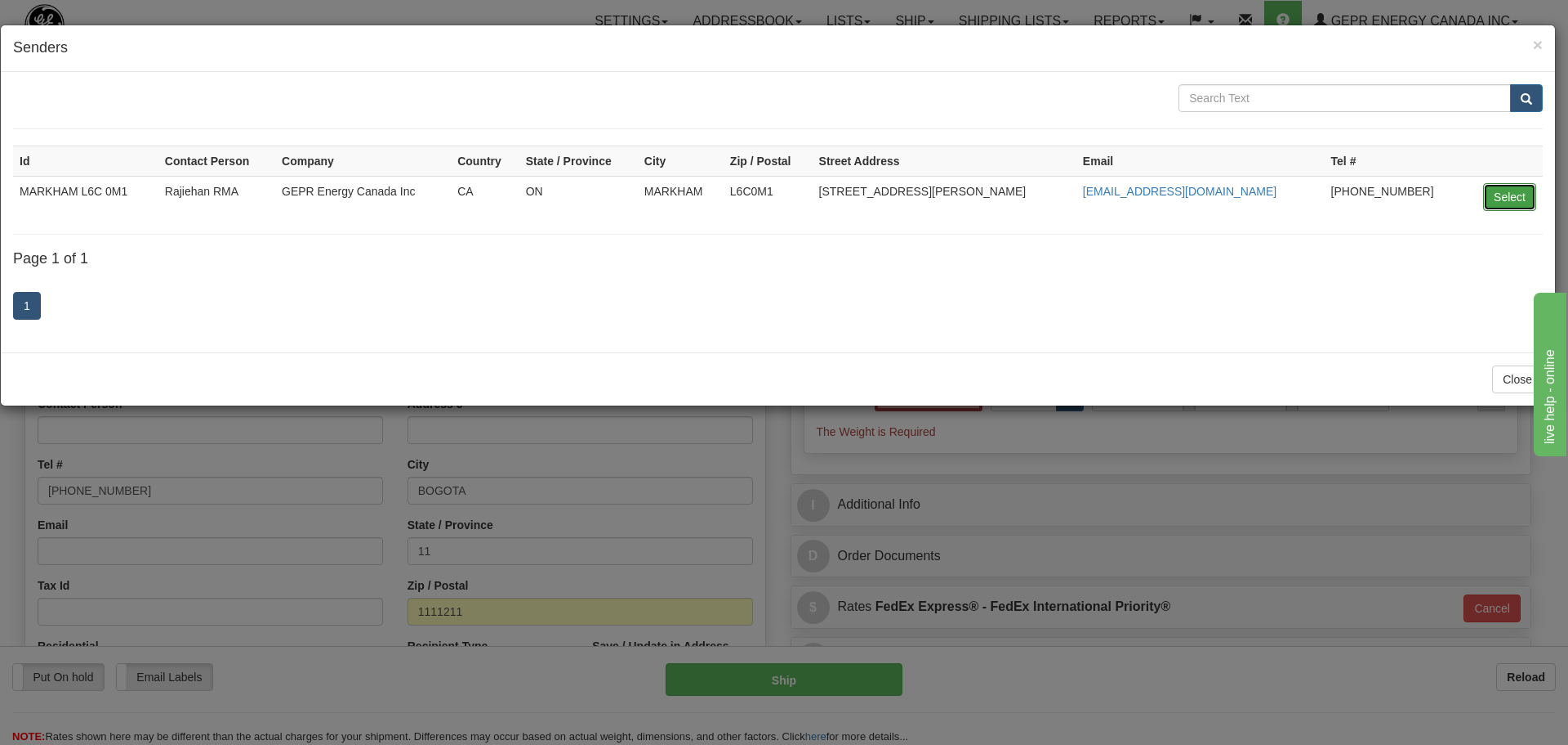
click at [1484, 198] on button "Select" at bounding box center [1510, 197] width 53 height 28
type input "MARKHAM L6C 0M1"
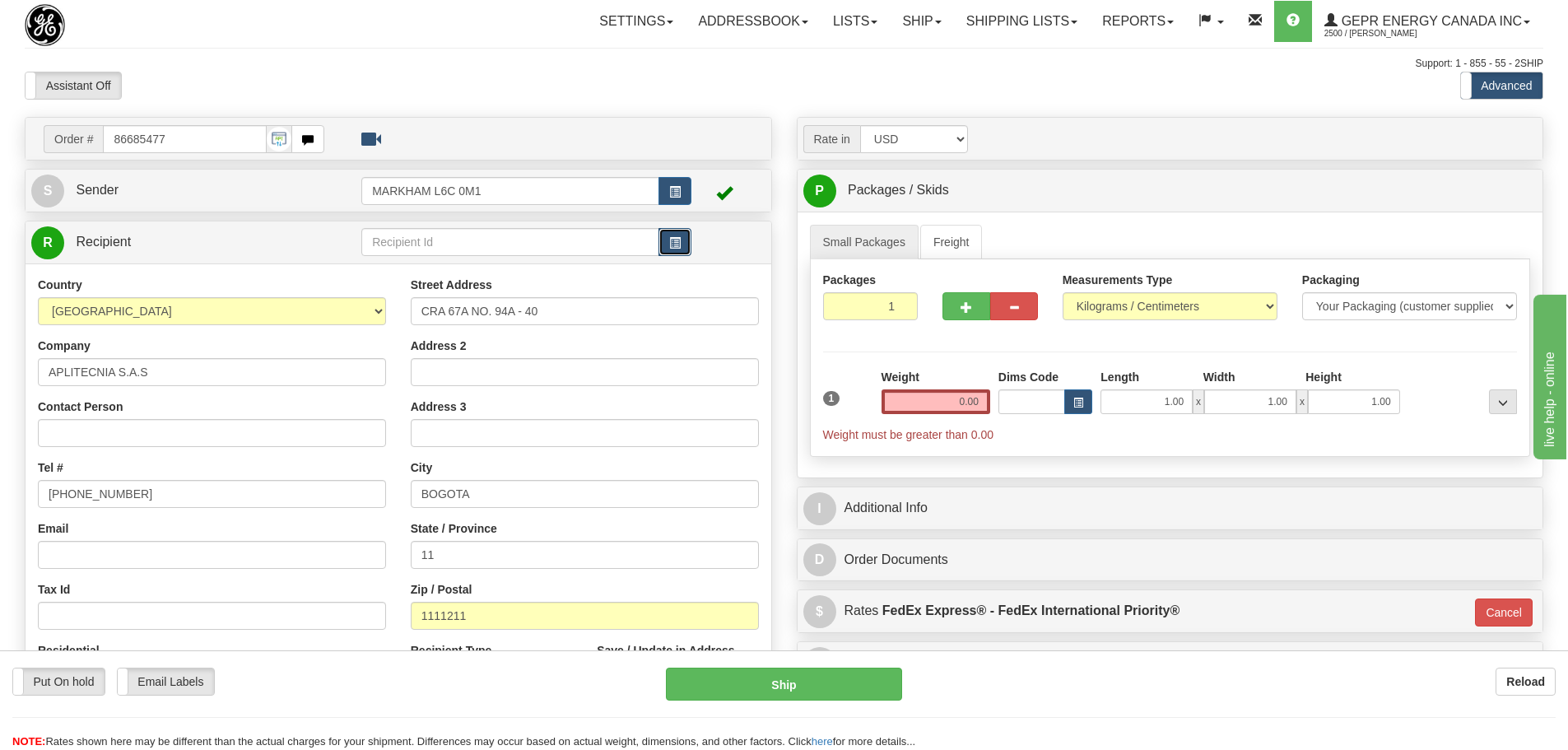
click at [685, 234] on button "button" at bounding box center [674, 241] width 33 height 28
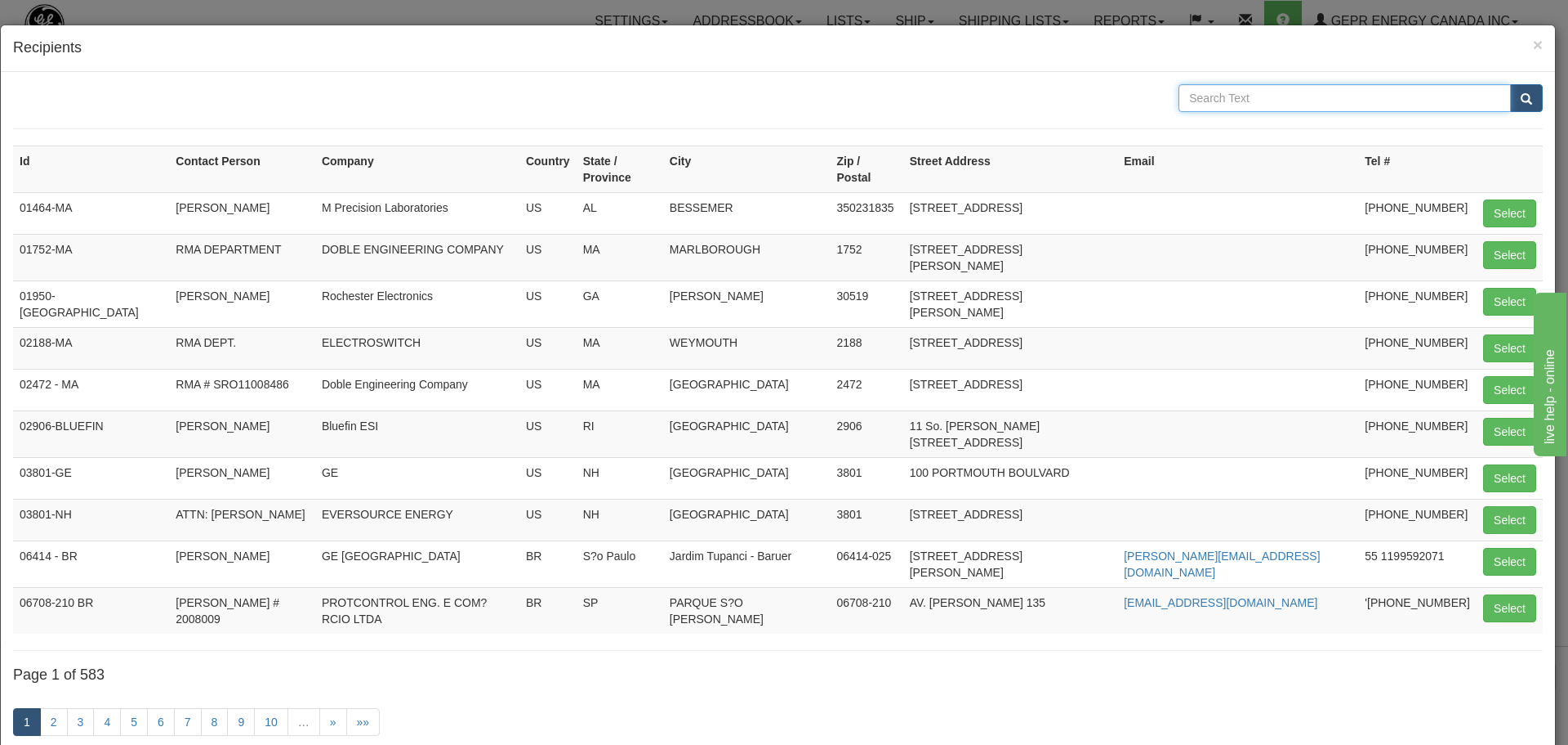
click at [1210, 99] on input "text" at bounding box center [1345, 98] width 333 height 28
paste input "CRA 67A"
type input "CRA 67A"
click at [1517, 91] on button "submit" at bounding box center [1527, 98] width 32 height 28
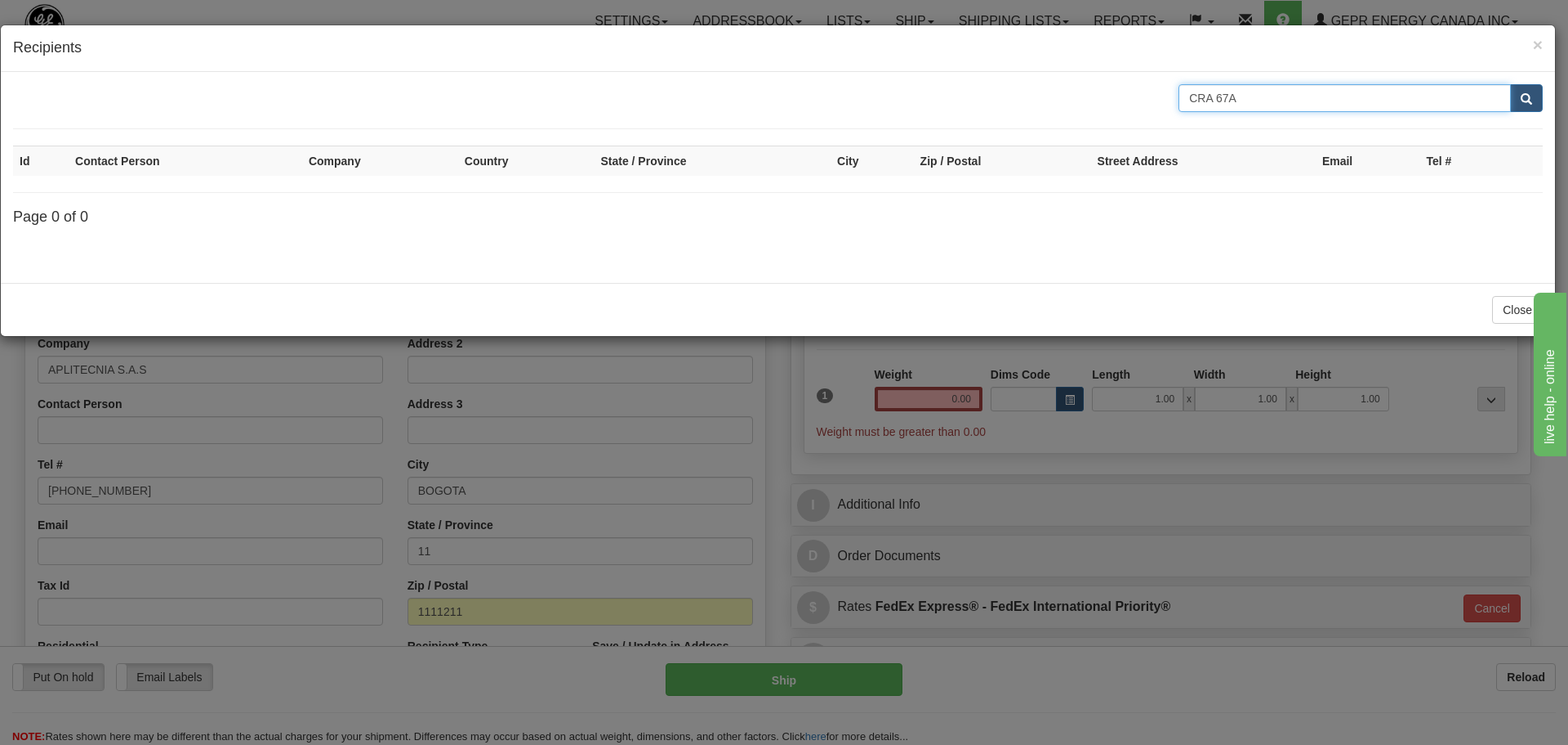
drag, startPoint x: 1230, startPoint y: 105, endPoint x: 1070, endPoint y: 102, distance: 160.0
click at [1055, 108] on div "CRA 67A" at bounding box center [778, 98] width 1555 height 28
paste input "APLITECNI"
type input "APLITECNIA"
click at [1520, 104] on button "submit" at bounding box center [1527, 98] width 32 height 28
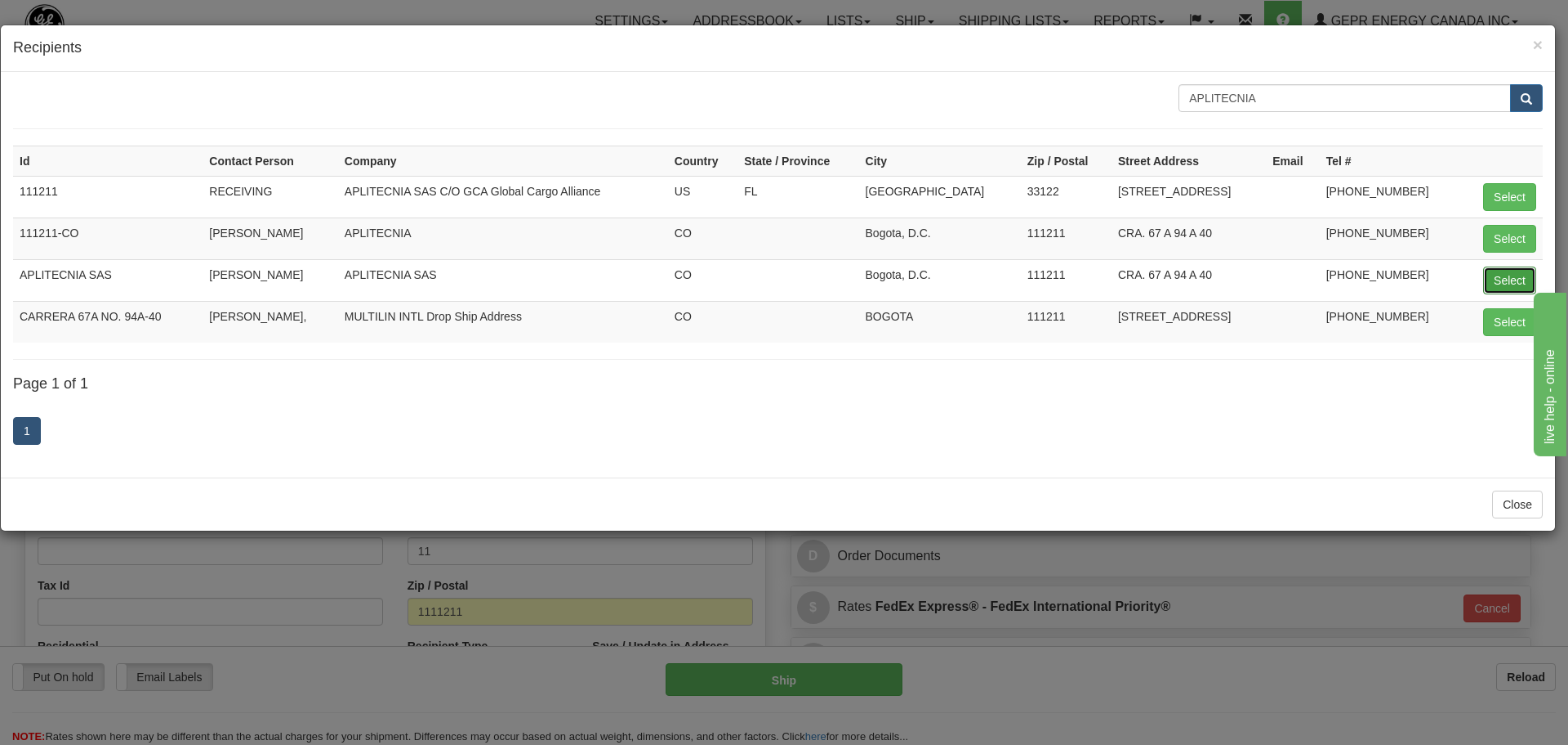
click at [1490, 285] on button "Select" at bounding box center [1510, 280] width 53 height 28
type input "APLITECNIA SAS"
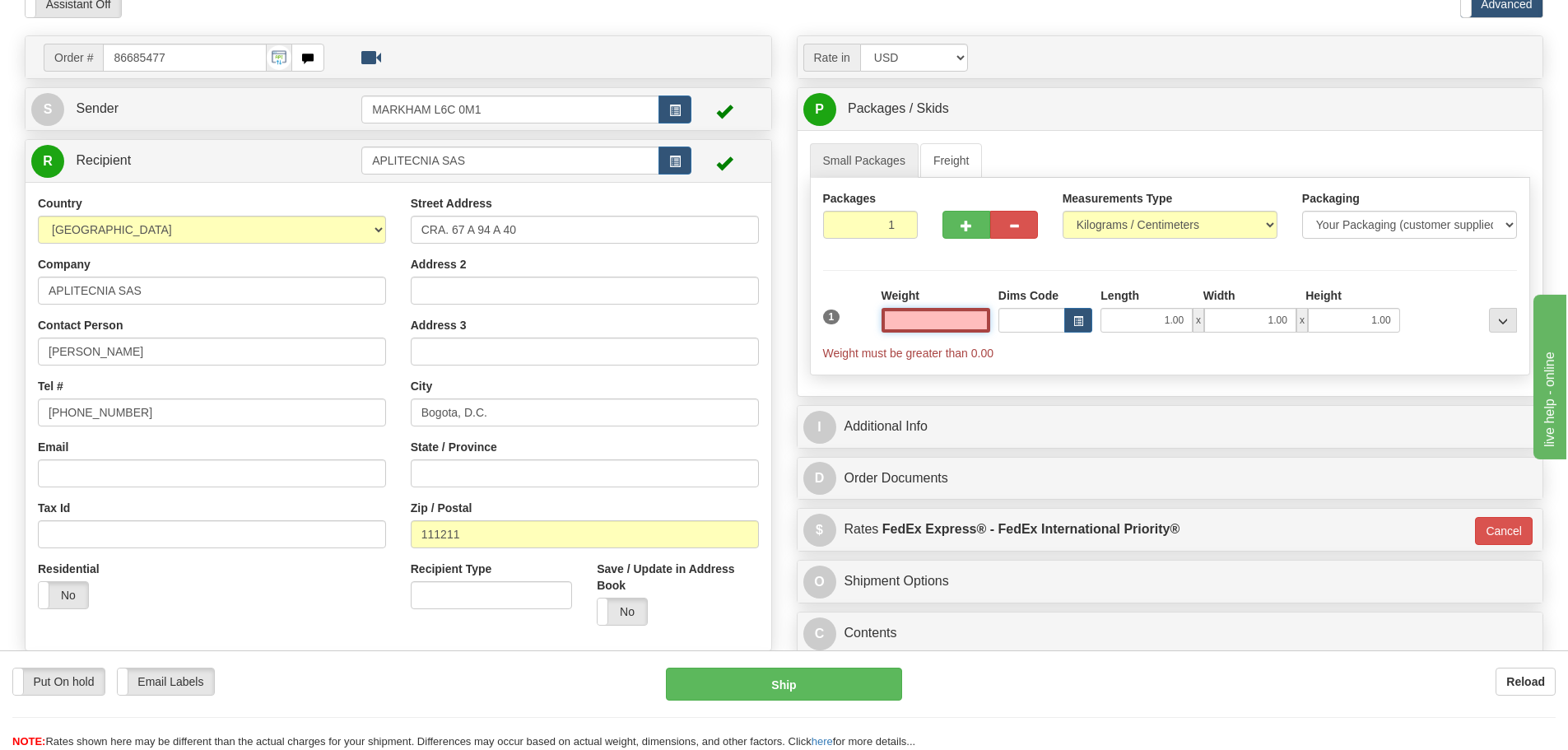
scroll to position [82, 0]
type input "0.00"
drag, startPoint x: 944, startPoint y: 333, endPoint x: 950, endPoint y: 323, distance: 11.7
click at [944, 331] on div "Weight 0.00" at bounding box center [935, 315] width 117 height 58
click at [950, 320] on input "0.00" at bounding box center [935, 319] width 108 height 24
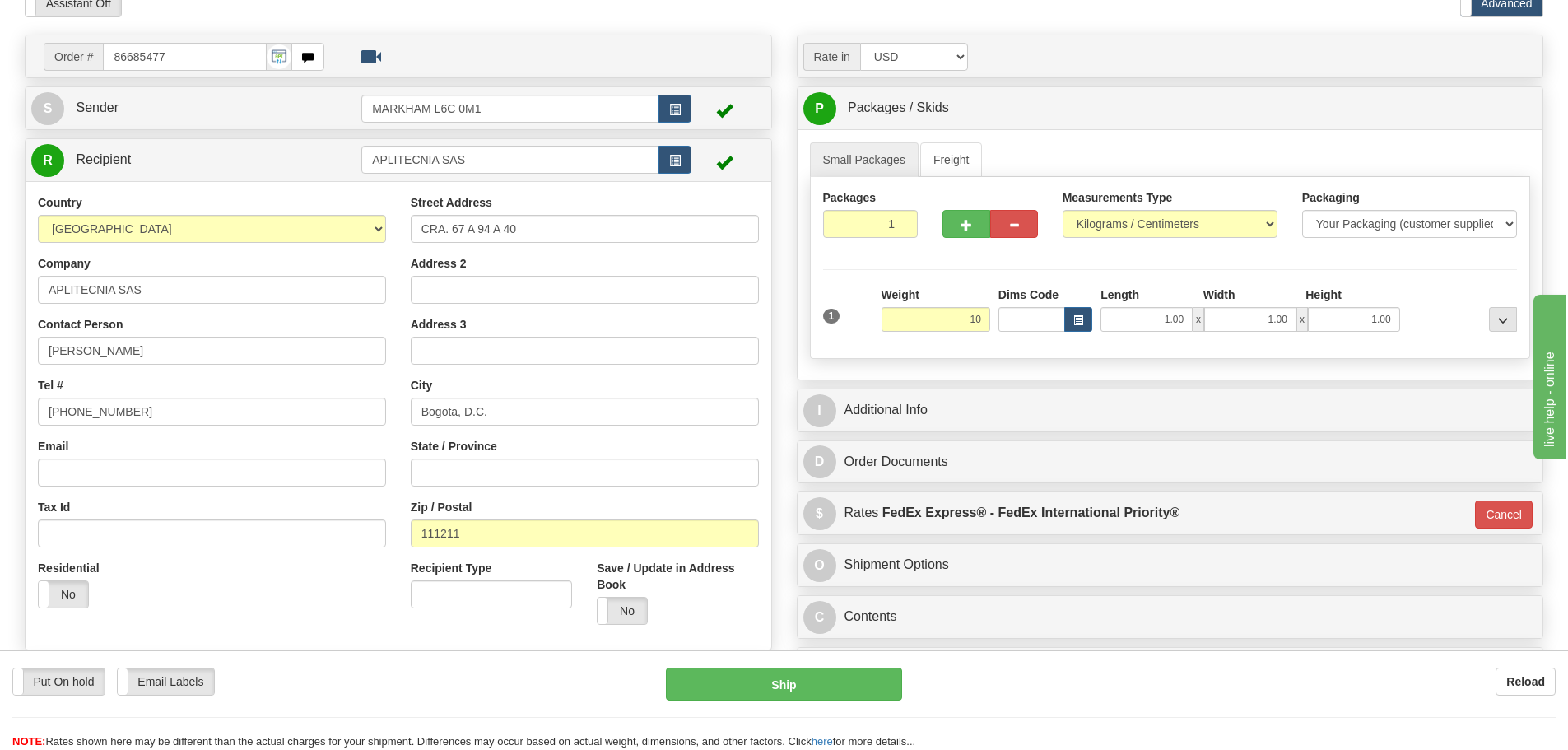
type input "10.00"
type input "01"
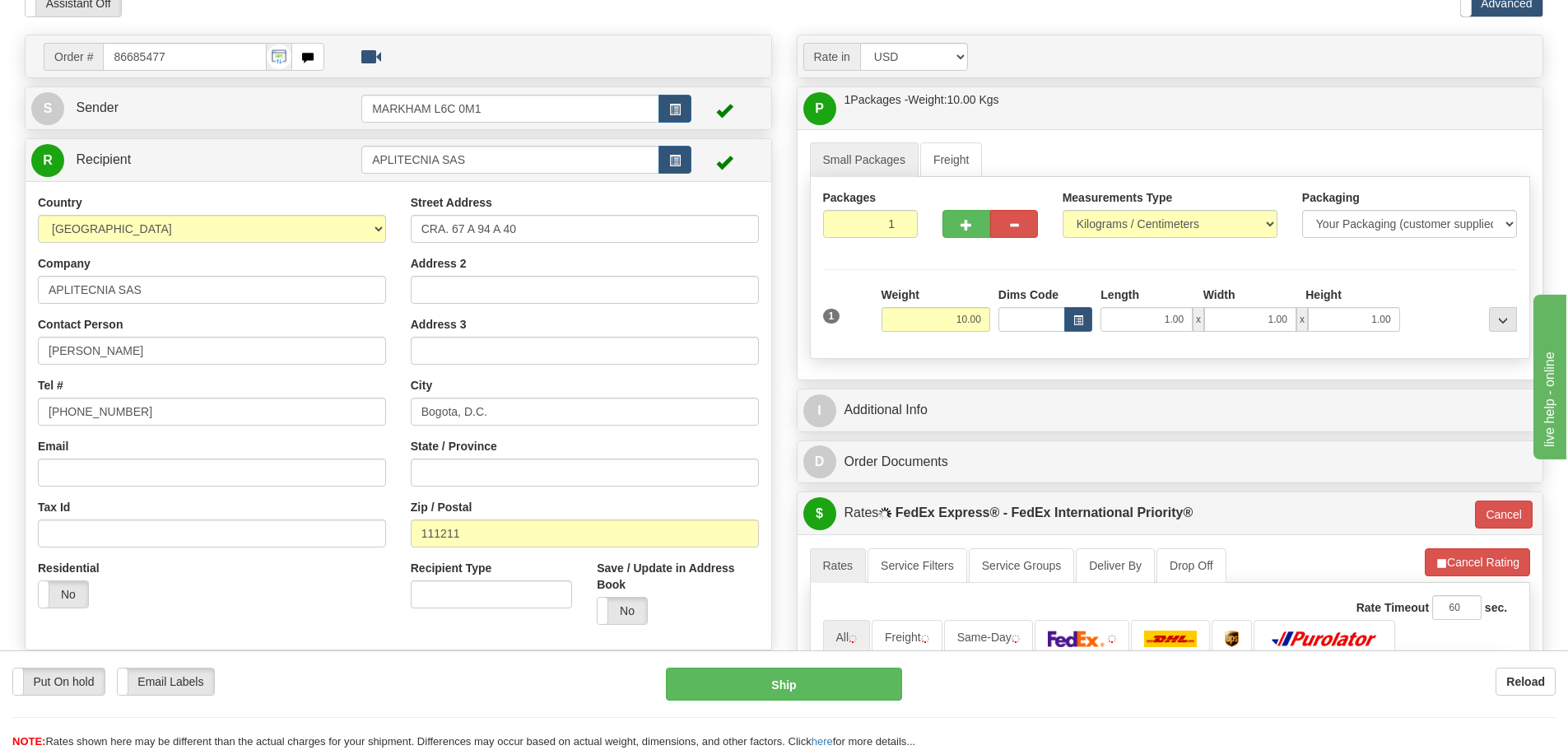
click at [945, 282] on div "Packages 1 1 Measurements Type" at bounding box center [1170, 267] width 721 height 182
click at [962, 436] on div "Rate in Account Currency ARN AWG AUD AUS BHD BBD BFR BMD BRC BRL GBP UKL BND BG…" at bounding box center [1170, 523] width 772 height 978
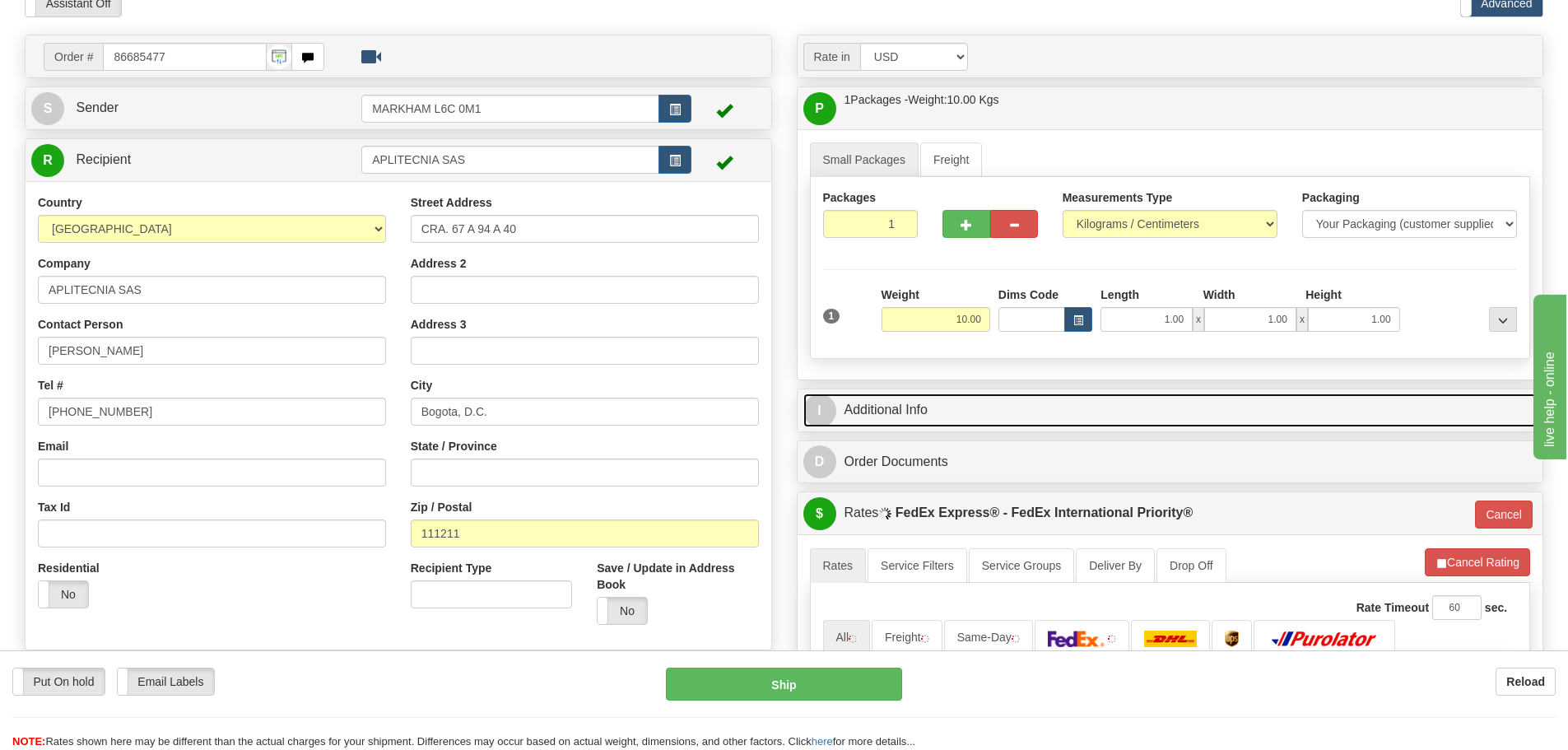
click at [962, 424] on link "I Additional Info" at bounding box center [1170, 409] width 734 height 33
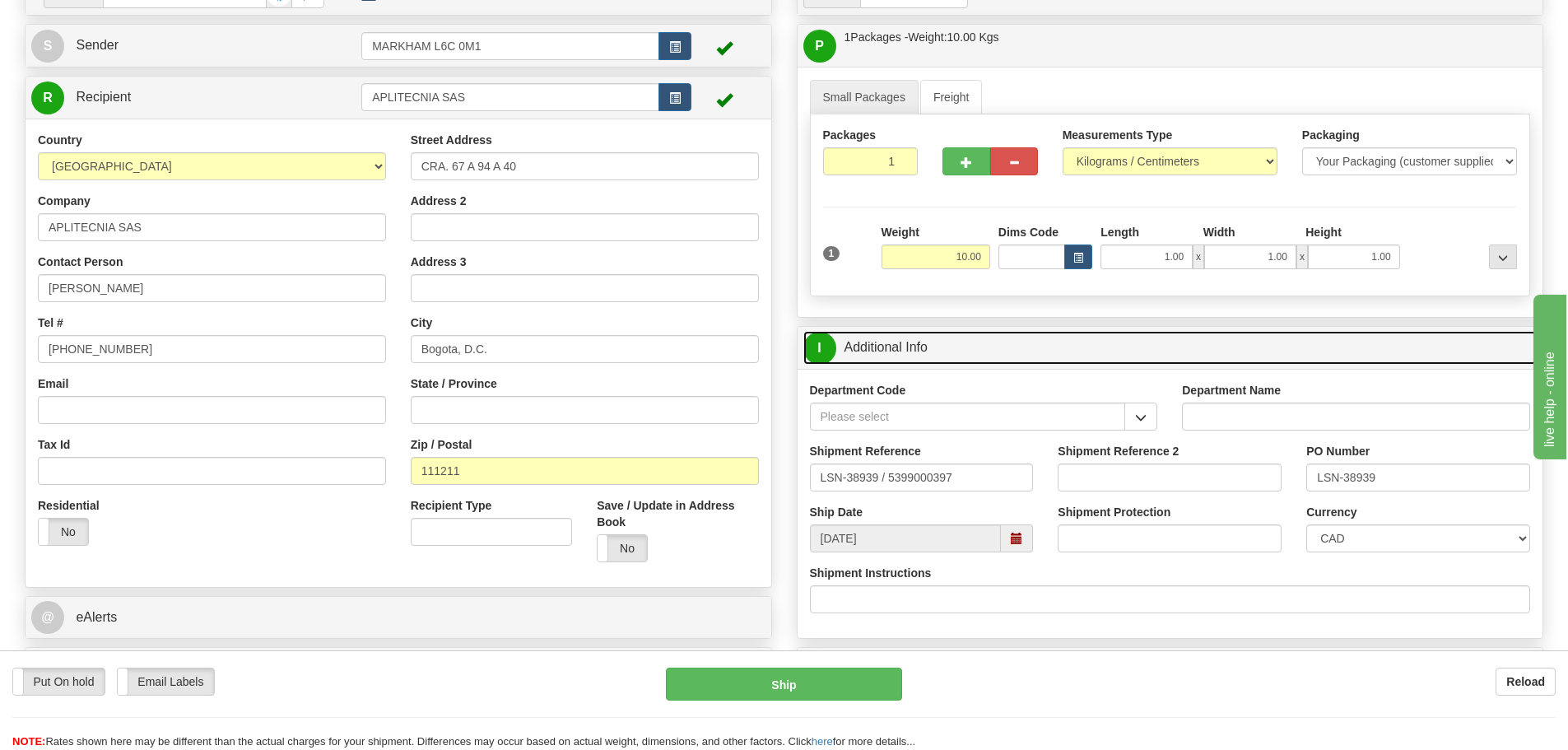
scroll to position [247, 0]
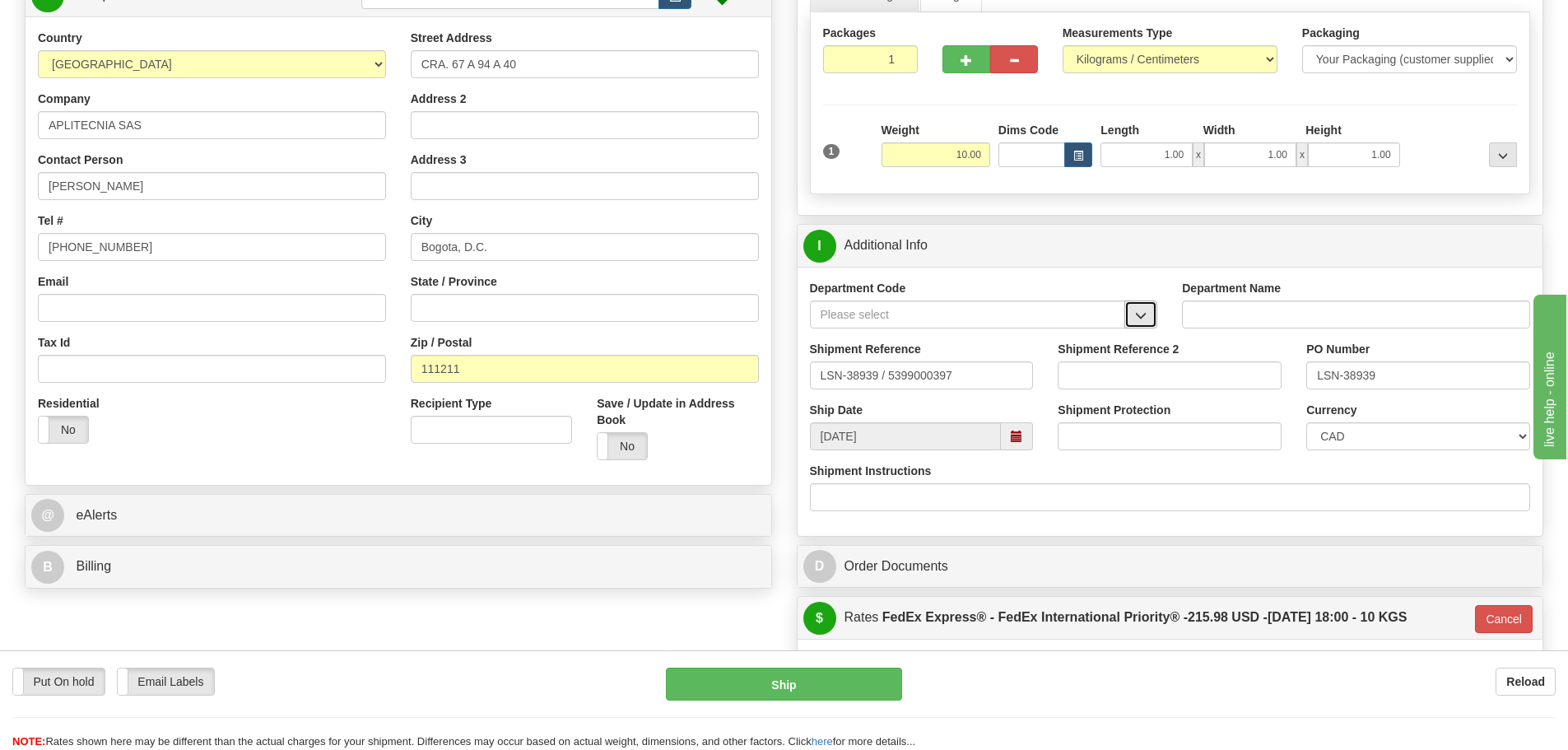
click at [1142, 305] on button "button" at bounding box center [1141, 314] width 33 height 28
click at [1090, 331] on div "SER" at bounding box center [963, 340] width 299 height 18
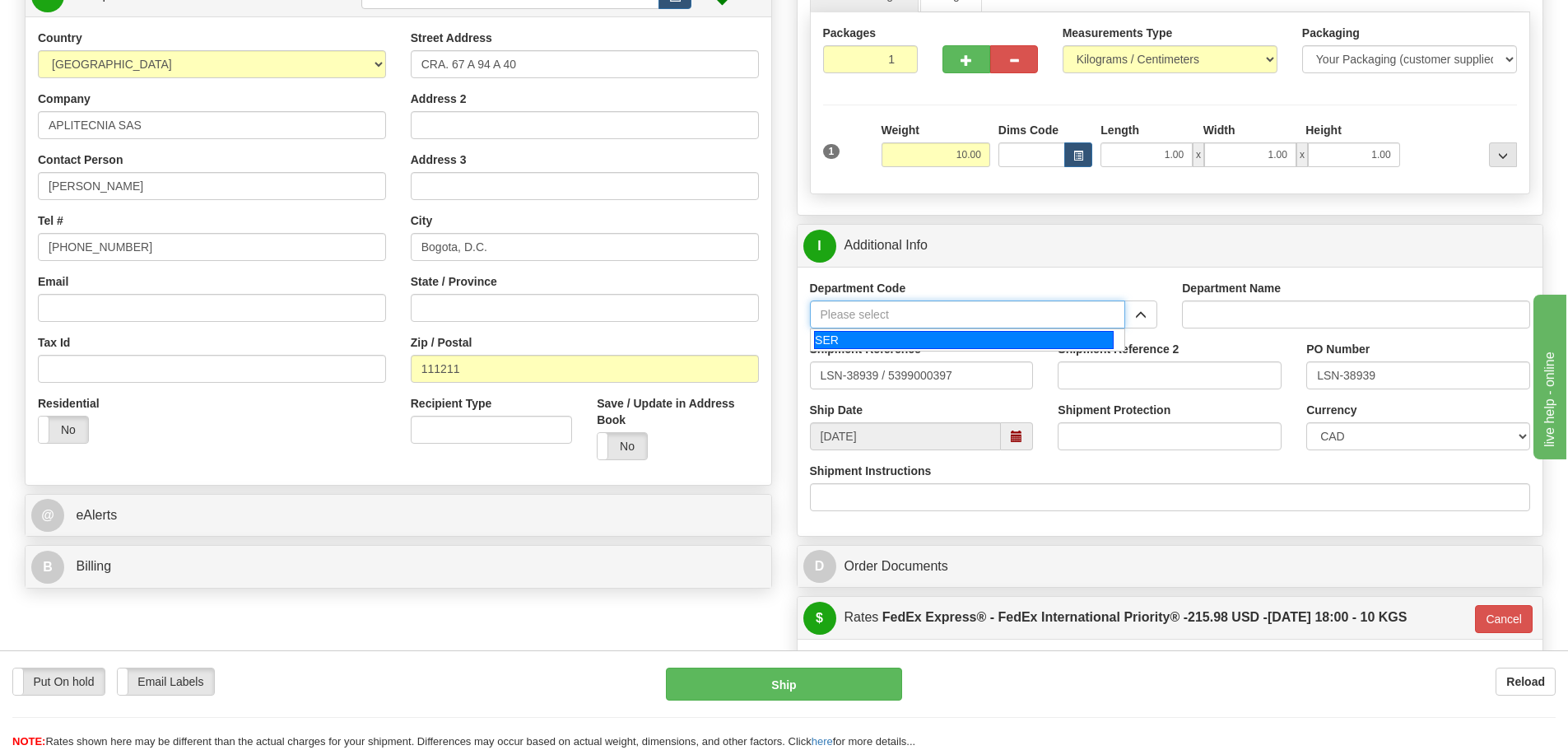
type input "SER"
type input "SERVICE DEPARTMENT"
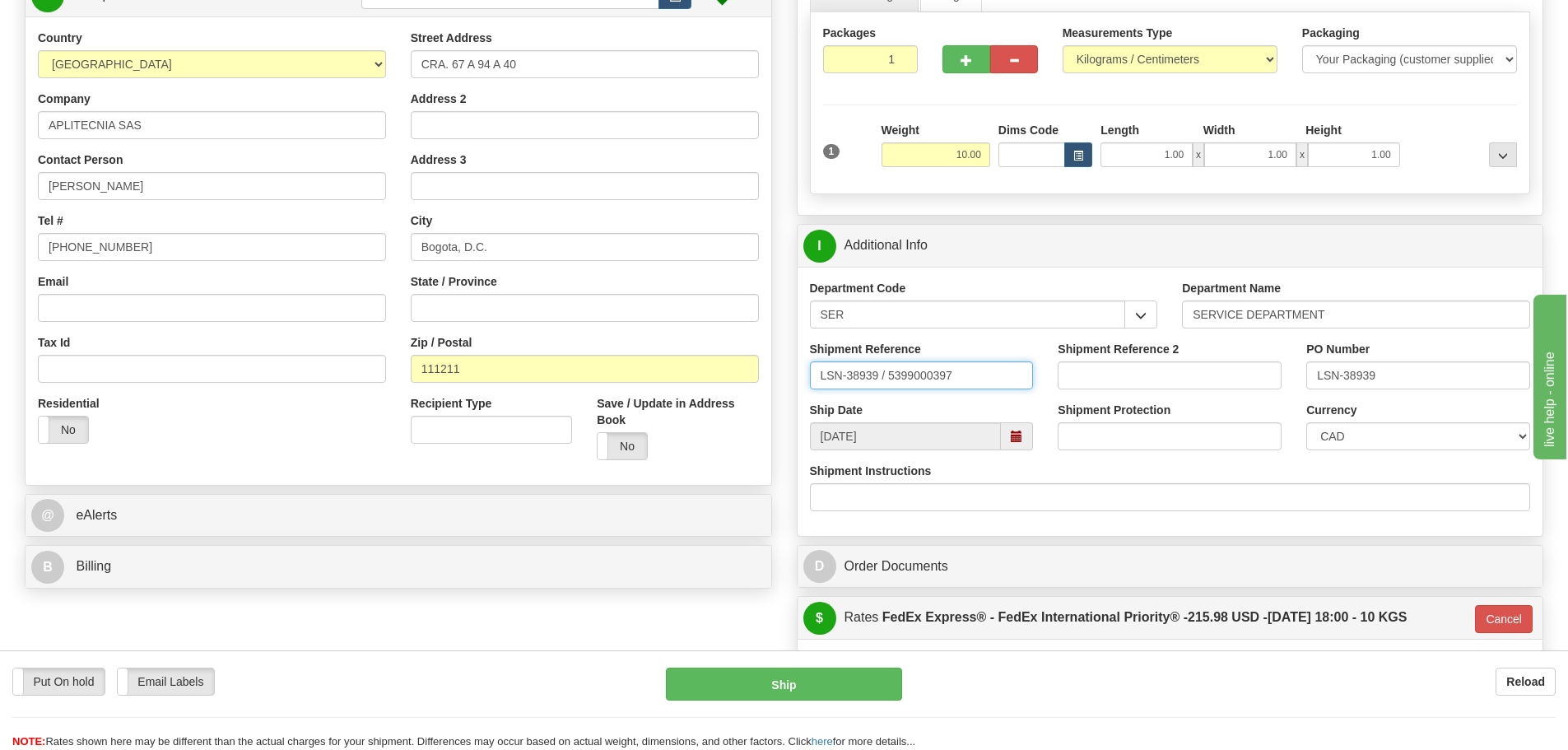
drag, startPoint x: 883, startPoint y: 379, endPoint x: 888, endPoint y: 386, distance: 8.6
click at [888, 386] on input "LSN-38939 / 5399000397" at bounding box center [922, 375] width 224 height 28
type input "LSN-38939 RMA 5399000397"
click at [1351, 430] on select "CAD USD EUR ZAR RON ANG ARN AUD AUS AWG BBD BFR BGN BHD BMD BND BRC BRL CHP CKZ…" at bounding box center [1418, 436] width 224 height 28
select select "1"
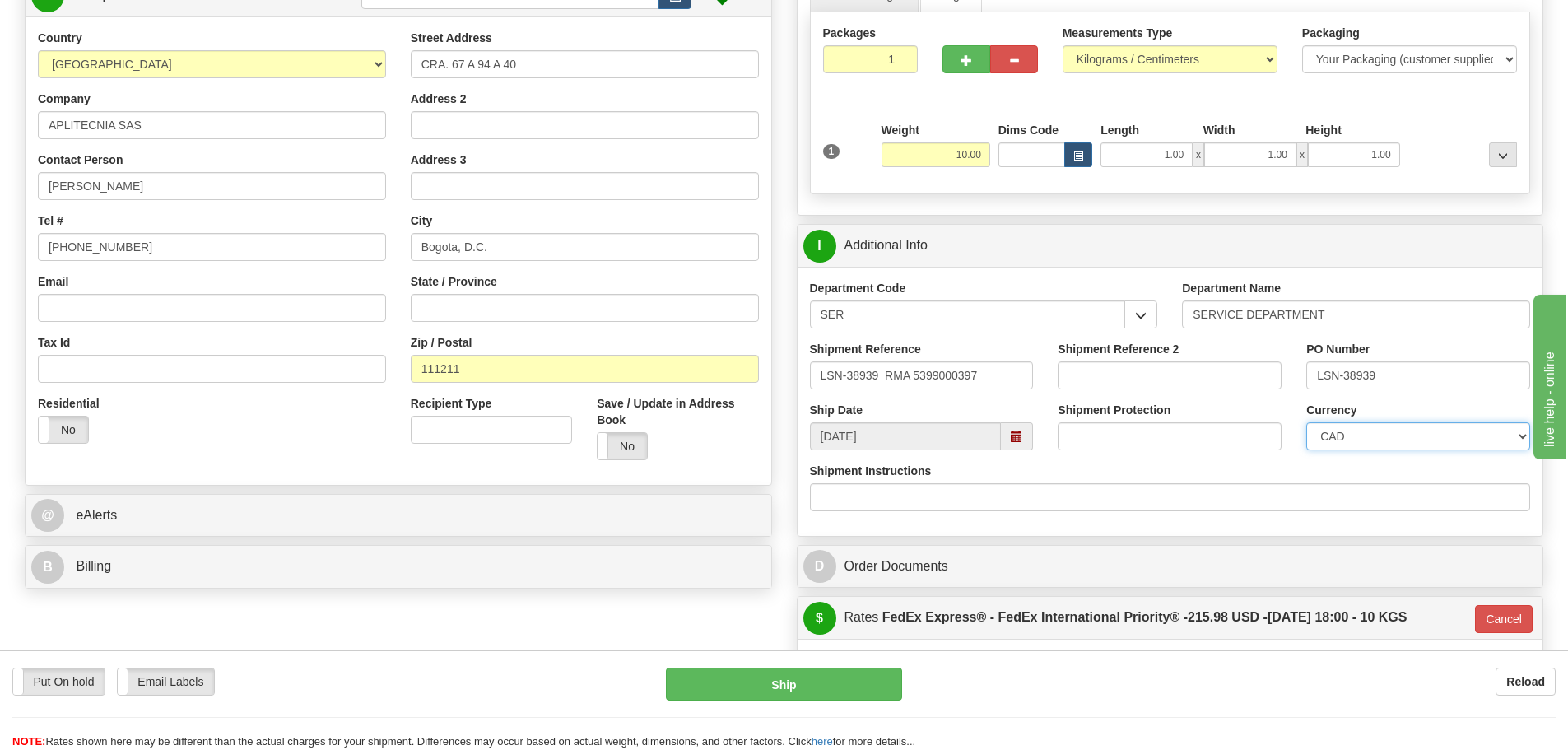
click at [1306, 422] on select "CAD USD EUR ZAR RON ANG ARN AUD AUS AWG BBD BFR BGN BHD BMD BND BRC BRL CHP CKZ…" at bounding box center [1418, 436] width 224 height 28
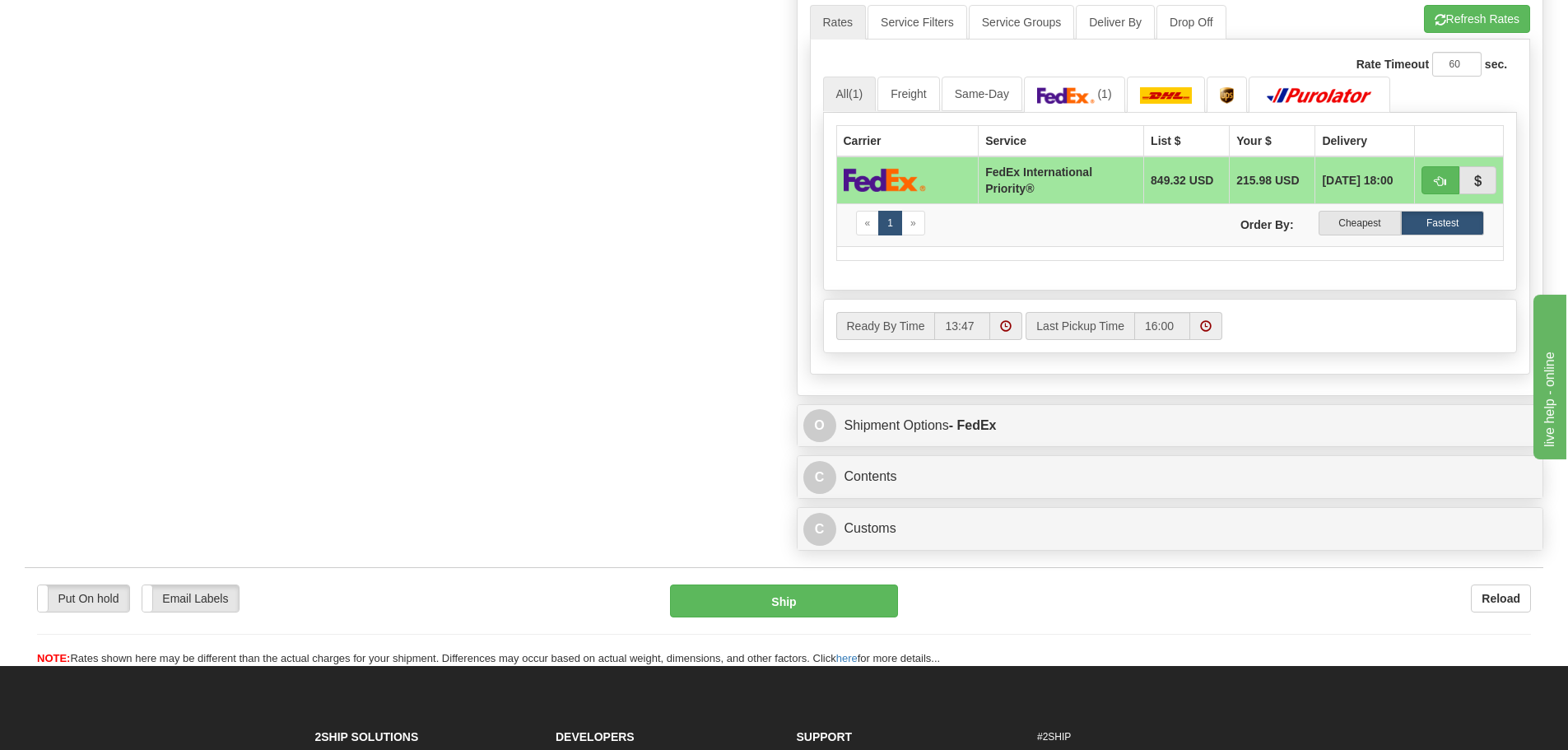
scroll to position [905, 0]
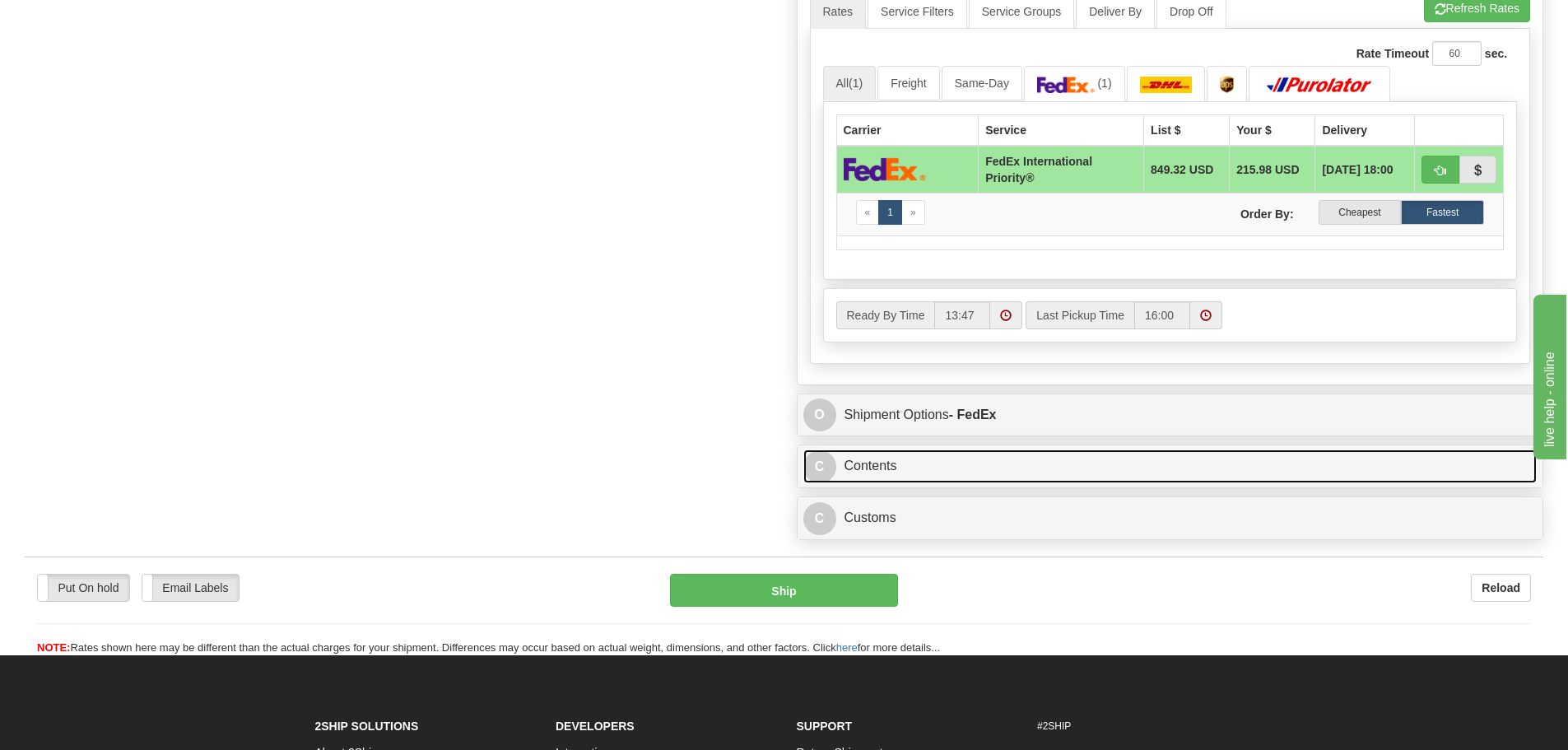
click at [862, 470] on link "C Contents" at bounding box center [1170, 465] width 734 height 33
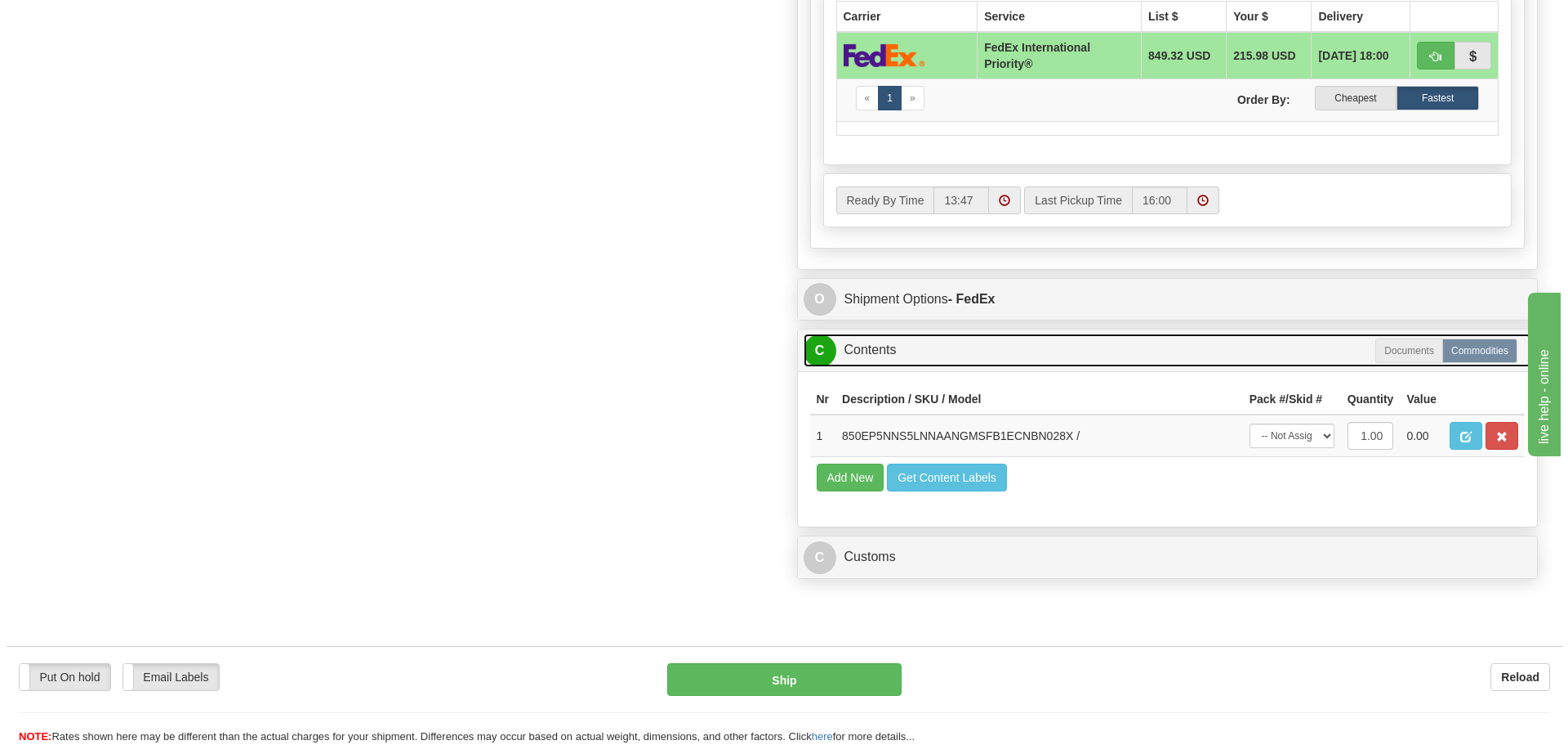
scroll to position [1063, 0]
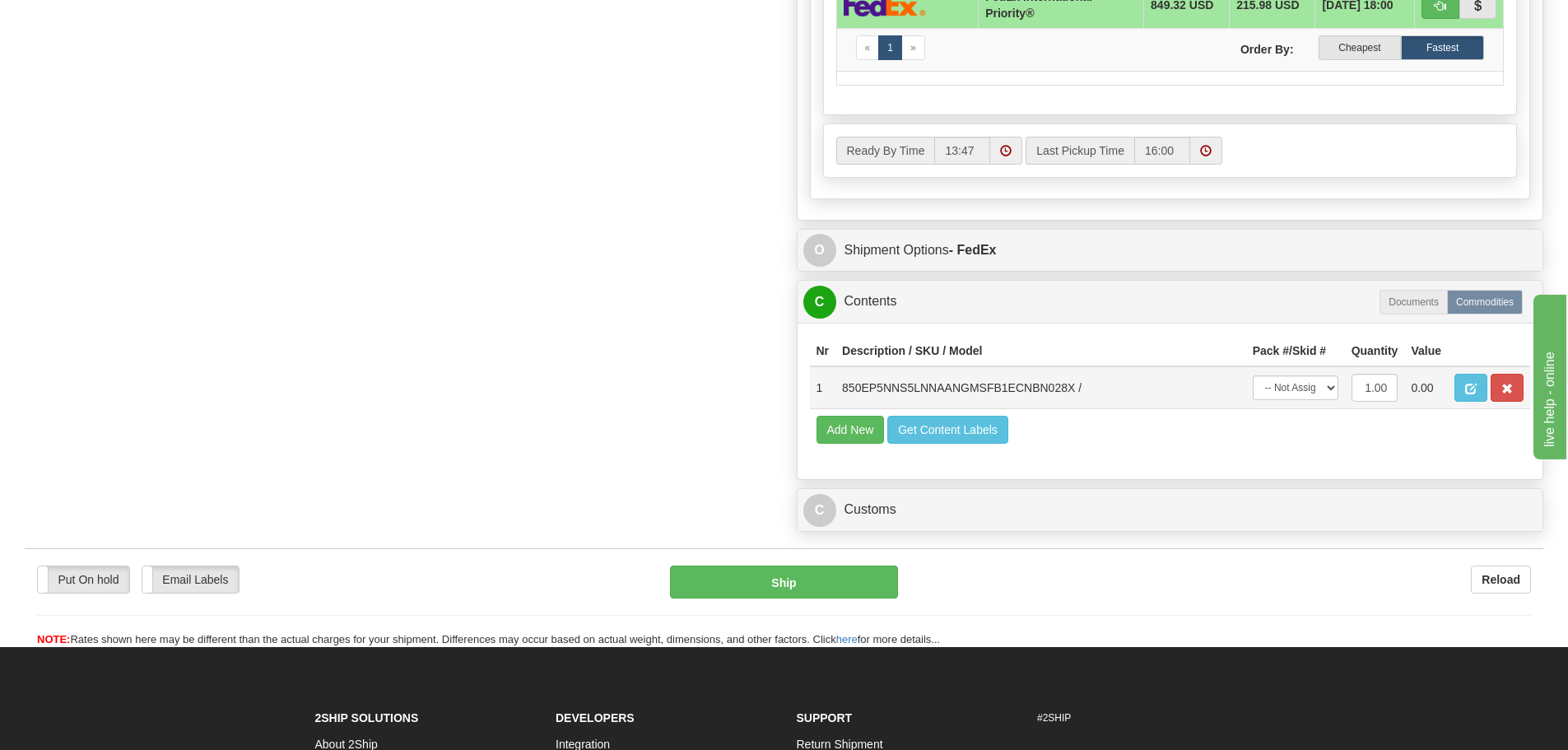
click at [1504, 372] on td at bounding box center [1488, 387] width 82 height 42
click at [1506, 376] on button "button" at bounding box center [1507, 387] width 33 height 28
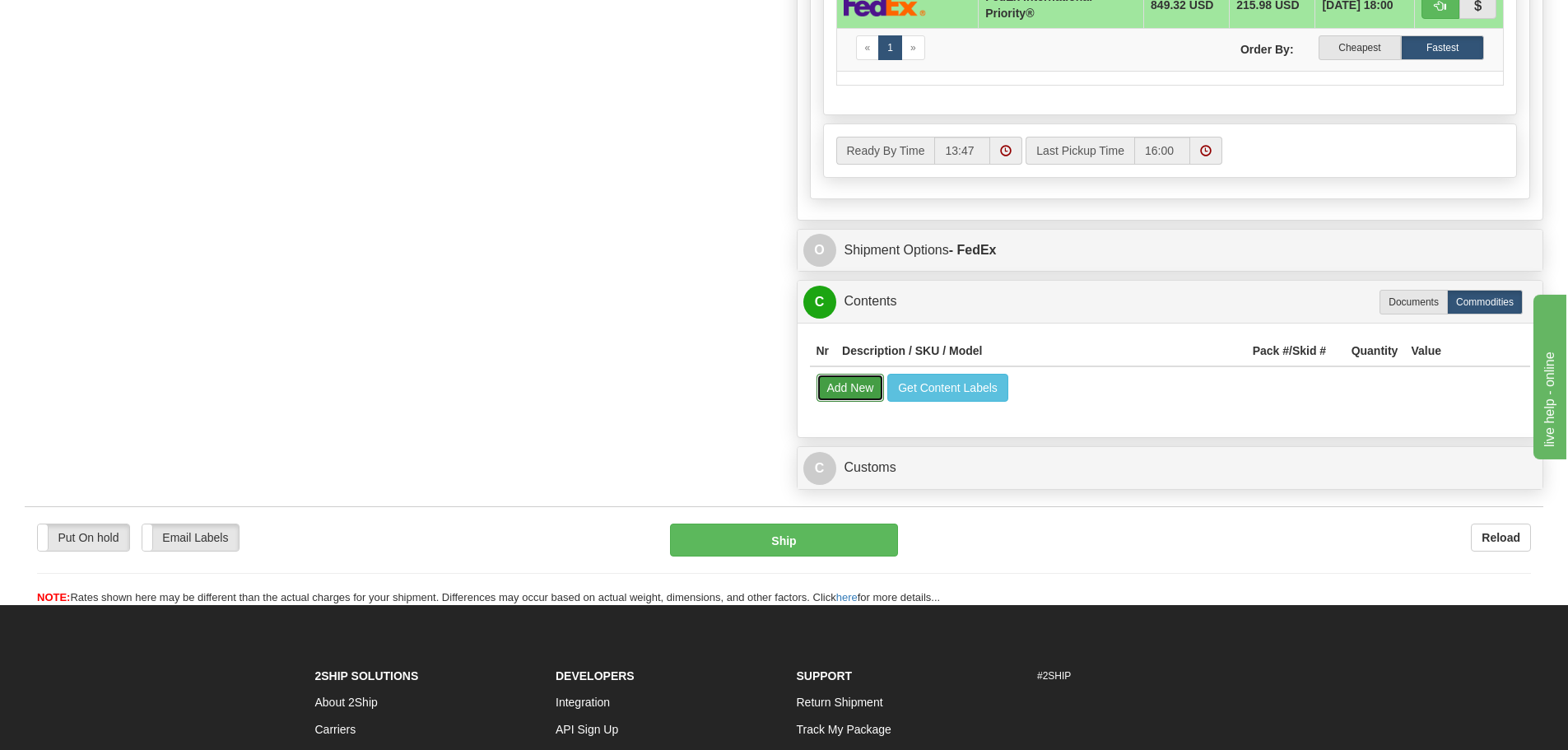
click at [872, 398] on button "Add New" at bounding box center [850, 387] width 69 height 28
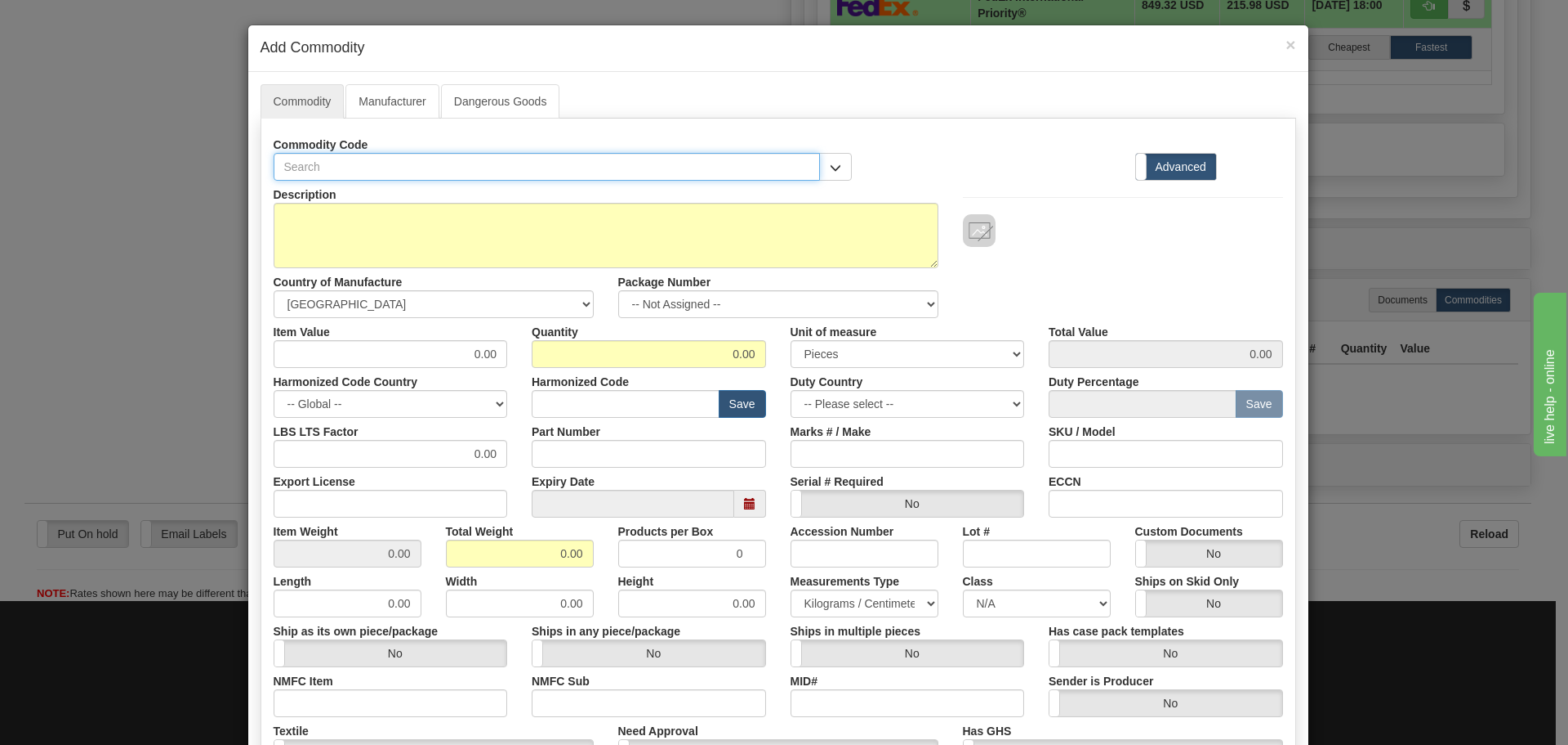
click at [432, 170] on input "text" at bounding box center [547, 166] width 547 height 28
click at [301, 157] on input "text" at bounding box center [547, 166] width 547 height 28
paste input "850EP5NNS5LNNAANGMSFB1ECNBN"
type input "850EP5NNS5LNNAANGMSFB1ECNBN"
click at [578, 442] on input "Part Number" at bounding box center [649, 453] width 234 height 28
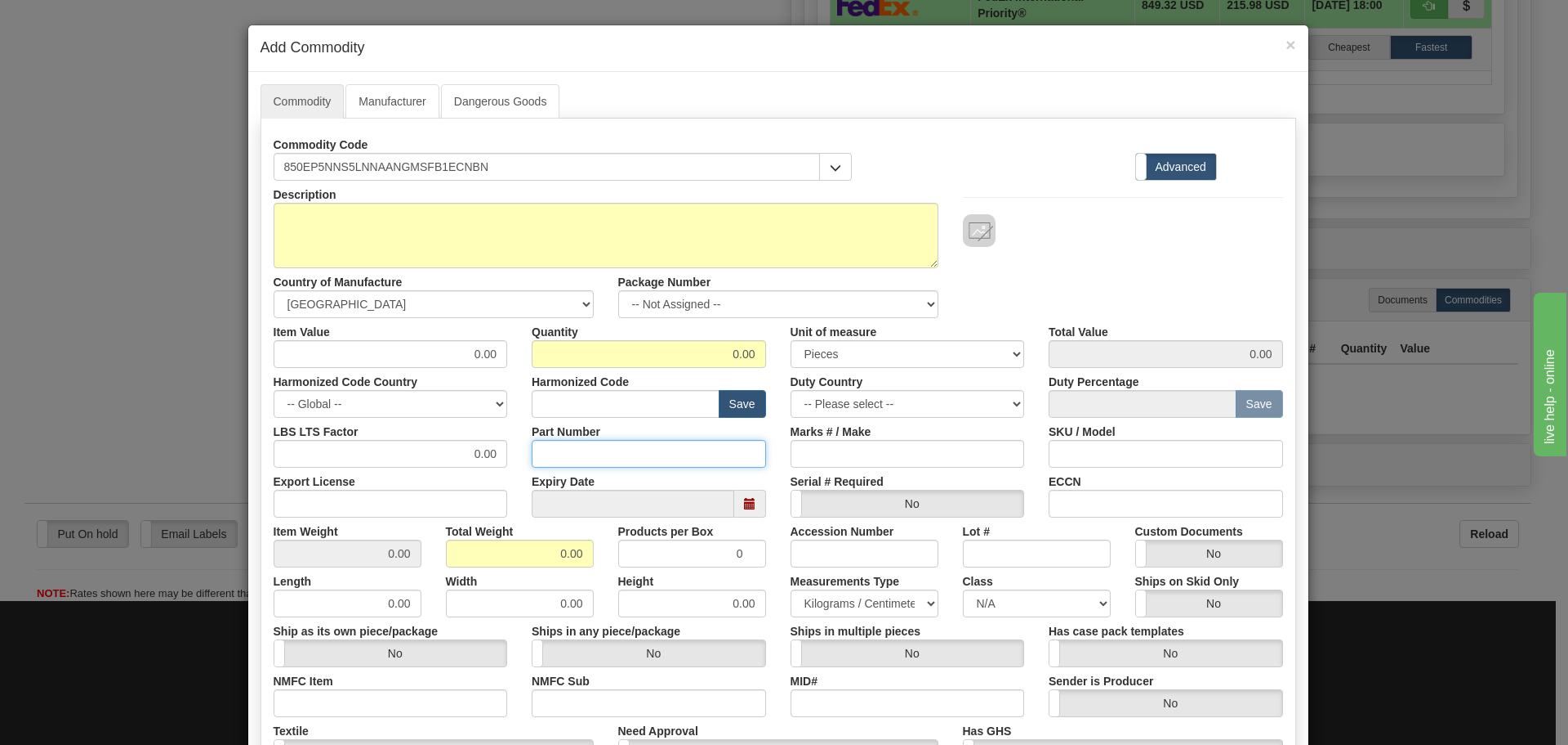
paste input "850EP5NNS5LNNAANGMSFB1ECNBN"
type input "850EP5NNS5LNNAANGMSFB1ECNBN"
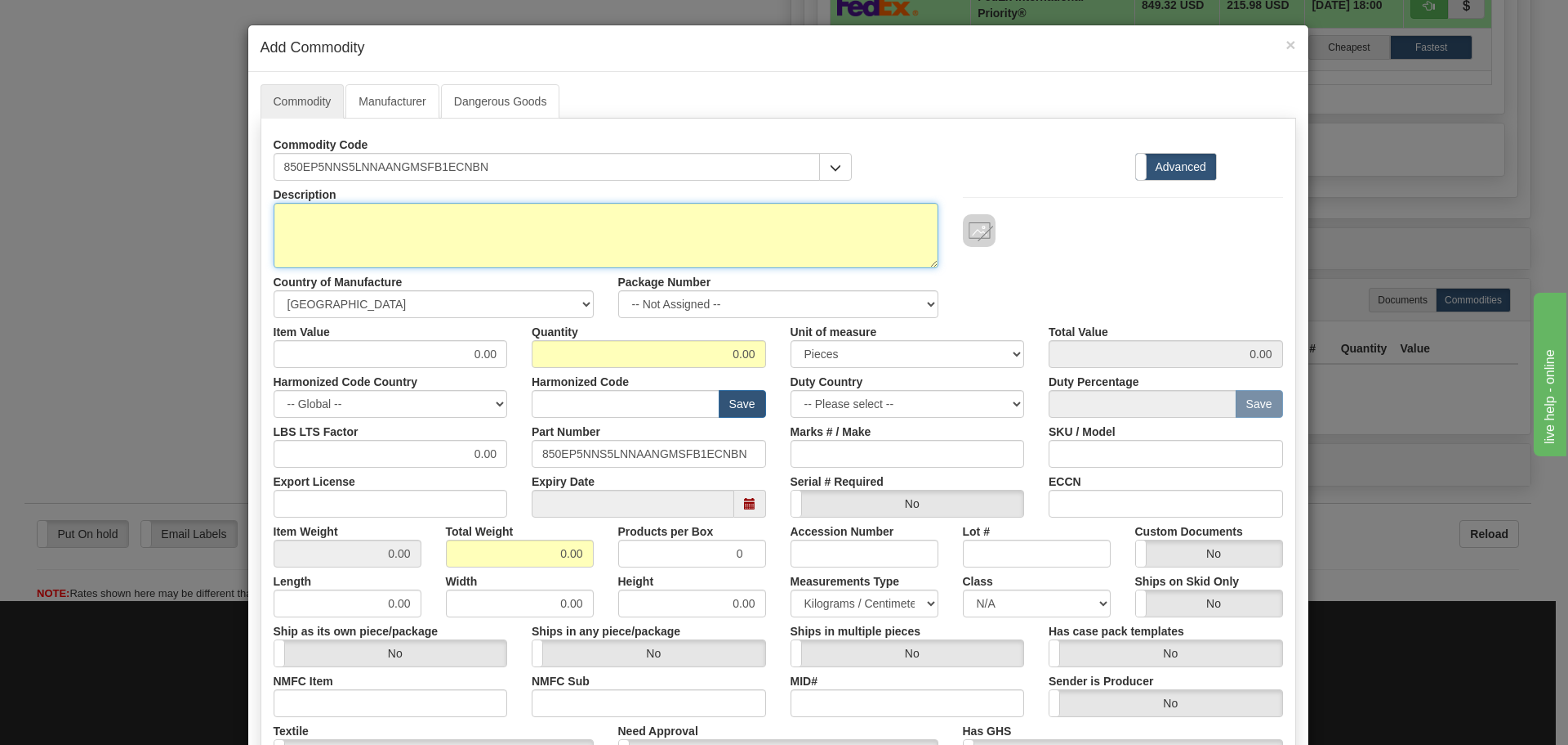
click at [410, 233] on textarea "Description" at bounding box center [605, 235] width 665 height 66
paste textarea "850 Feeder Protection System"
type textarea "850 Feeder Protection System"
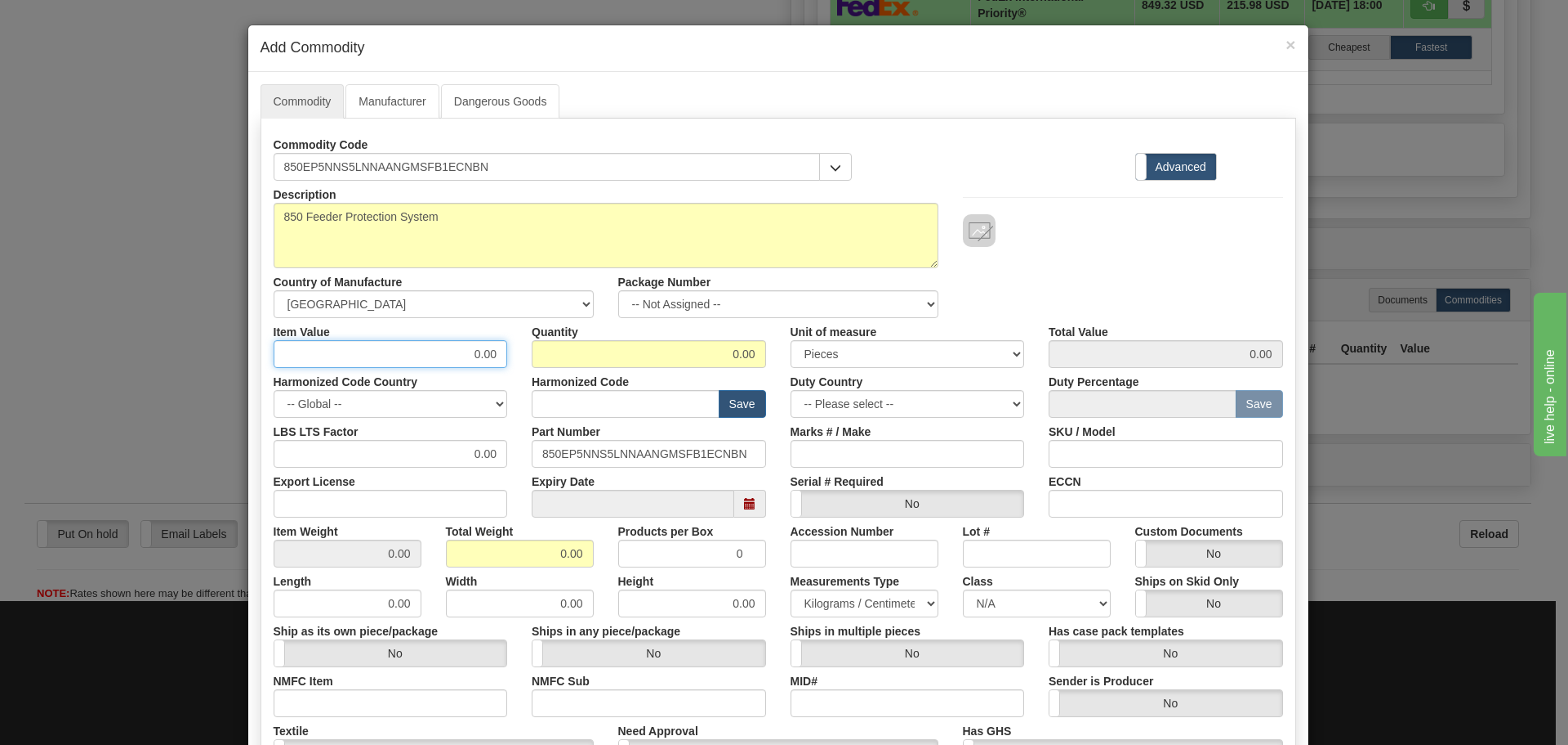
click at [443, 355] on input "0.00" at bounding box center [390, 354] width 234 height 28
drag, startPoint x: 443, startPoint y: 354, endPoint x: 494, endPoint y: 366, distance: 52.4
click at [494, 366] on input "0.00" at bounding box center [390, 354] width 234 height 28
type input "75"
type input "1"
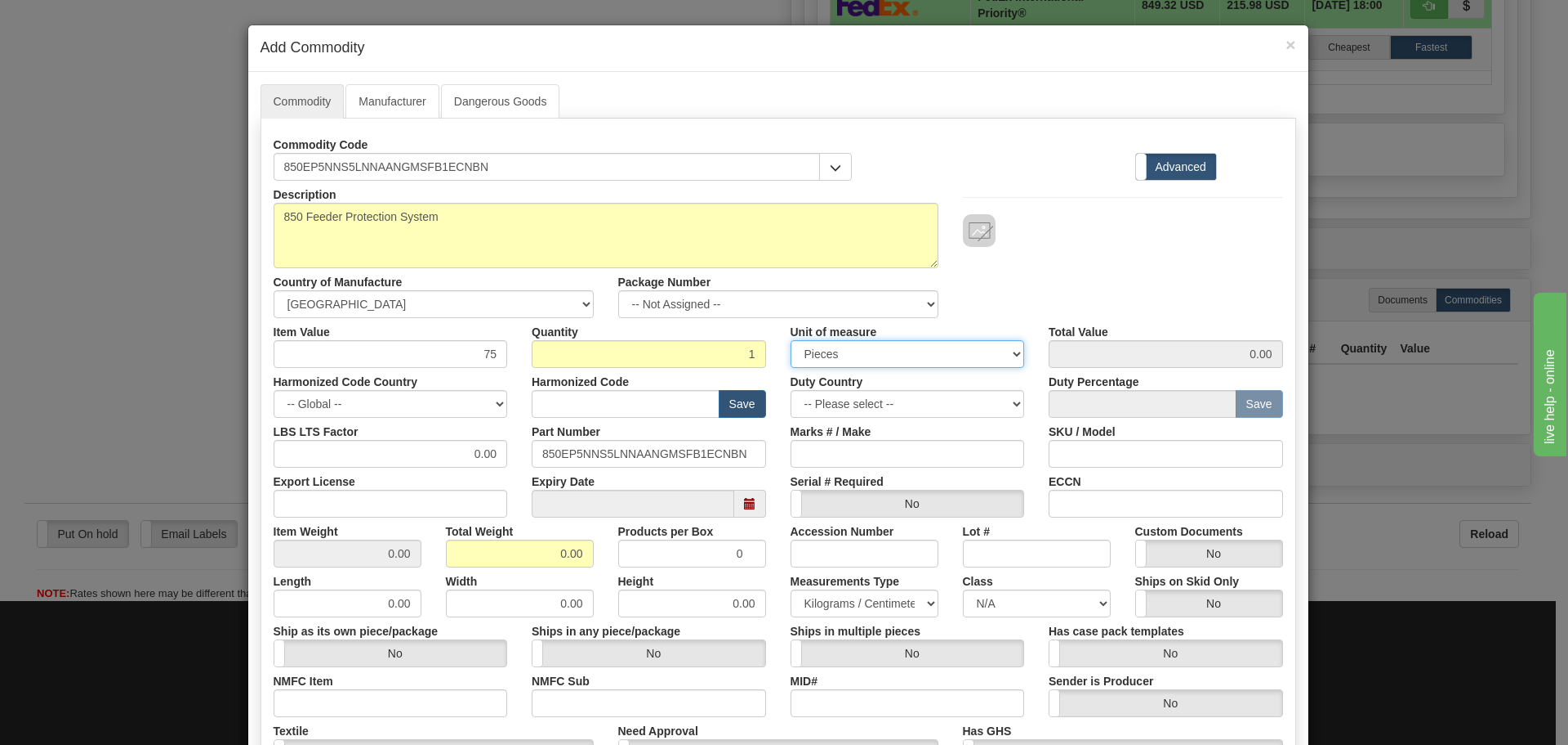
type input "75.00"
click at [512, 372] on div "Harmonized Code Country -- Global -- AFGHANISTAN ALAND ISLANDS ALBANIA ALGERIA …" at bounding box center [390, 393] width 259 height 50
click at [557, 404] on input "text" at bounding box center [625, 403] width 187 height 28
type input "8536.49.0080"
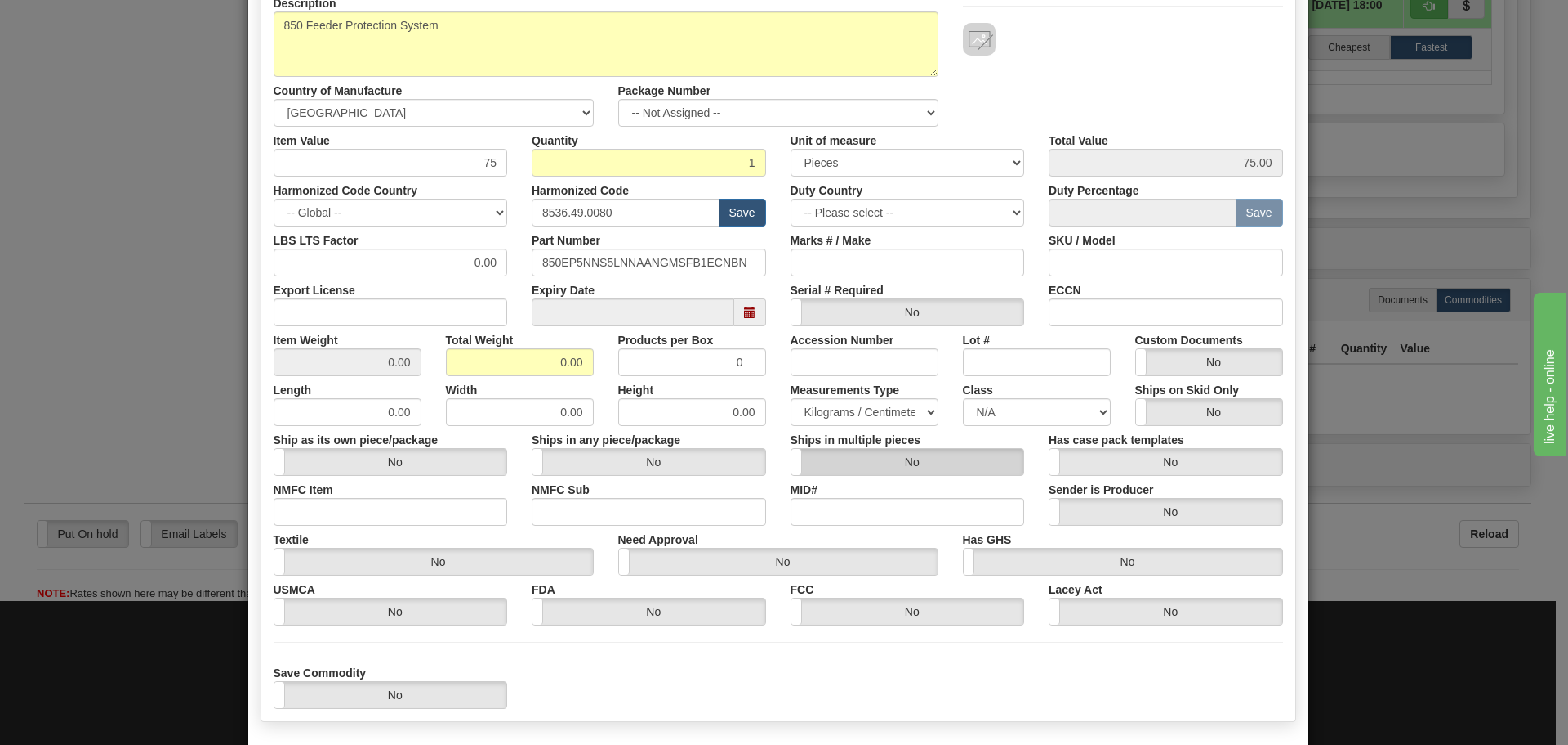
scroll to position [245, 0]
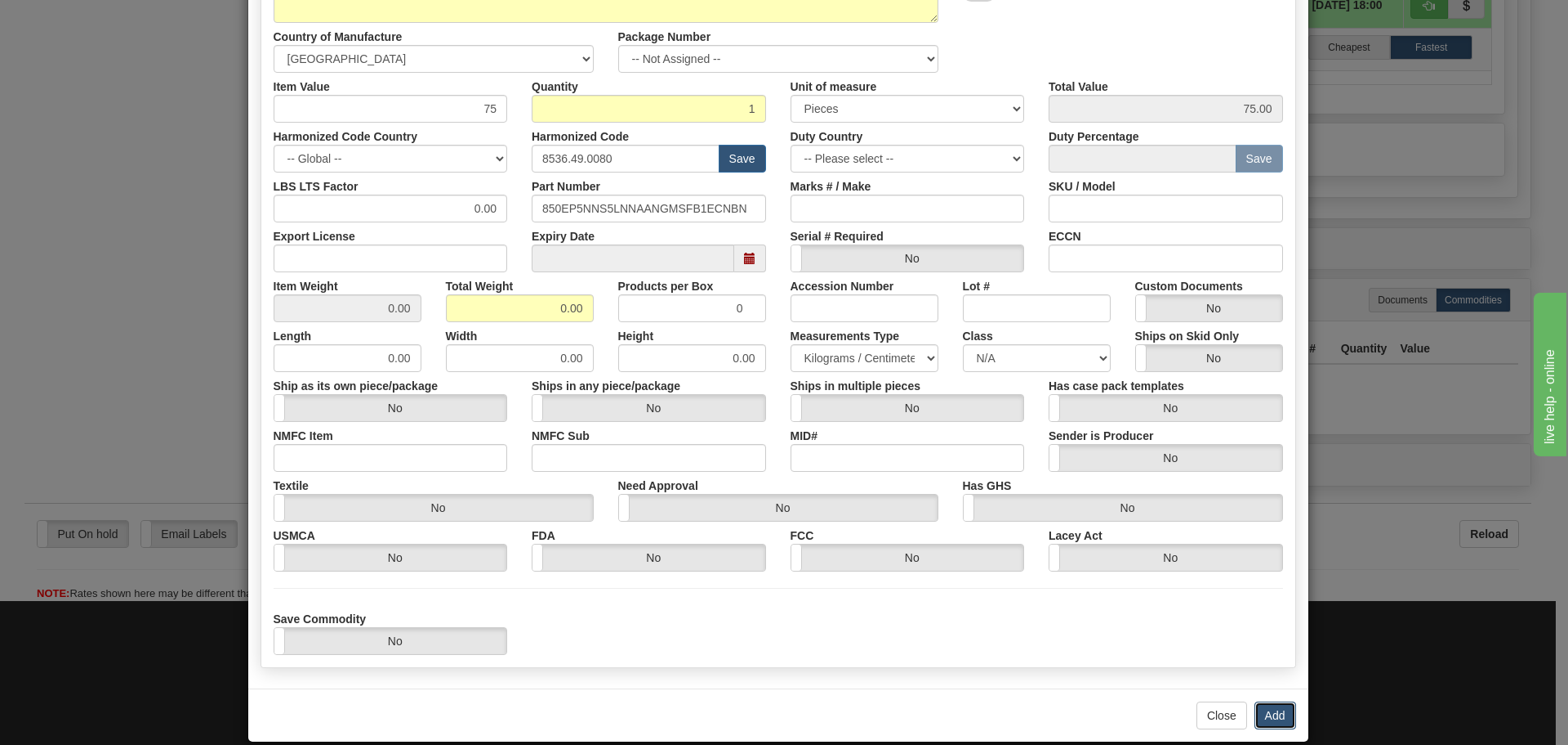
click at [1267, 712] on button "Add" at bounding box center [1276, 714] width 41 height 28
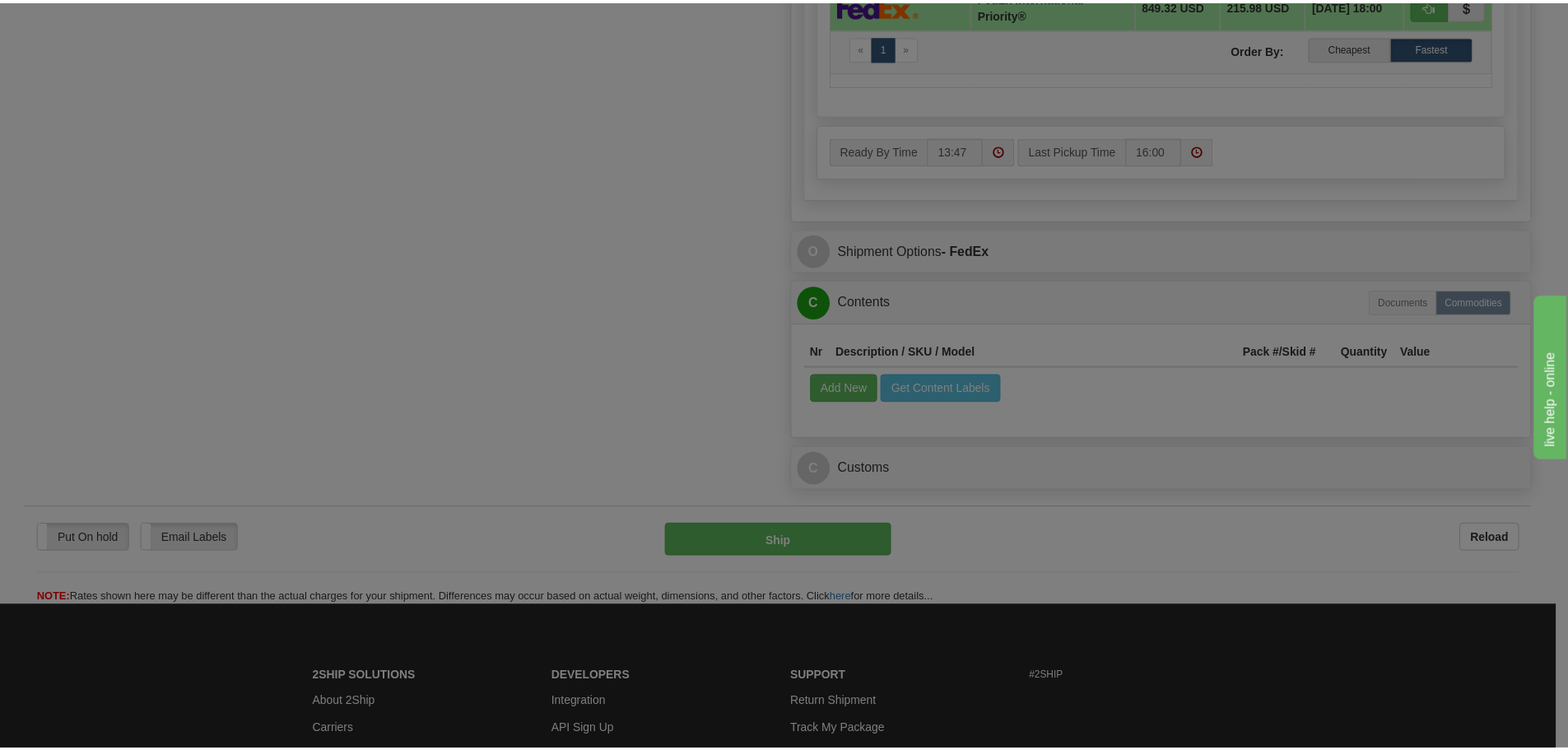
scroll to position [0, 0]
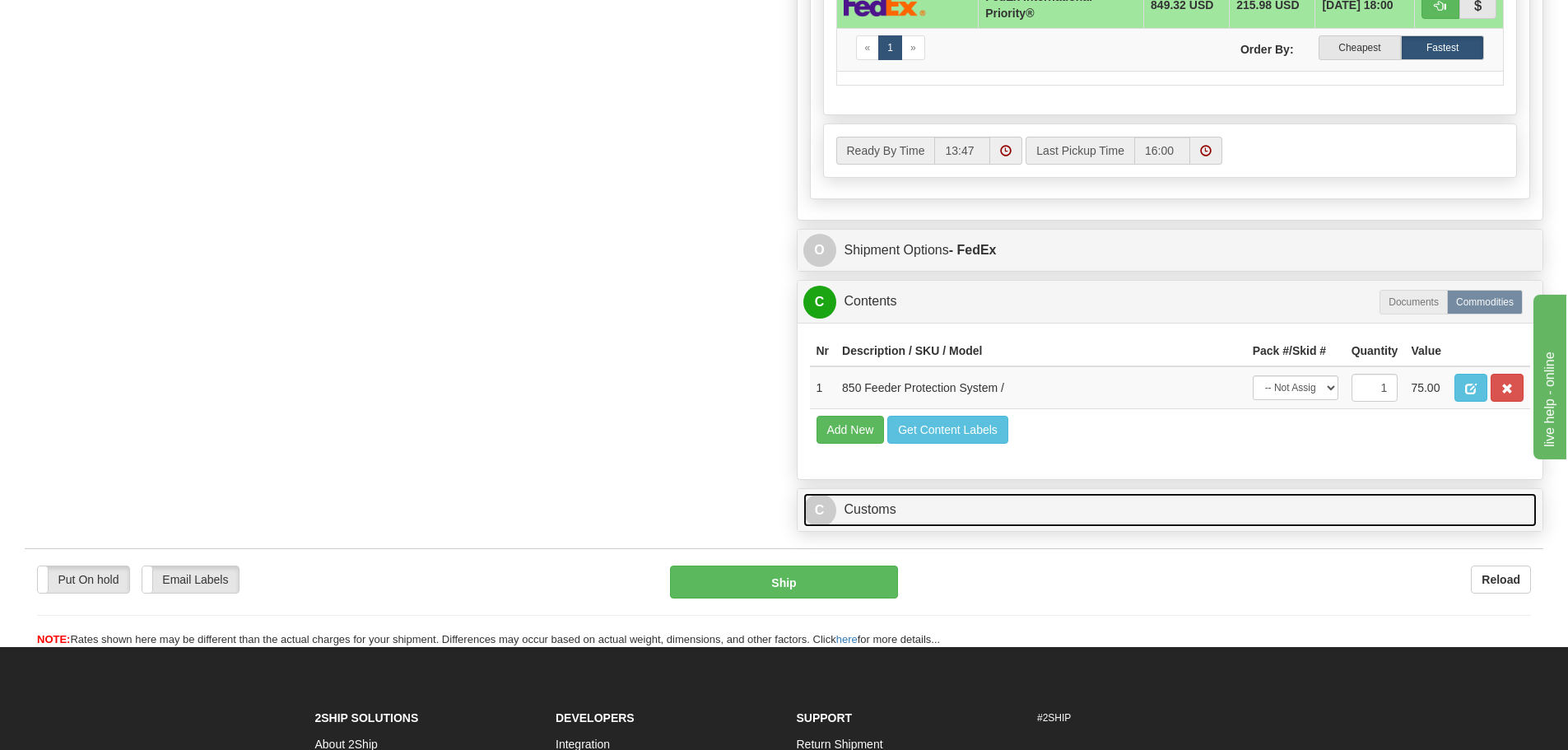
click at [1047, 511] on link "C Customs" at bounding box center [1170, 509] width 734 height 33
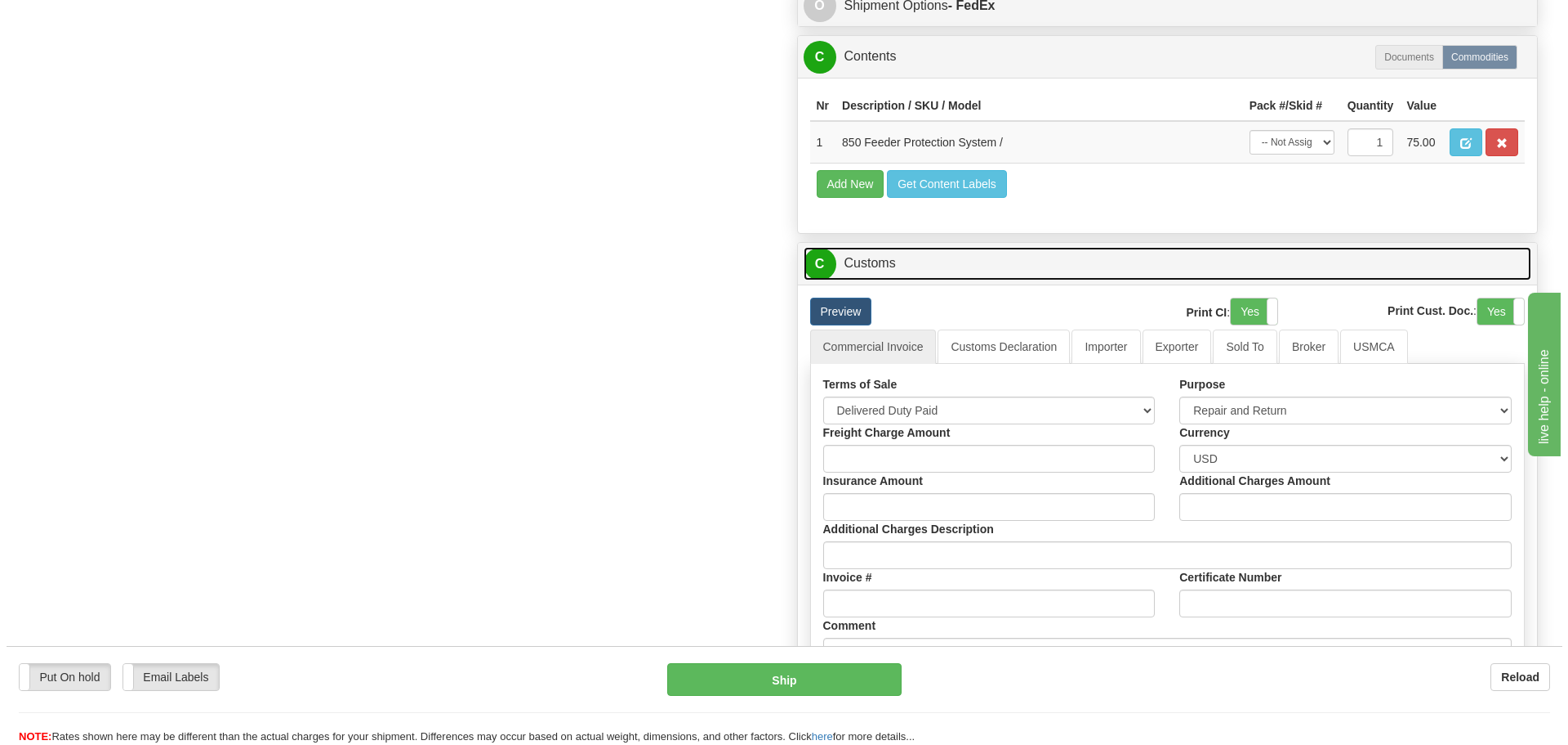
scroll to position [1471, 0]
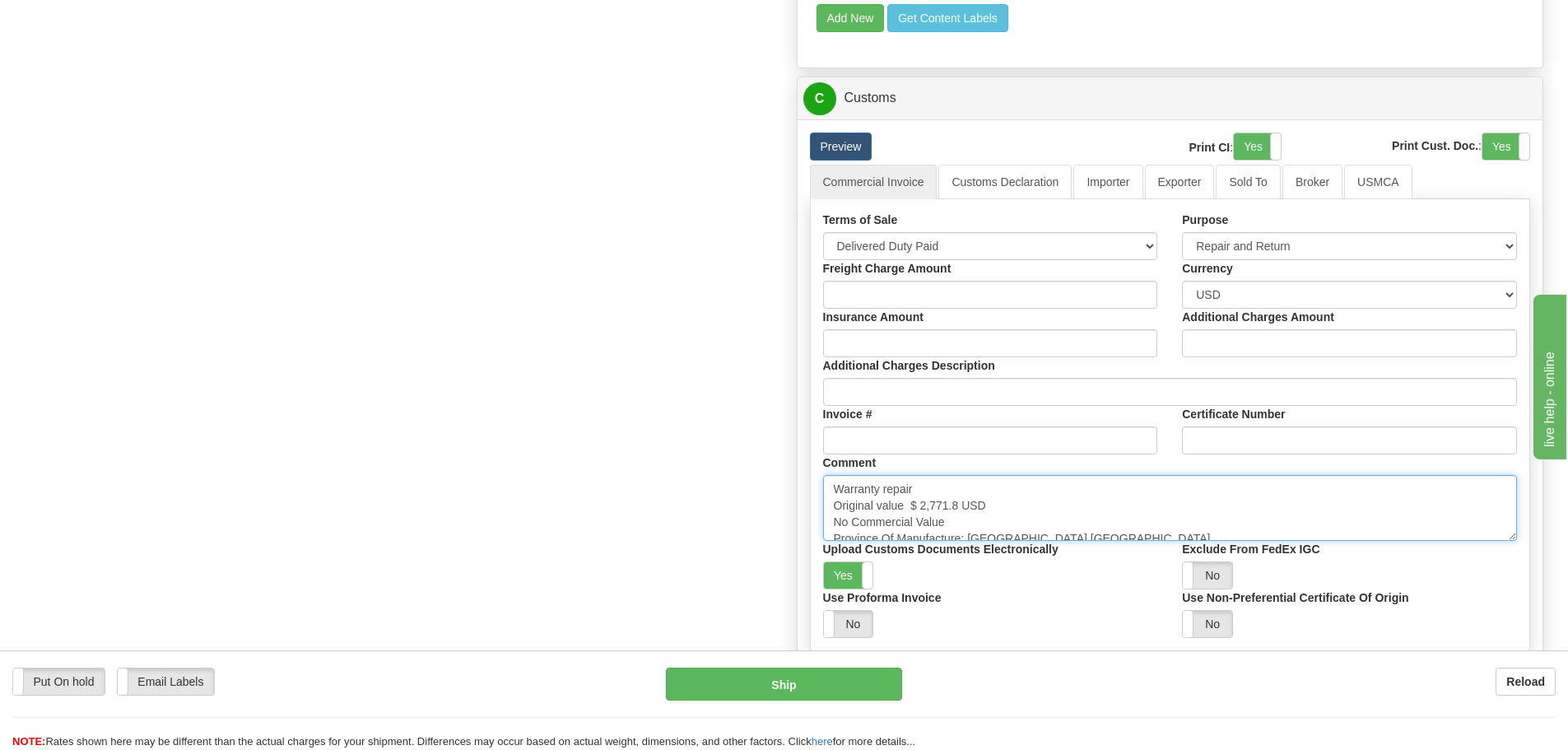
click at [1035, 506] on textarea "Warranty repair Original value $ 2,771.8 USD No Commercial Value Province Of Ma…" at bounding box center [1170, 507] width 695 height 66
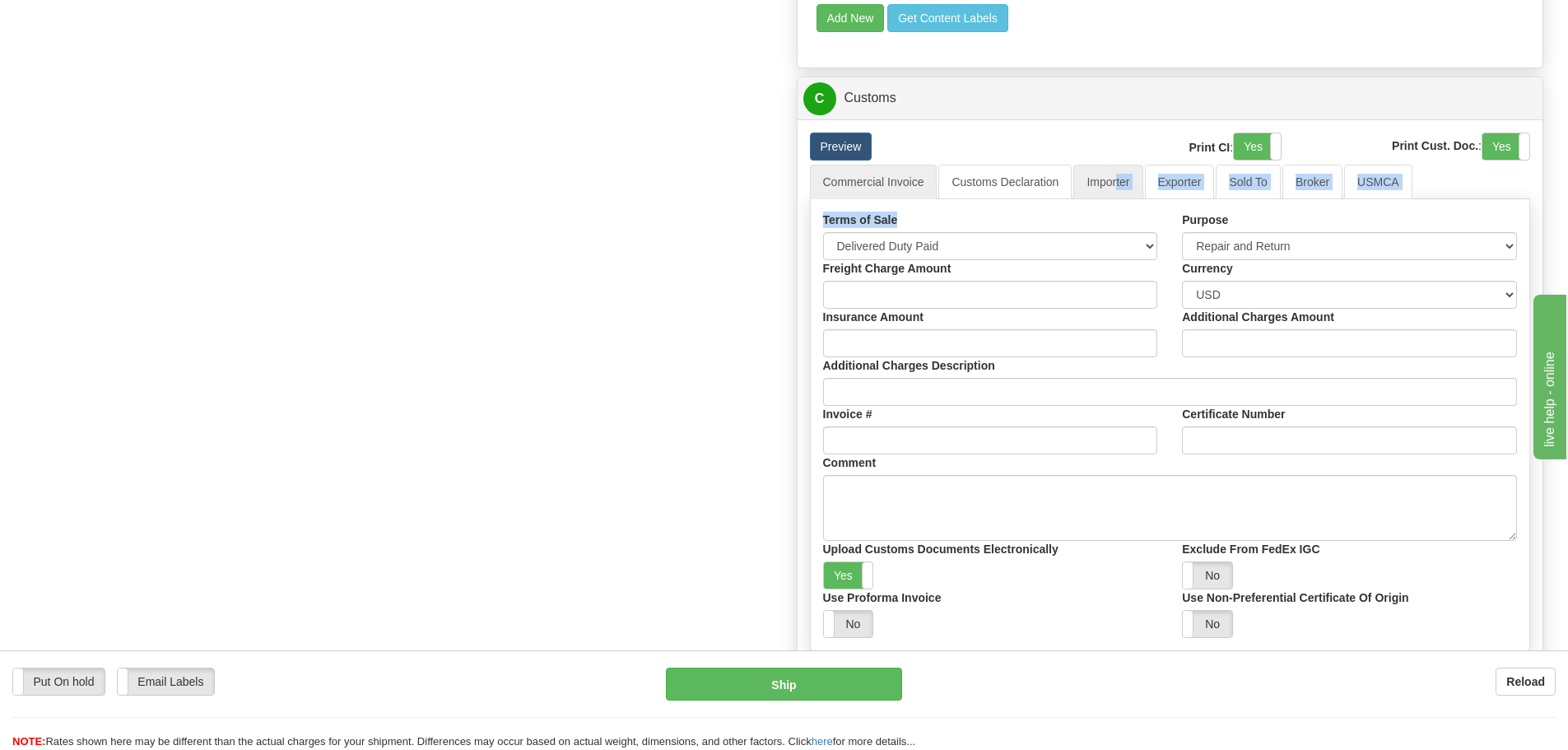
click at [1117, 199] on div "Commercial Invoice Customs Declaration Importer Exporter Sold To Broker USMCA T…" at bounding box center [1170, 459] width 721 height 589
click at [1118, 185] on link "Importer" at bounding box center [1107, 182] width 69 height 34
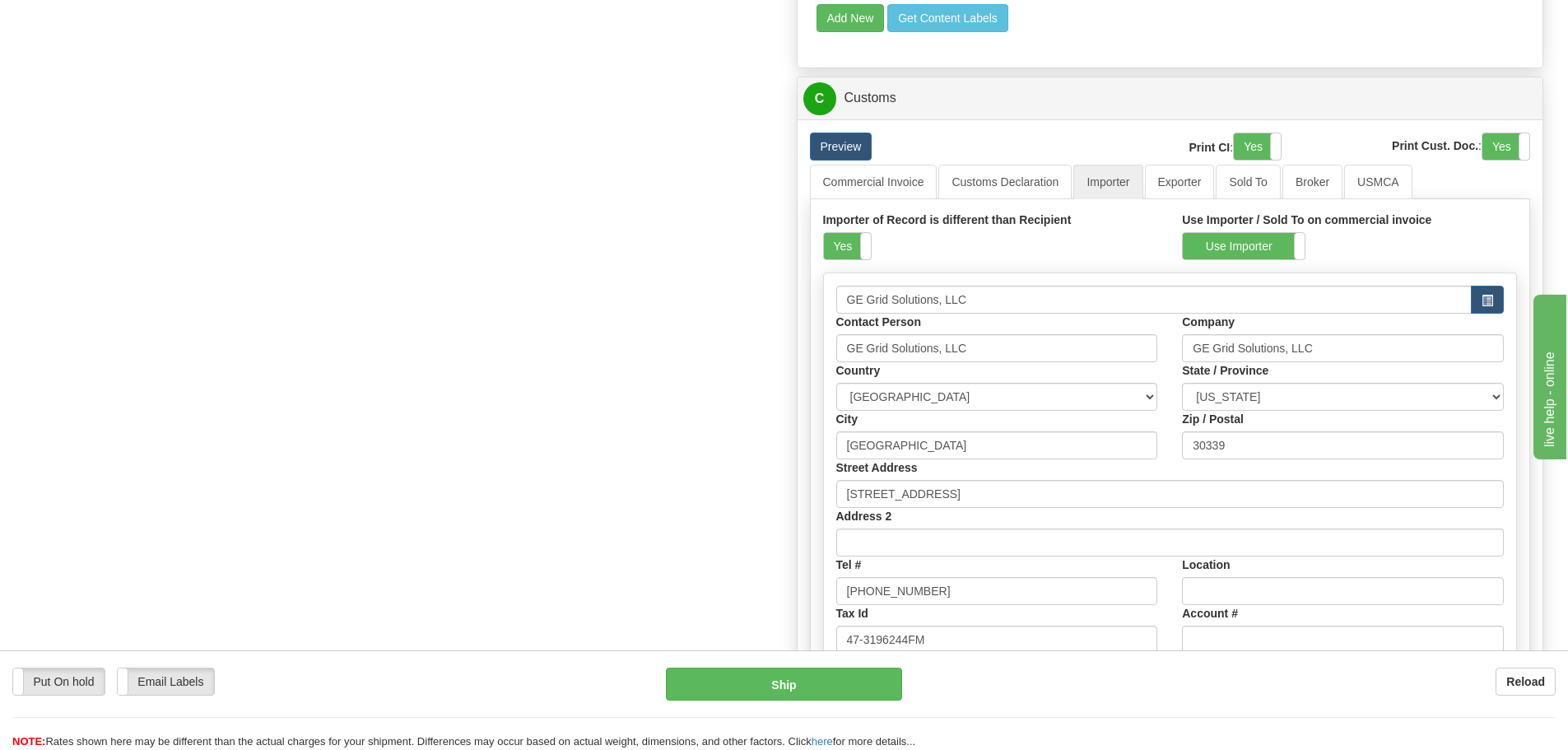
click at [830, 249] on label "Yes" at bounding box center [847, 246] width 47 height 26
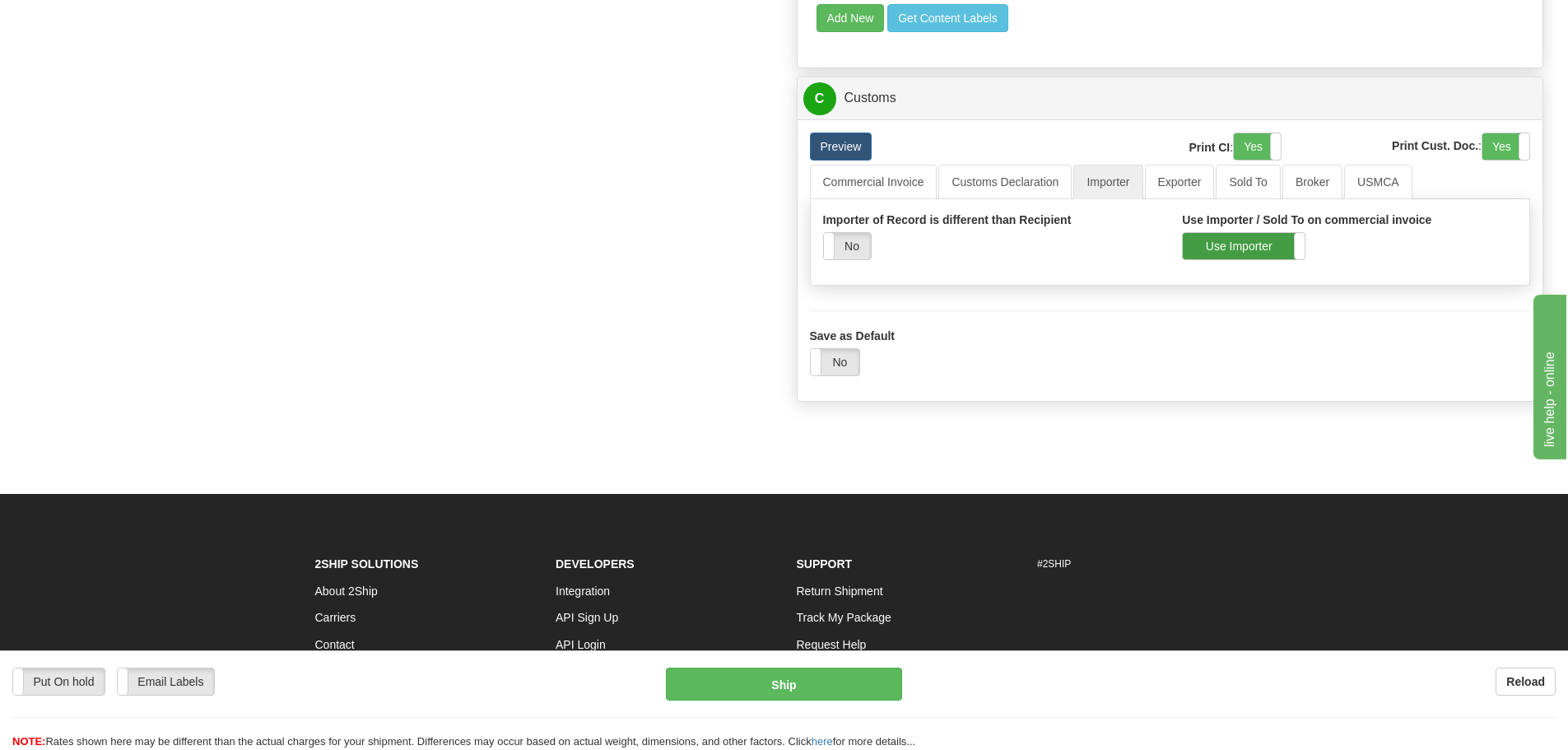
click at [1213, 247] on label "Use Importer" at bounding box center [1243, 246] width 122 height 26
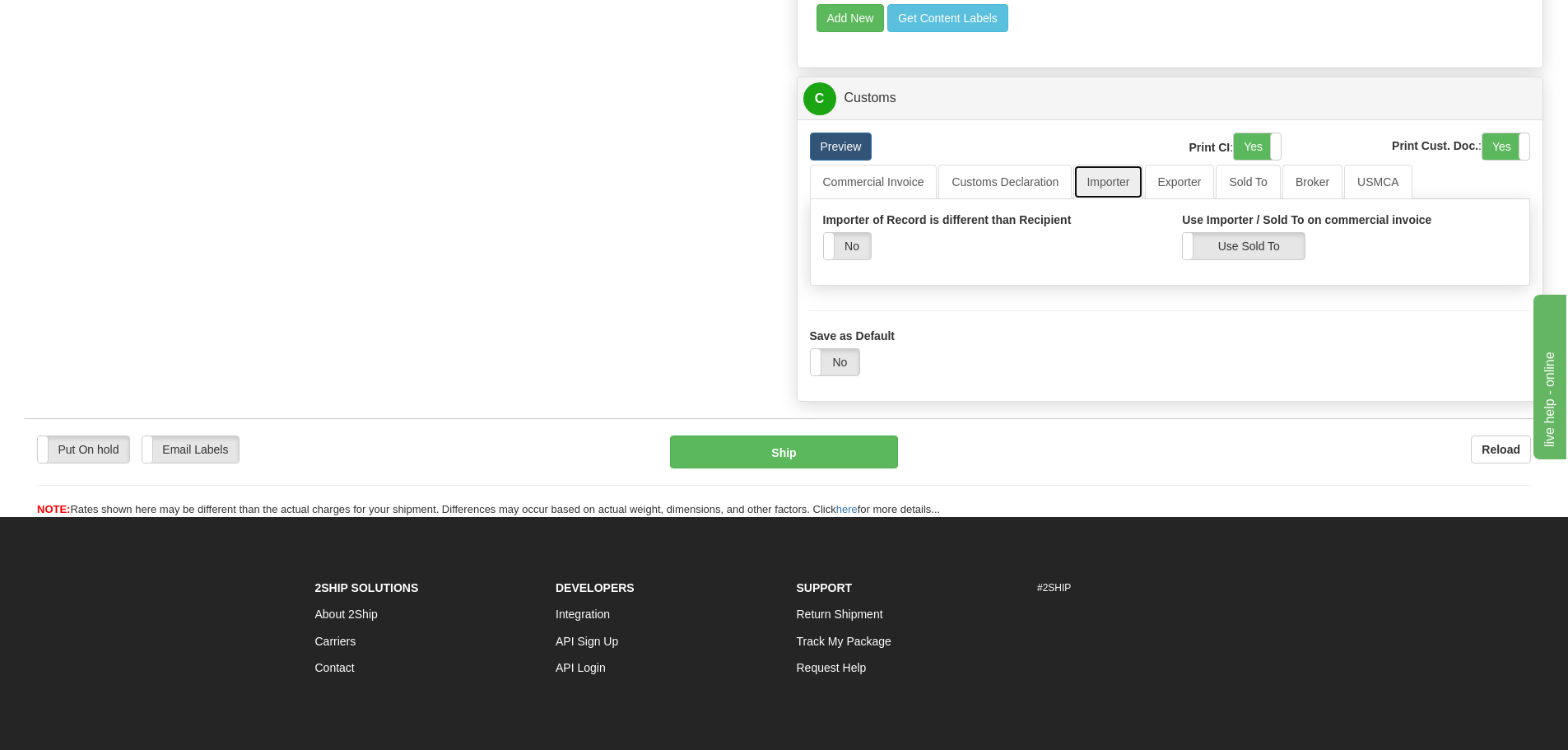
click at [1109, 186] on link "Importer" at bounding box center [1107, 182] width 69 height 34
click at [1023, 179] on link "Customs Declaration" at bounding box center [1005, 182] width 134 height 34
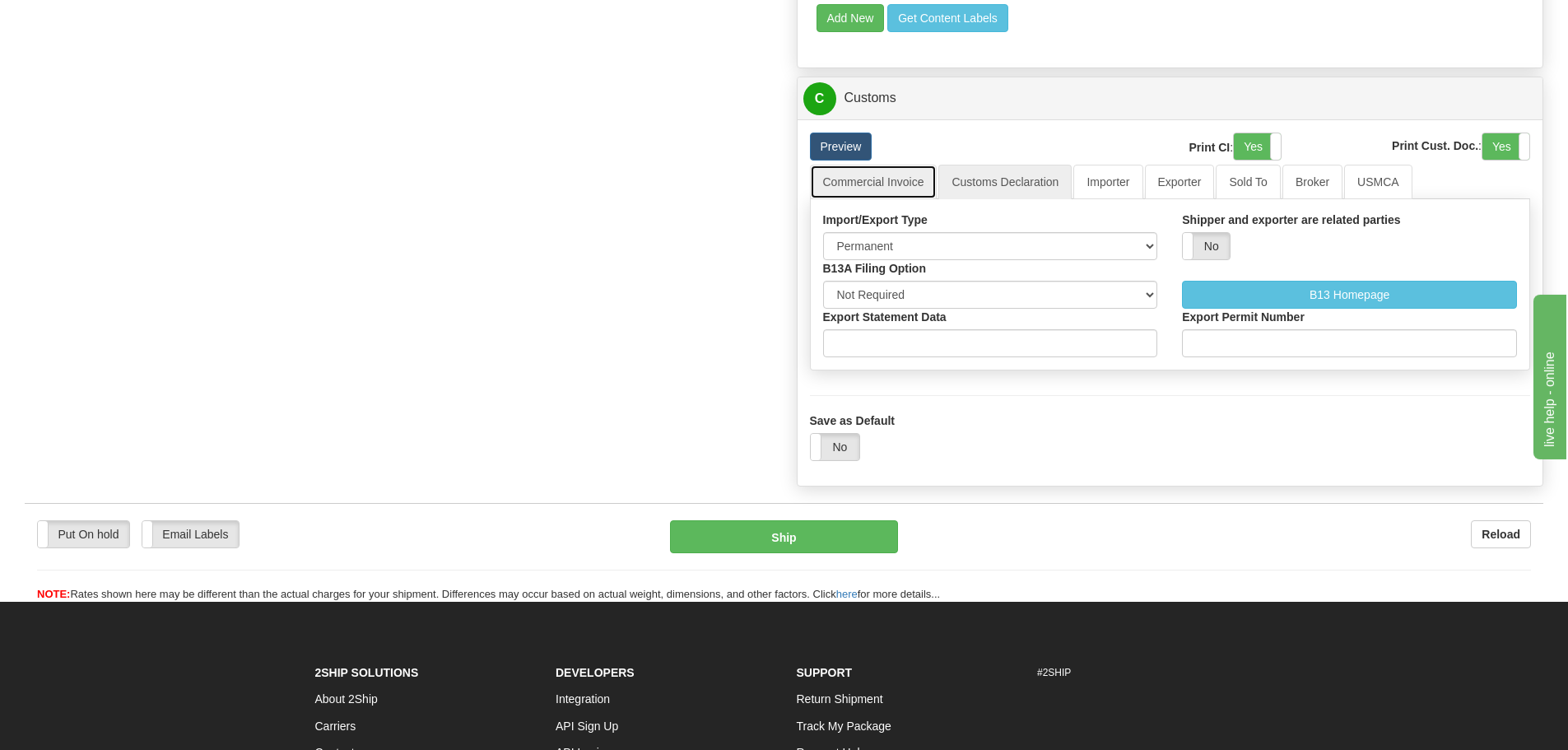
click at [897, 199] on link "Commercial Invoice" at bounding box center [873, 182] width 127 height 34
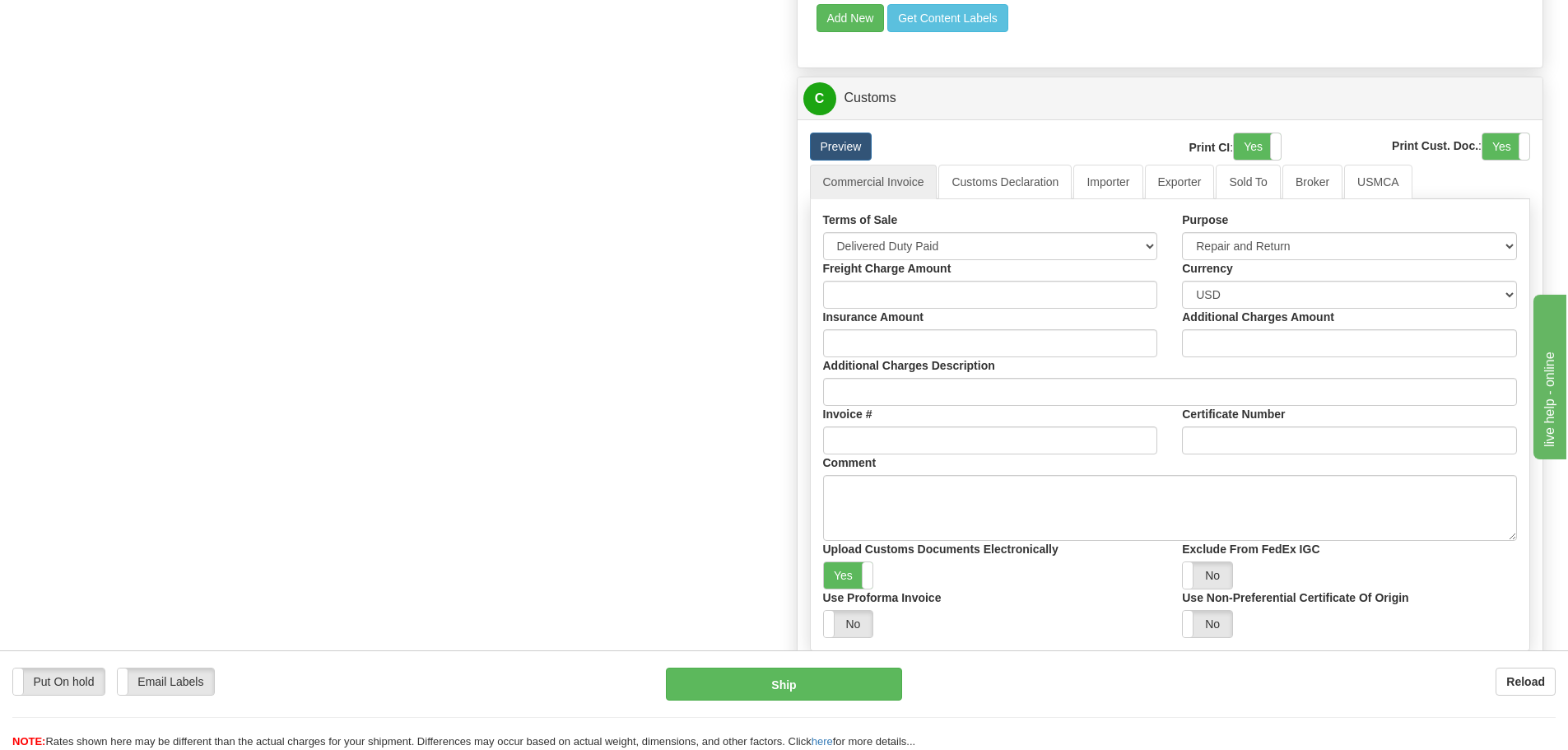
click at [812, 679] on button "Ship" at bounding box center [784, 683] width 236 height 33
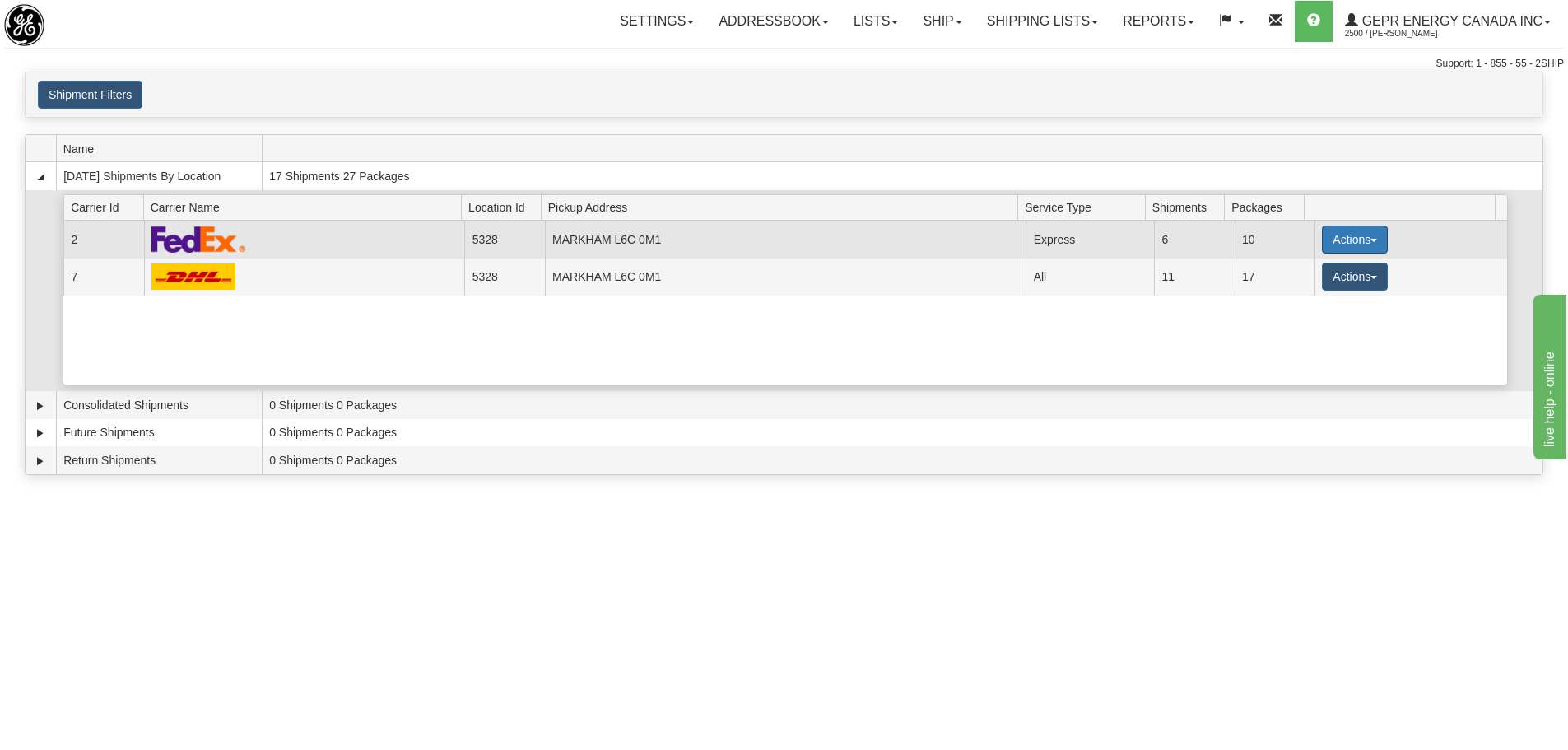
click at [1321, 235] on button "Actions" at bounding box center [1354, 239] width 66 height 28
click at [1311, 271] on span "Details" at bounding box center [1293, 269] width 44 height 12
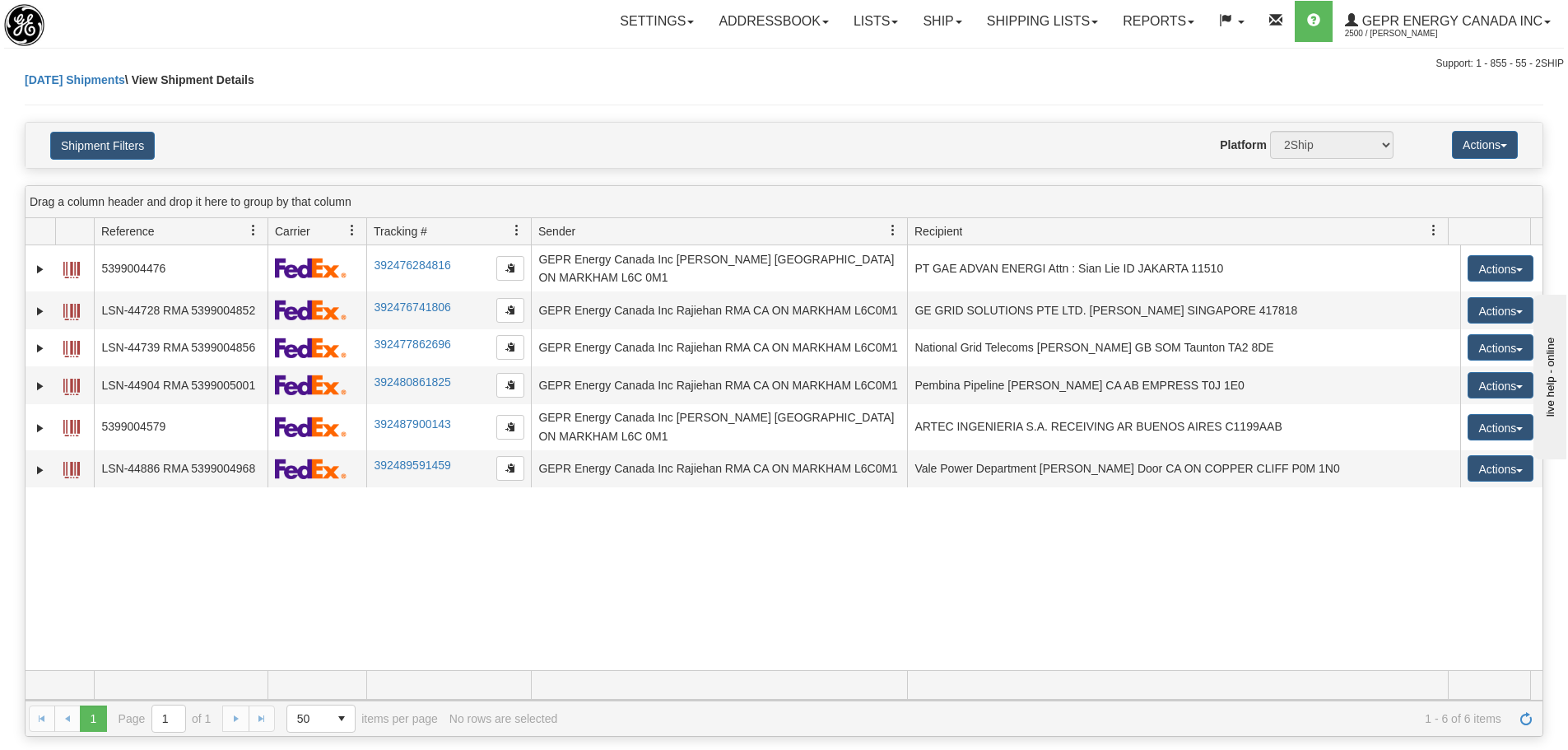
click at [309, 511] on div "31481068 2500 5399004476 392476284816 08/25/2025 08/25/2025 10:54:31 AM GEPR En…" at bounding box center [784, 457] width 1516 height 425
click at [126, 153] on button "Shipment Filters" at bounding box center [103, 145] width 105 height 28
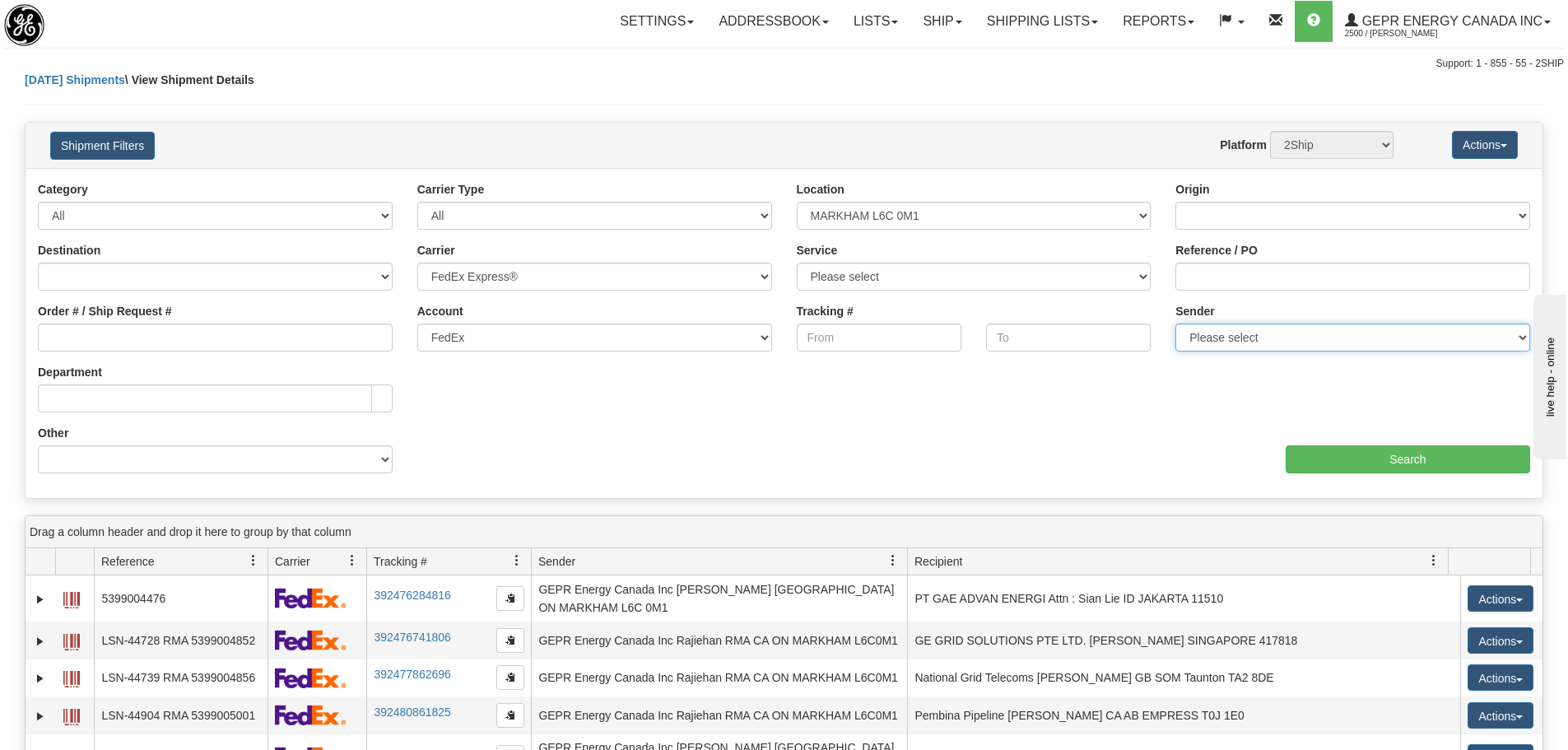
click at [1305, 336] on select "Please select GEPR Energy Canada Inc , Rajiehan RMA, (CA)" at bounding box center [1352, 337] width 354 height 28
select select "206864"
click at [1175, 323] on select "Please select GEPR Energy Canada Inc , Rajiehan RMA, (CA)" at bounding box center [1352, 337] width 354 height 28
click at [1323, 443] on div "aaa Search" at bounding box center [1164, 449] width 759 height 49
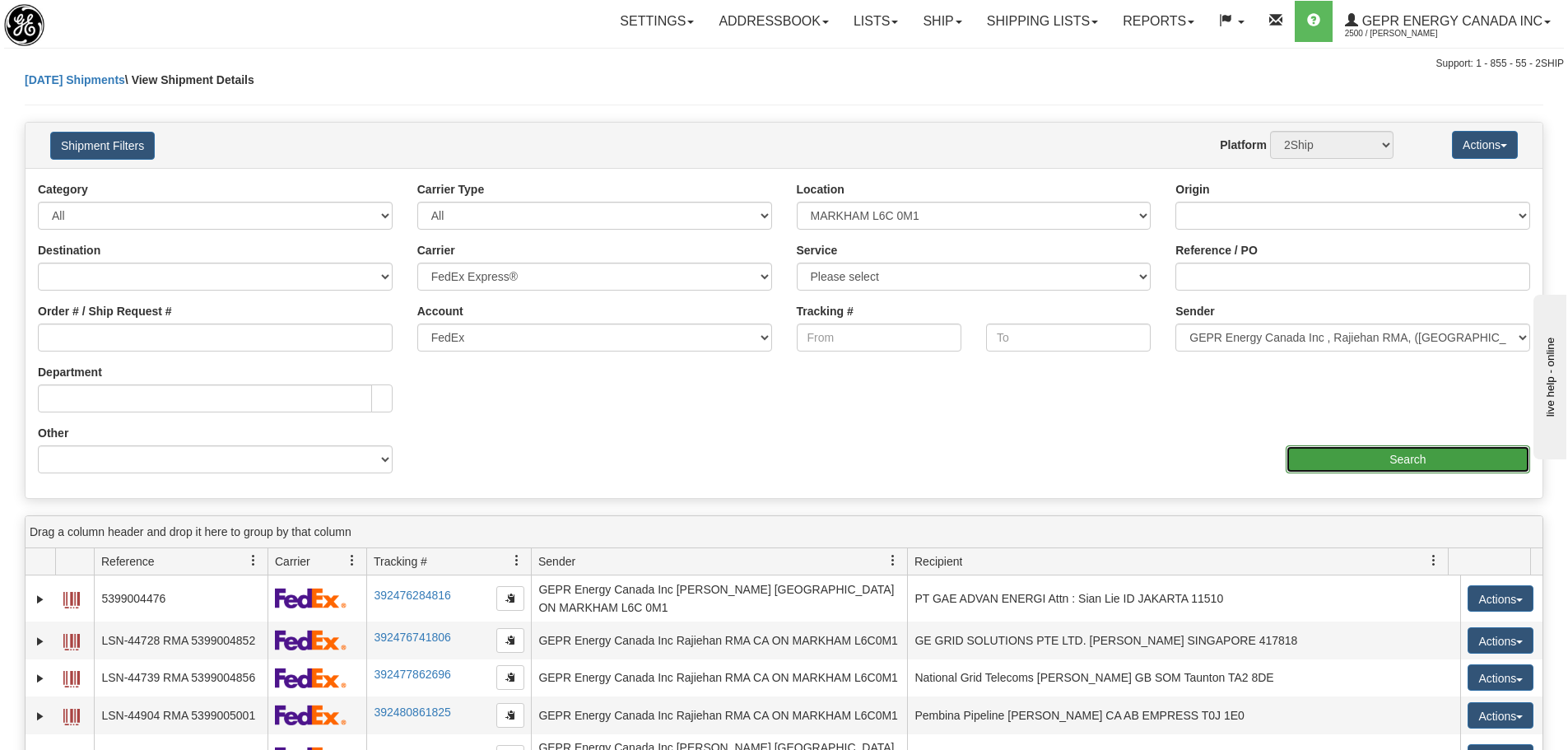
click at [1323, 447] on input "Search" at bounding box center [1407, 459] width 244 height 28
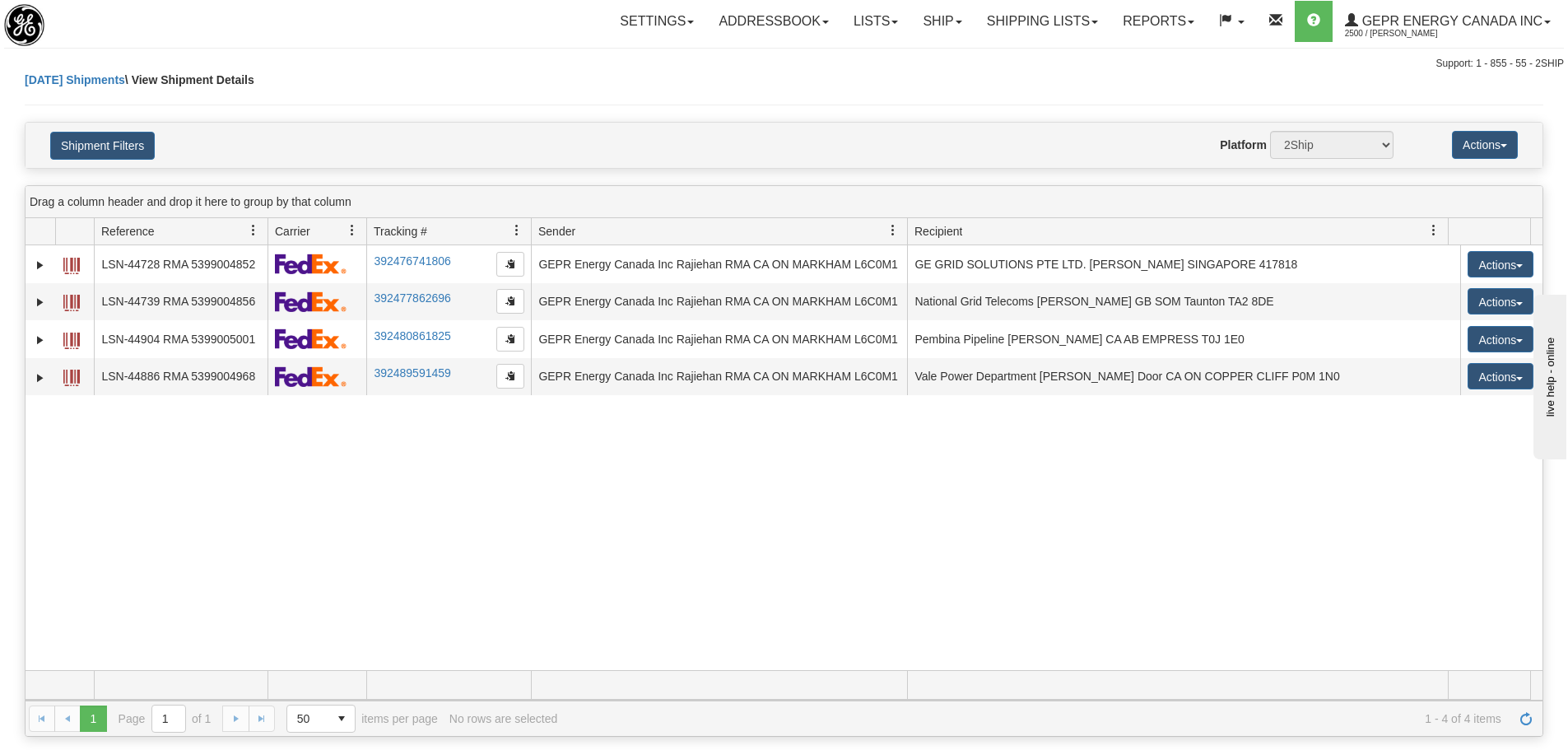
click at [399, 556] on div "31520822 2500 LSN-44728 RMA 5399004852 392476741806 08/25/2025 08/25/2025 11:00…" at bounding box center [784, 457] width 1516 height 425
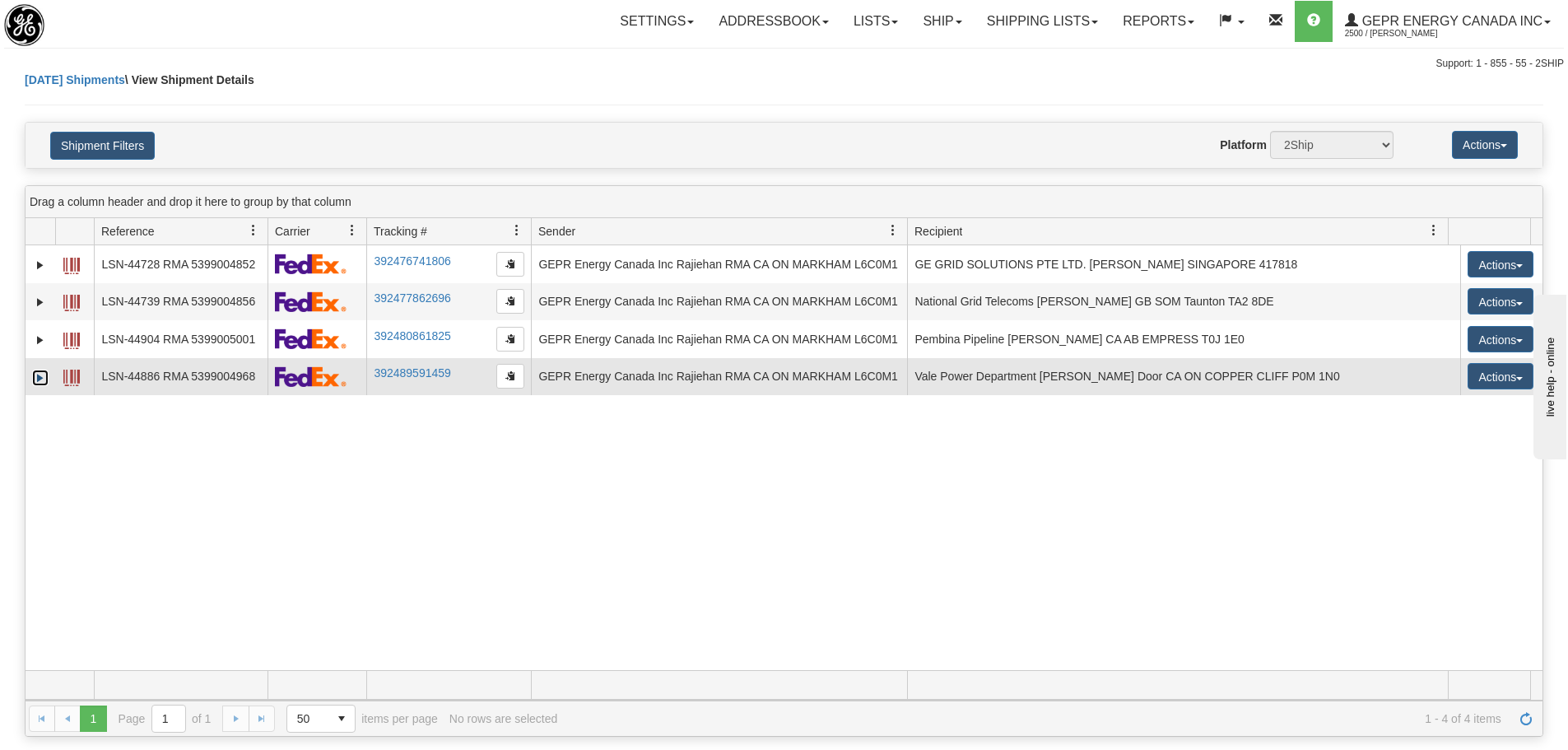
click at [43, 381] on link "Expand" at bounding box center [41, 378] width 16 height 16
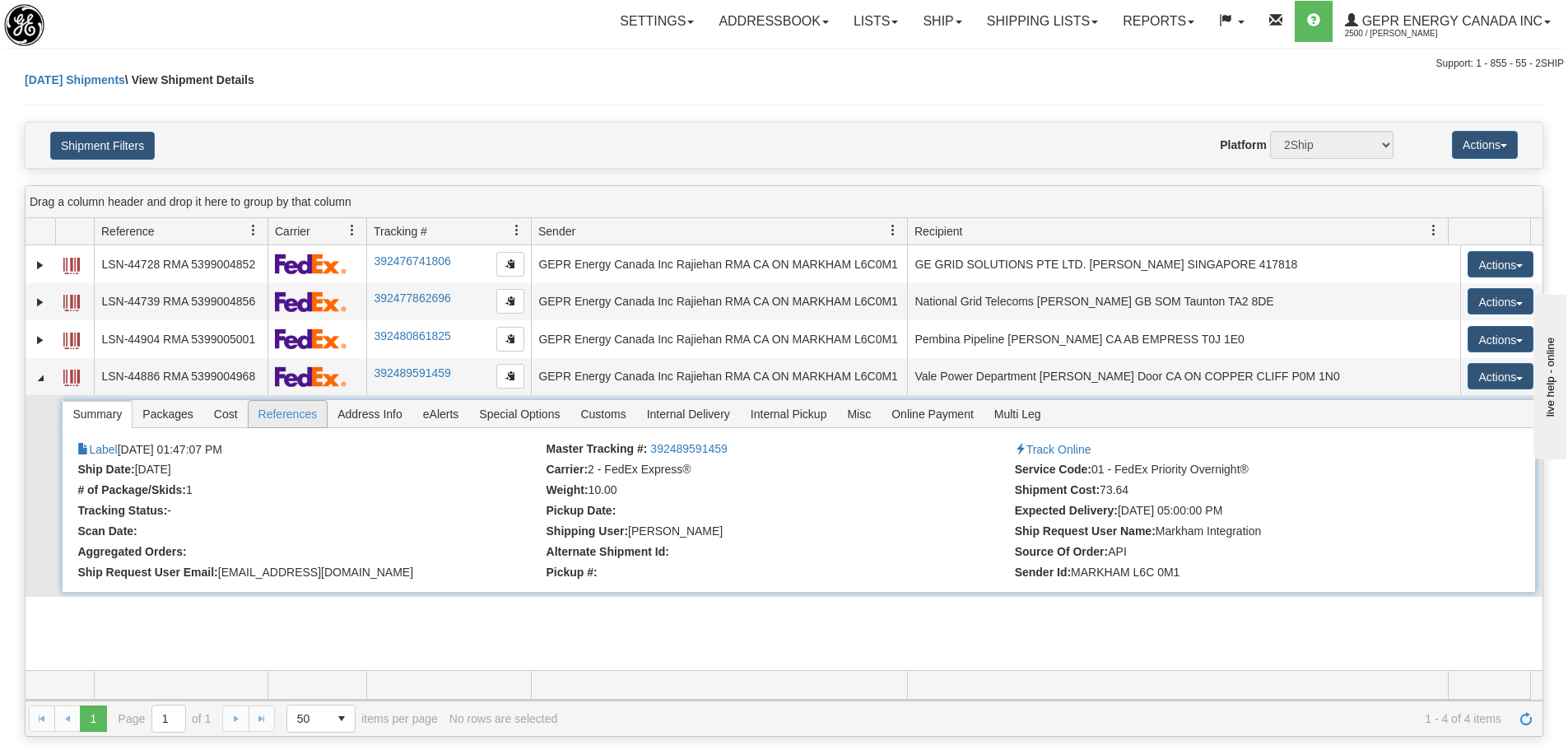
click at [276, 417] on span "References" at bounding box center [287, 413] width 79 height 26
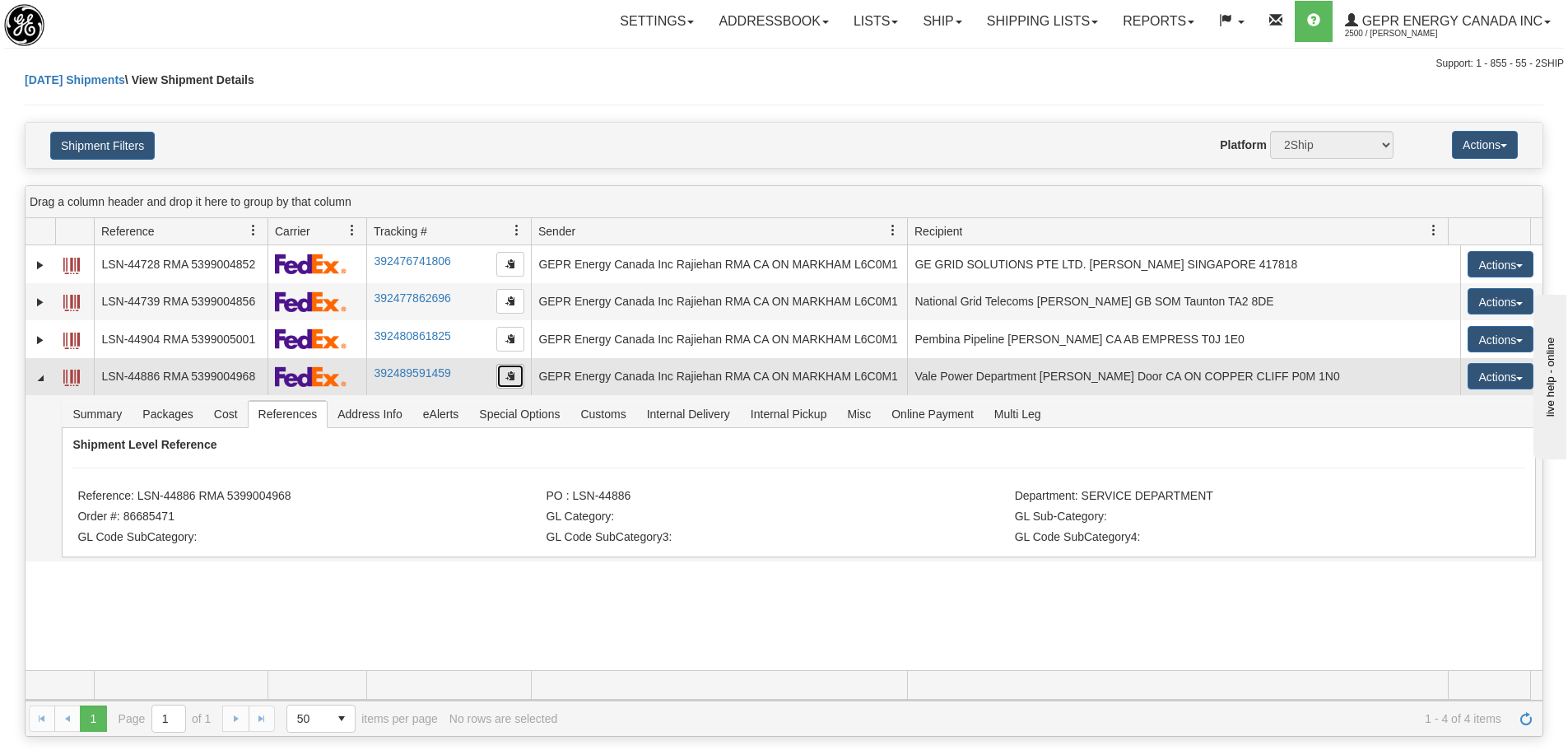
click at [503, 382] on button "button" at bounding box center [510, 375] width 28 height 24
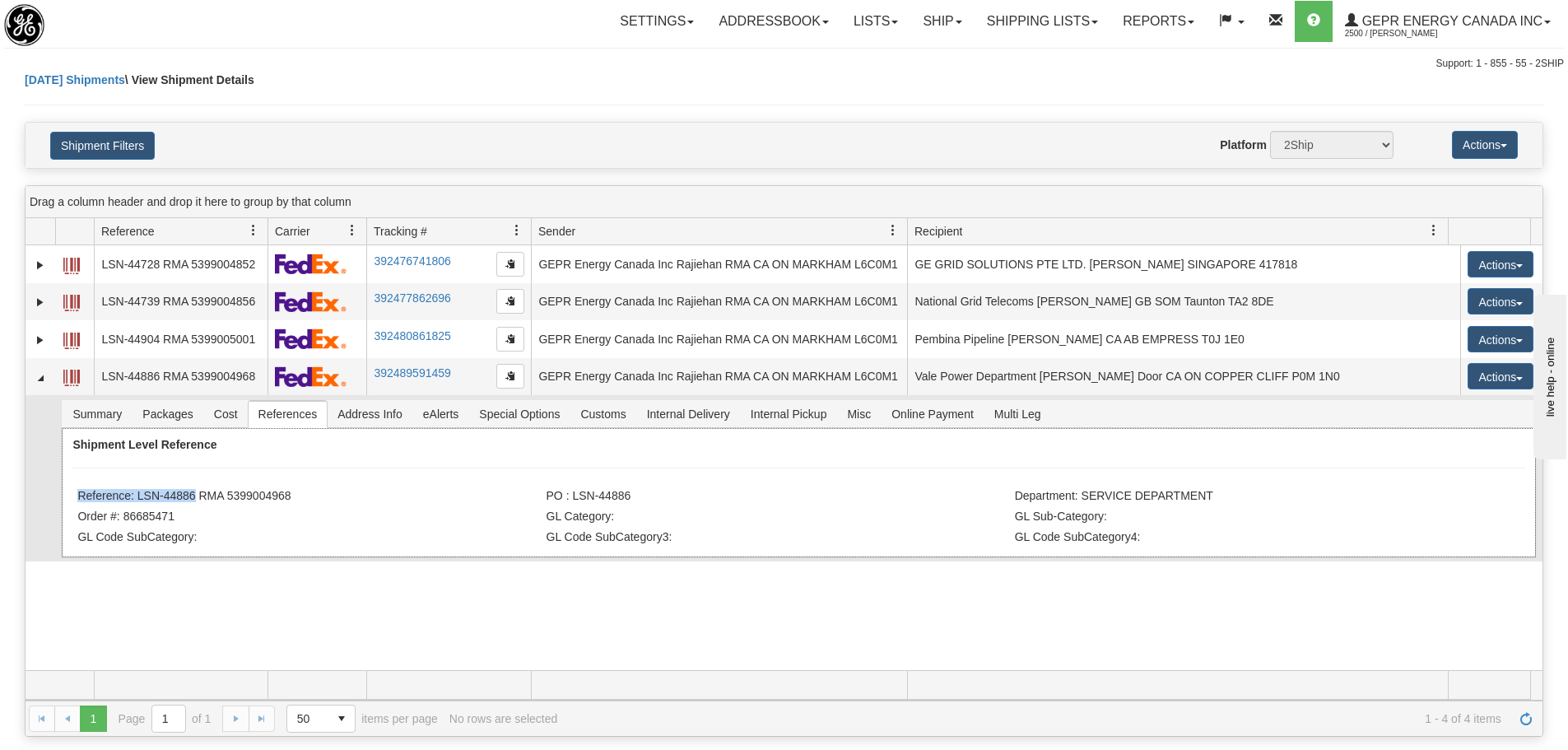
drag, startPoint x: 298, startPoint y: 495, endPoint x: 230, endPoint y: 492, distance: 68.1
click at [190, 496] on div "Shipment Level Reference Reference: LSN-44886 RMA 5399004968 PO : LSN-44886 Dep…" at bounding box center [798, 492] width 1473 height 129
click at [318, 489] on li "Reference: LSN-44886 RMA 5399004968" at bounding box center [310, 497] width 465 height 16
drag, startPoint x: 302, startPoint y: 491, endPoint x: 138, endPoint y: 501, distance: 164.3
click at [138, 501] on li "Reference: LSN-44886 RMA 5399004968" at bounding box center [310, 497] width 465 height 16
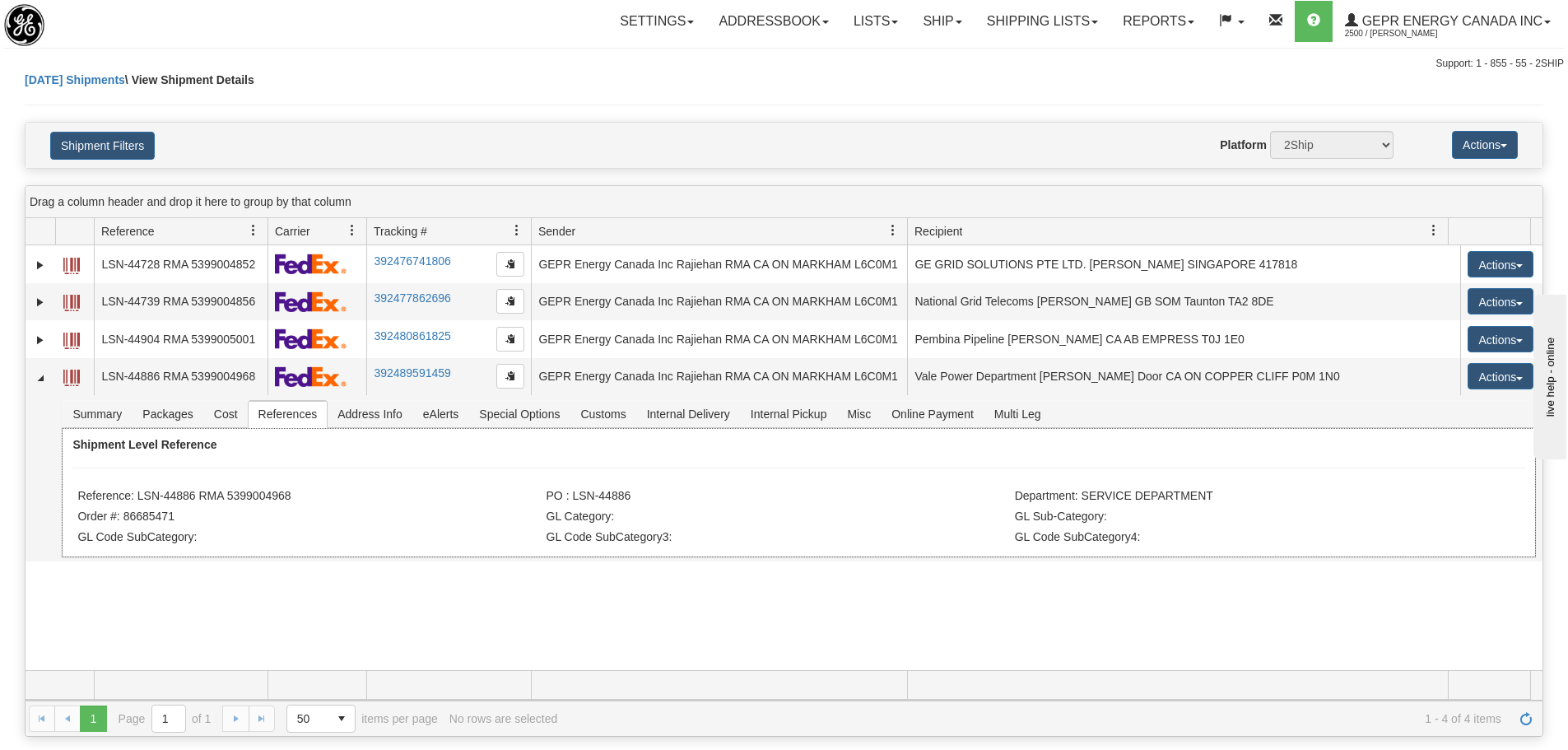
copy li "LSN-44886 RMA 5399004968"
click at [502, 89] on div "Today Shipments \ View Shipment Details" at bounding box center [784, 97] width 1518 height 51
click at [1532, 733] on div "1 1 Page 1 of 1 50 25 50 100 500 1000 items per page 1 - 4 of 4 items No rows a…" at bounding box center [784, 717] width 1516 height 35
click at [1532, 729] on link "Refresh" at bounding box center [1526, 717] width 26 height 26
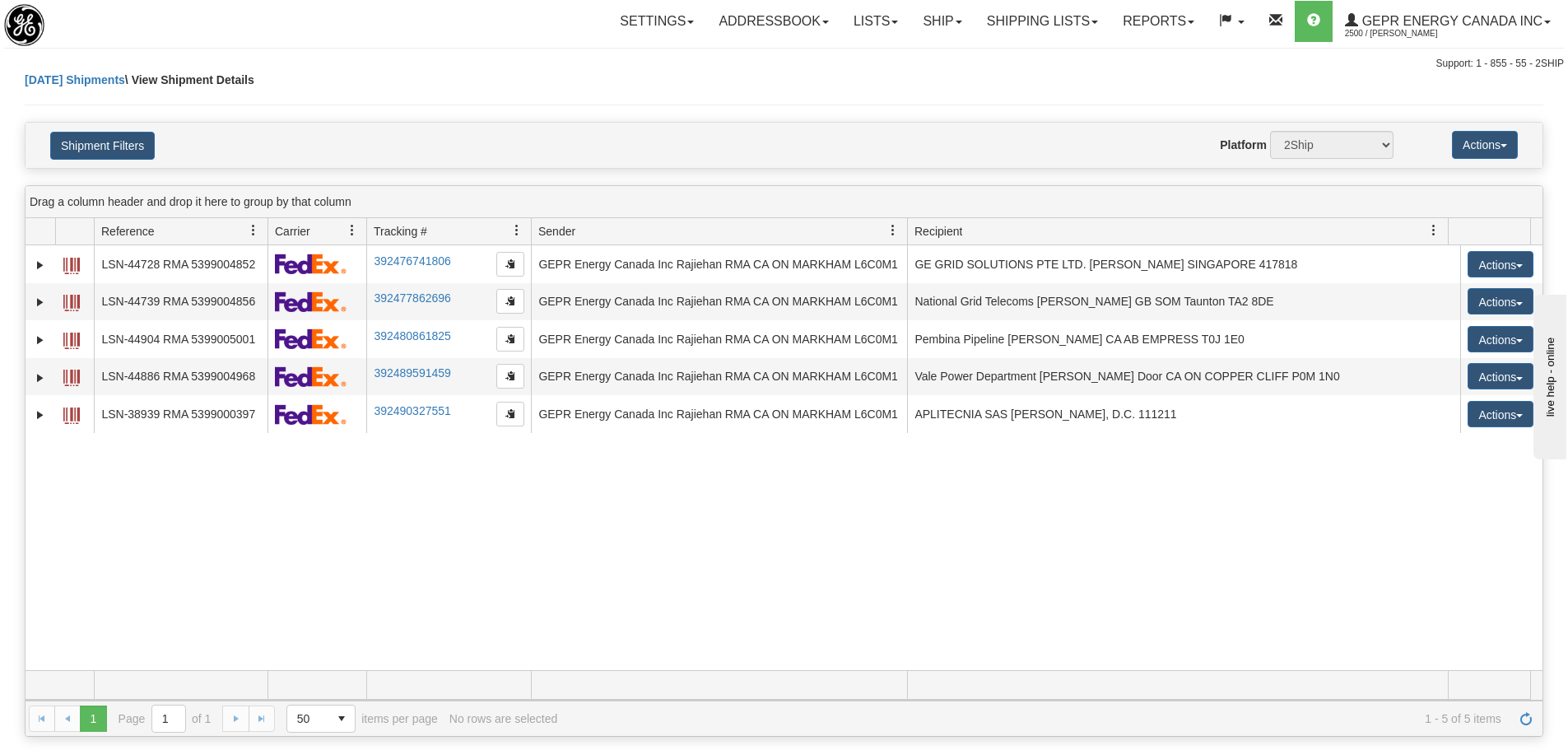
drag, startPoint x: 610, startPoint y: 591, endPoint x: 400, endPoint y: 551, distance: 213.8
click at [606, 590] on div "31520822 2500 LSN-44728 RMA 5399004852 392476741806 08/25/2025 08/25/2025 11:00…" at bounding box center [784, 457] width 1516 height 425
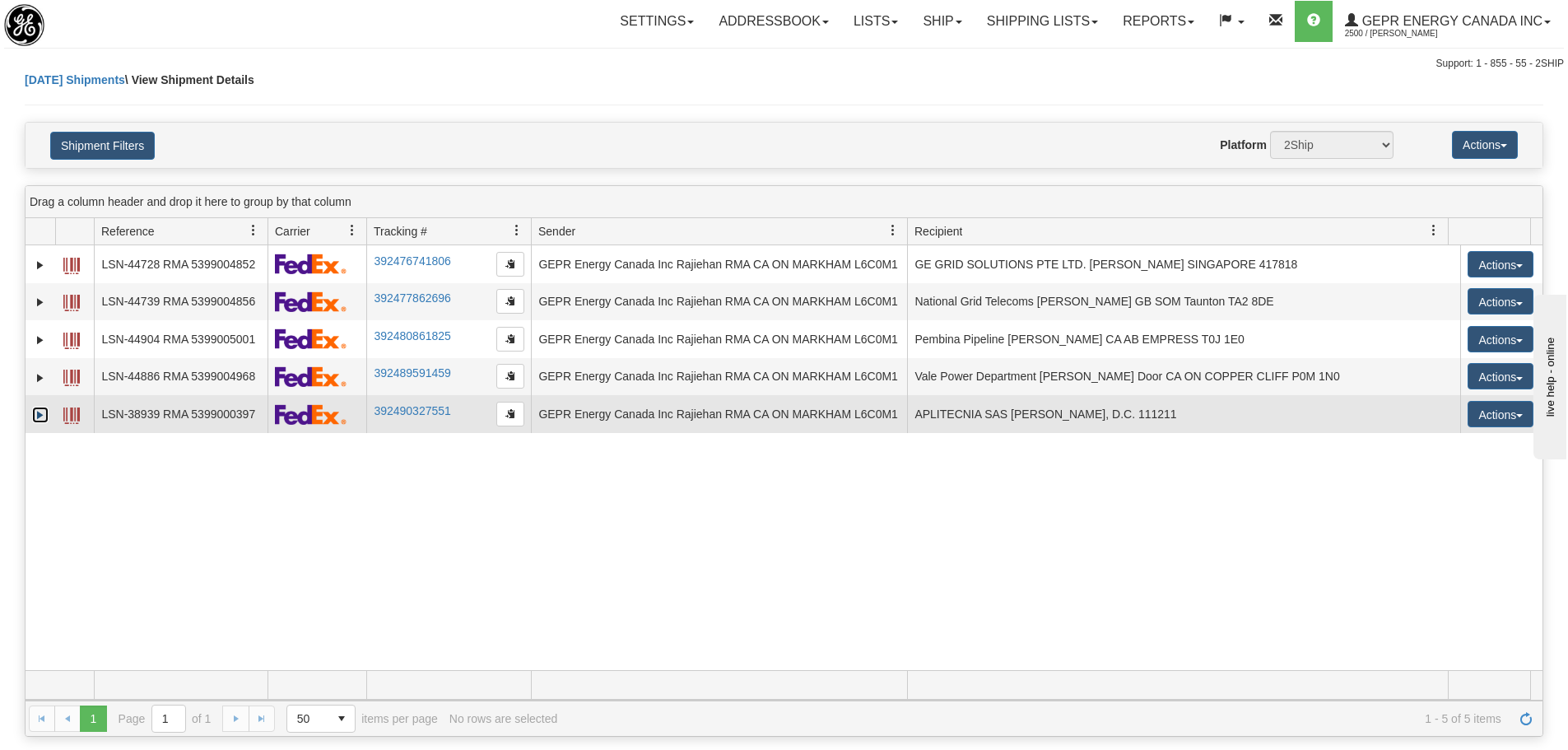
click at [37, 414] on link "Expand" at bounding box center [41, 415] width 16 height 16
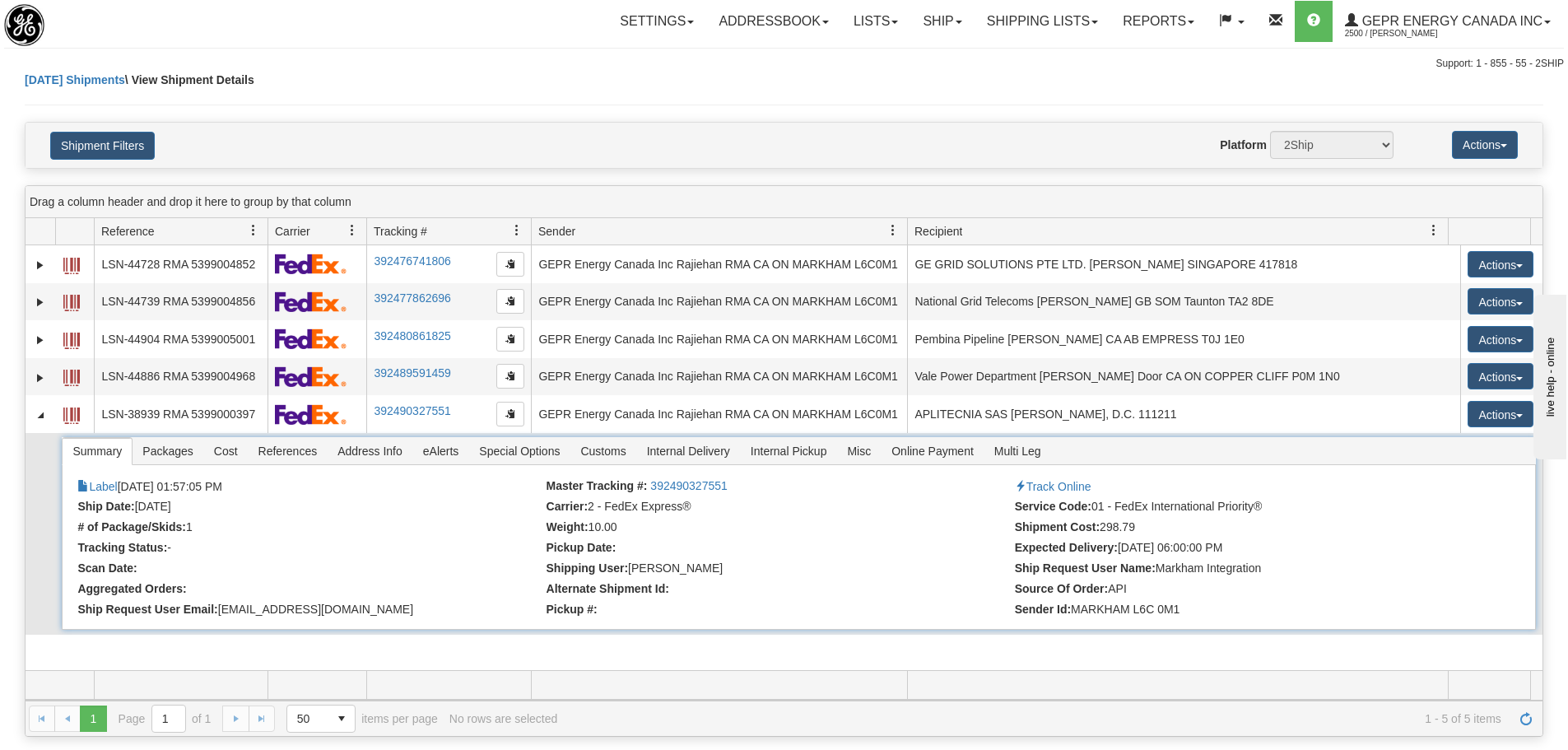
click at [293, 447] on span "References" at bounding box center [287, 450] width 79 height 26
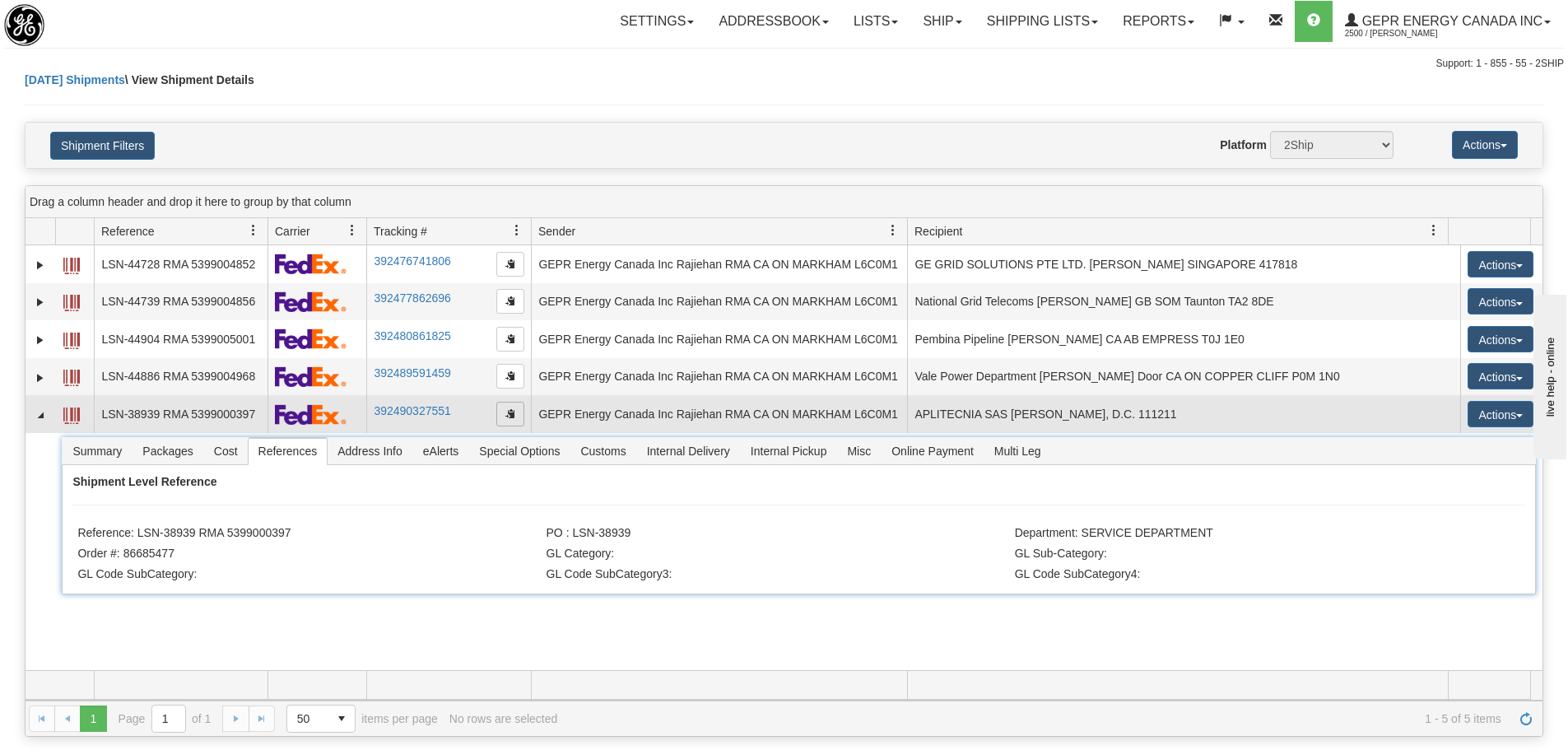
click at [512, 417] on span "button" at bounding box center [510, 413] width 10 height 10
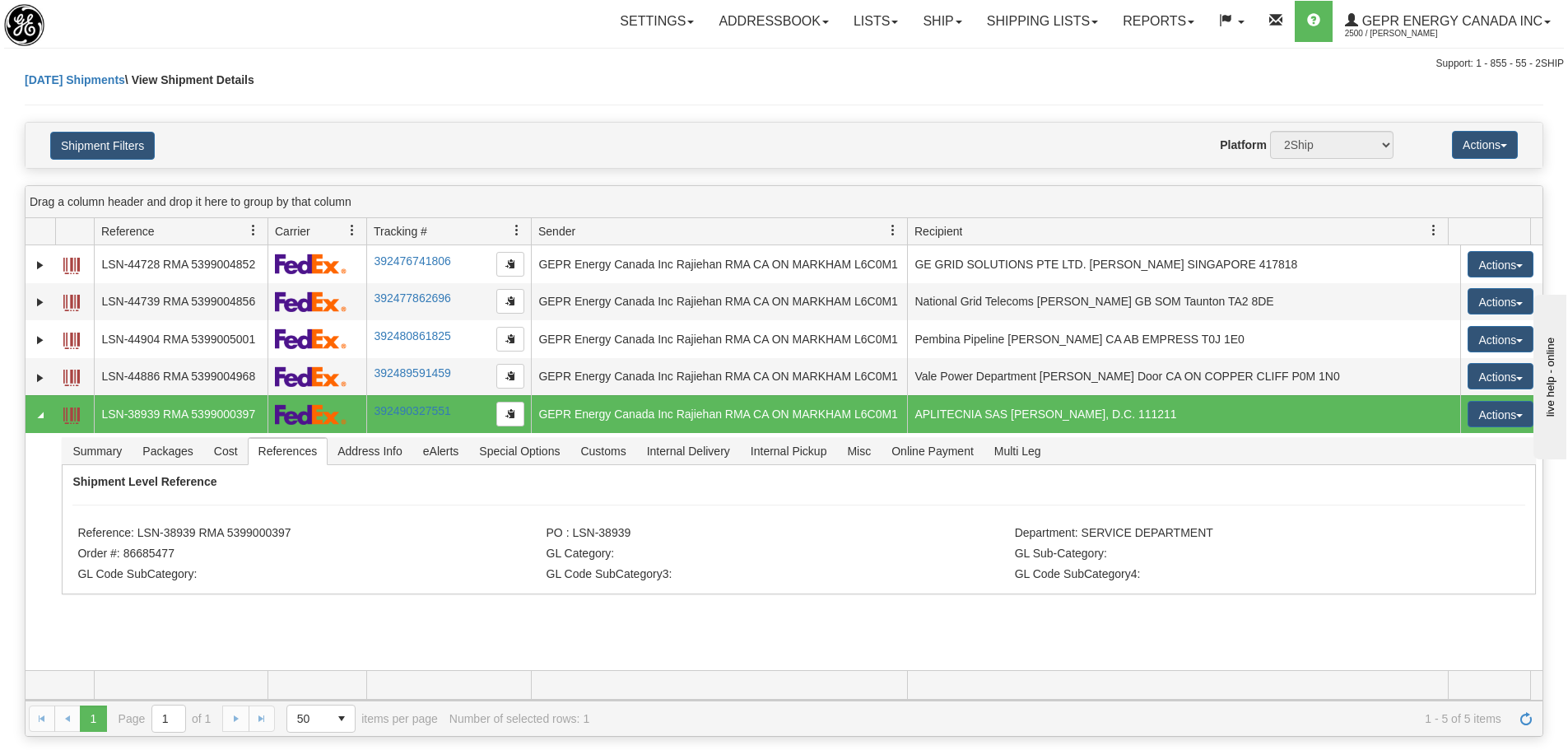
click at [343, 66] on div "Support: 1 - 855 - 55 - 2SHIP" at bounding box center [784, 63] width 1559 height 14
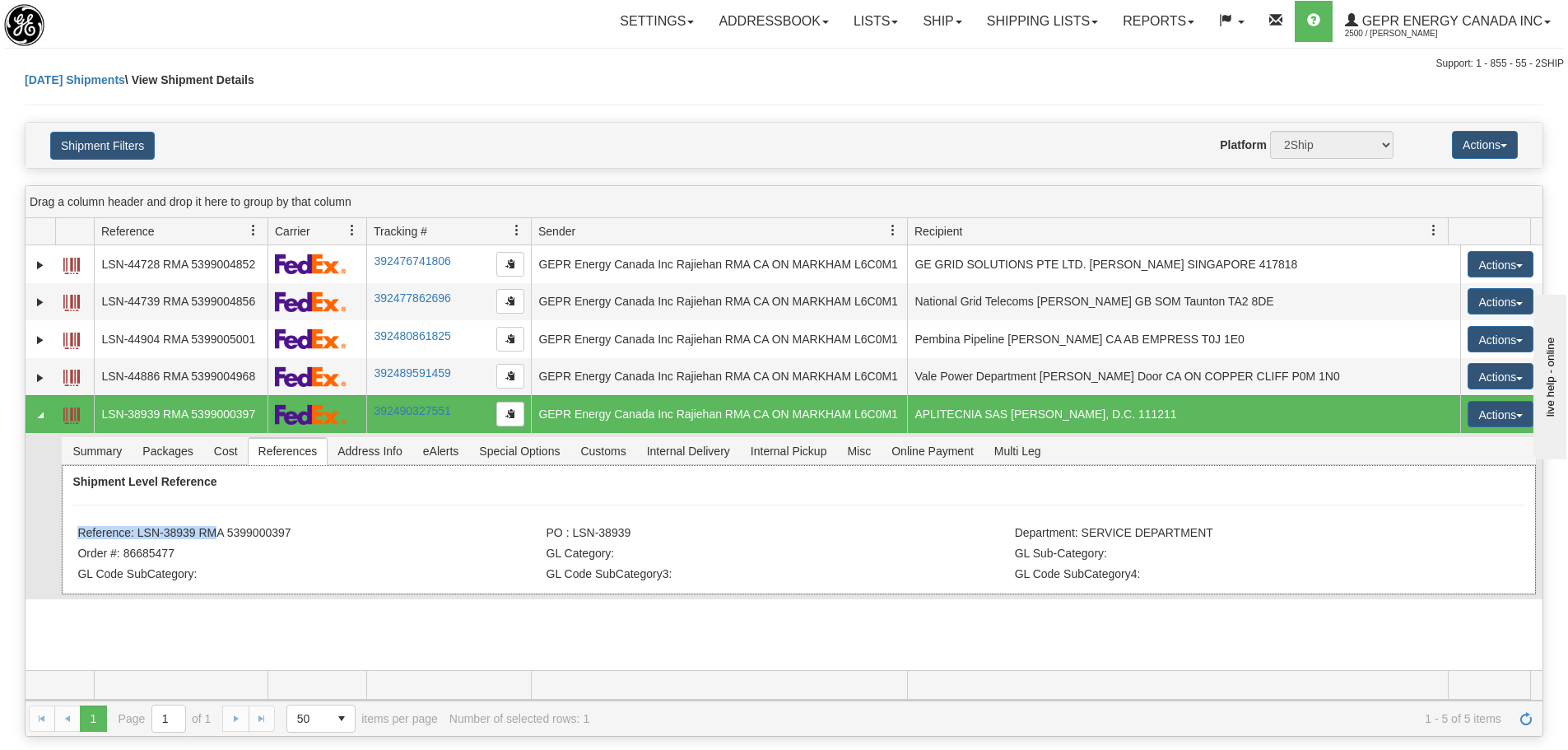
drag, startPoint x: 326, startPoint y: 520, endPoint x: 216, endPoint y: 533, distance: 110.8
click at [212, 533] on div "Shipment Level Reference Reference: LSN-38939 RMA 5399000397 PO : LSN-38939 Dep…" at bounding box center [798, 529] width 1473 height 129
drag, startPoint x: 335, startPoint y: 532, endPoint x: 311, endPoint y: 540, distance: 25.3
click at [334, 533] on li "Reference: LSN-38939 RMA 5399000397" at bounding box center [310, 534] width 465 height 16
drag, startPoint x: 255, startPoint y: 536, endPoint x: 173, endPoint y: 529, distance: 82.3
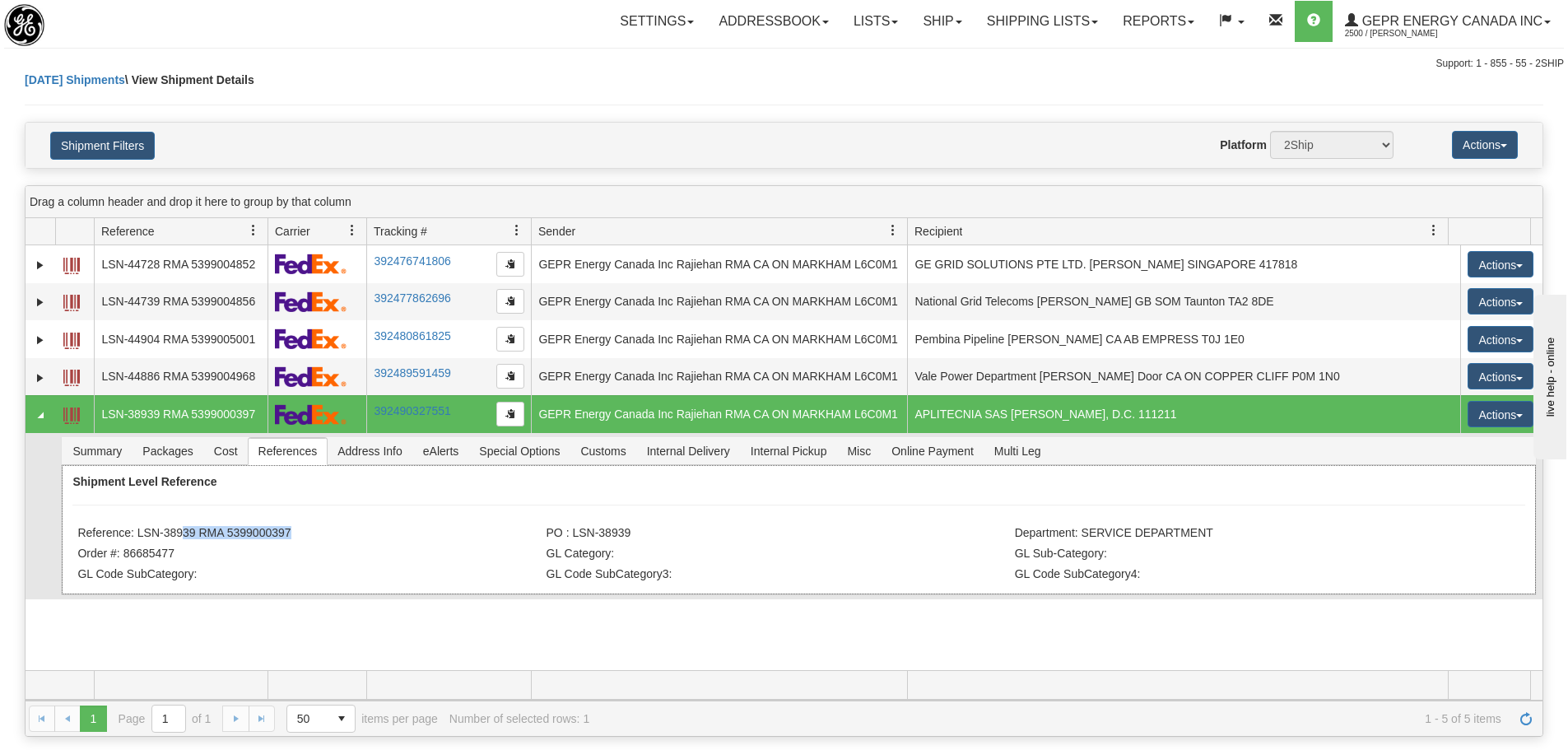
click at [174, 529] on li "Reference: LSN-38939 RMA 5399000397" at bounding box center [310, 534] width 465 height 16
click at [161, 529] on li "Reference: LSN-38939 RMA 5399000397" at bounding box center [310, 534] width 465 height 16
drag, startPoint x: 139, startPoint y: 536, endPoint x: 290, endPoint y: 533, distance: 151.0
click at [290, 533] on li "Reference: LSN-38939 RMA 5399000397" at bounding box center [310, 534] width 465 height 16
copy li "LSN-38939 RMA 5399000397"
